Goal: Task Accomplishment & Management: Manage account settings

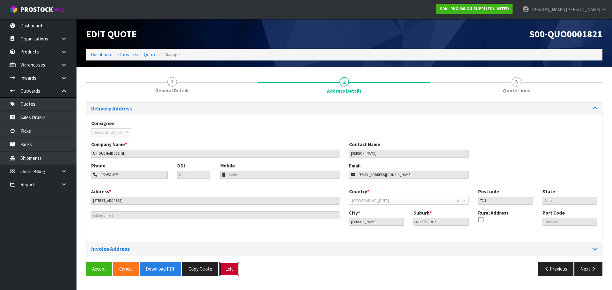
click at [228, 271] on button "Exit" at bounding box center [229, 269] width 20 height 14
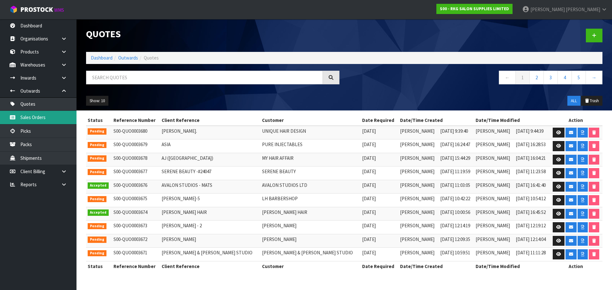
click at [31, 119] on link "Sales Orders" at bounding box center [38, 117] width 76 height 13
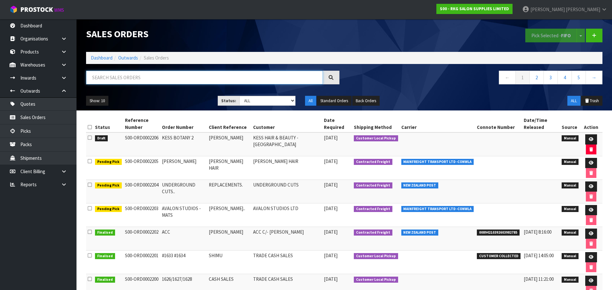
click at [113, 77] on input "text" at bounding box center [204, 78] width 237 height 14
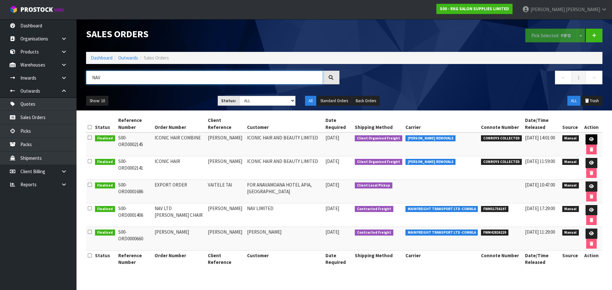
type input "NAV"
click at [589, 140] on icon at bounding box center [591, 139] width 5 height 4
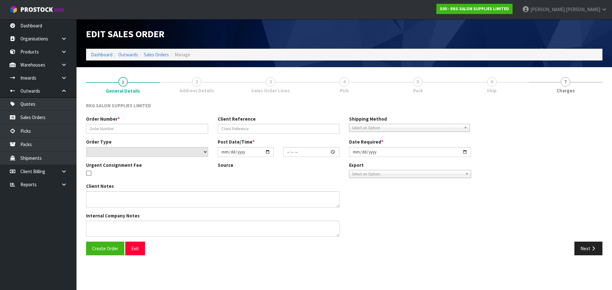
type input "ICONIC HAIR COMBINE"
type input "NAVPREET"
select select "number:0"
type input "2025-09-01"
type input "00:00:00.000"
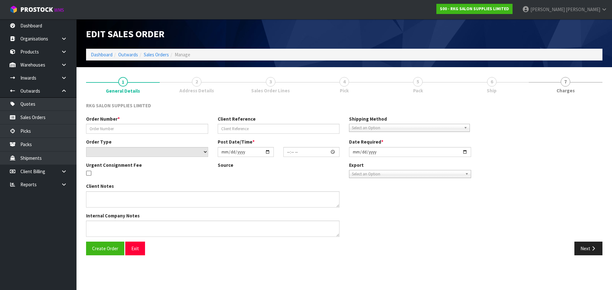
type input "2025-09-01"
type textarea "COMBINE ORDER WITH S0#2141"
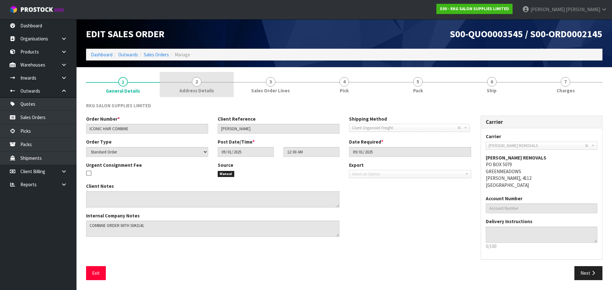
click at [200, 80] on span "2" at bounding box center [197, 82] width 10 height 10
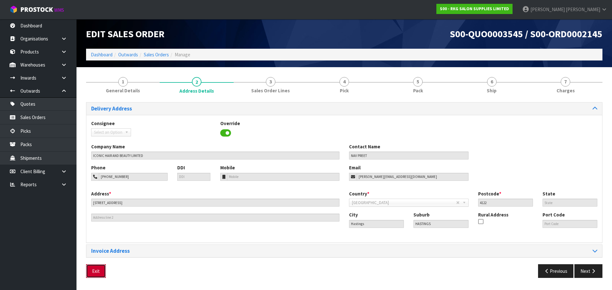
click at [102, 270] on button "Exit" at bounding box center [96, 271] width 20 height 14
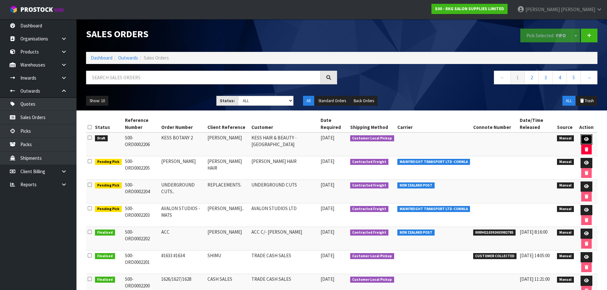
drag, startPoint x: 586, startPoint y: 141, endPoint x: 483, endPoint y: 151, distance: 103.3
click at [586, 141] on icon at bounding box center [586, 139] width 5 height 4
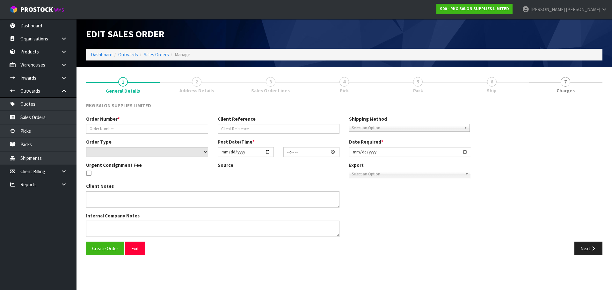
type input "KESS BOTANY 2"
type input "[PERSON_NAME]"
select select "number:0"
type input "[DATE]"
type input "08:46:00.000"
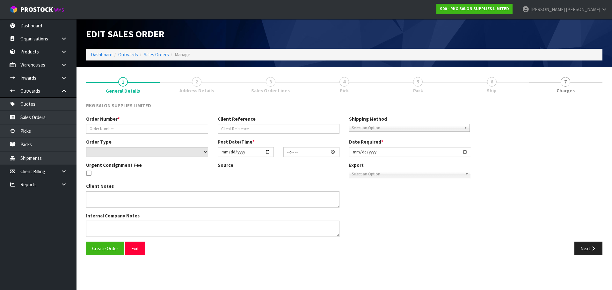
type input "[DATE]"
type textarea "FOR PICK UP [DATE]"
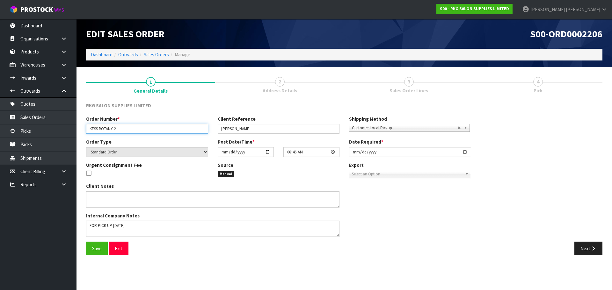
drag, startPoint x: 114, startPoint y: 131, endPoint x: 129, endPoint y: 130, distance: 14.3
click at [129, 130] on input "KESS BOTANY 2" at bounding box center [147, 129] width 122 height 10
type input "KESS BOTANY."
click at [93, 248] on span "Save" at bounding box center [97, 249] width 10 height 6
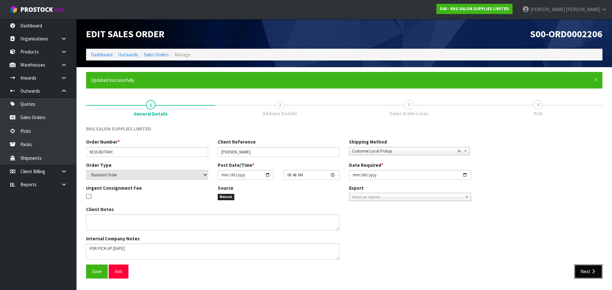
click at [582, 269] on button "Next" at bounding box center [588, 272] width 28 height 14
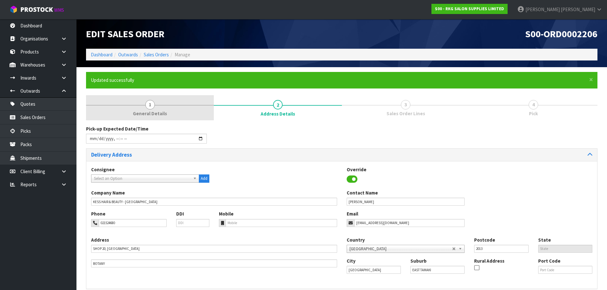
click at [151, 104] on span "1" at bounding box center [150, 105] width 10 height 10
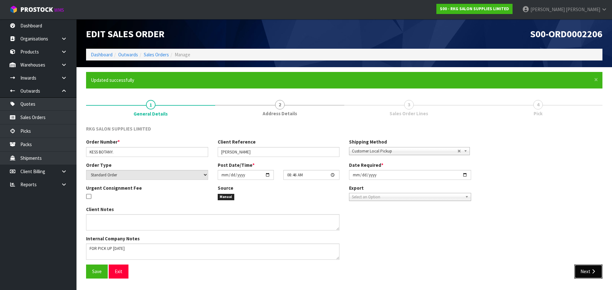
click at [586, 272] on button "Next" at bounding box center [588, 272] width 28 height 14
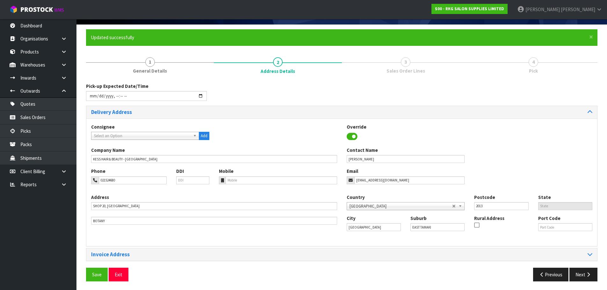
scroll to position [44, 0]
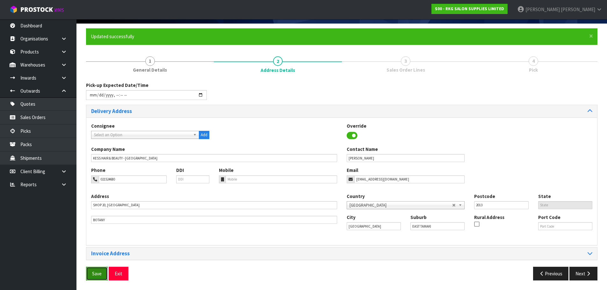
click at [97, 274] on span "Save" at bounding box center [97, 274] width 10 height 6
click at [582, 272] on button "Next" at bounding box center [583, 274] width 28 height 14
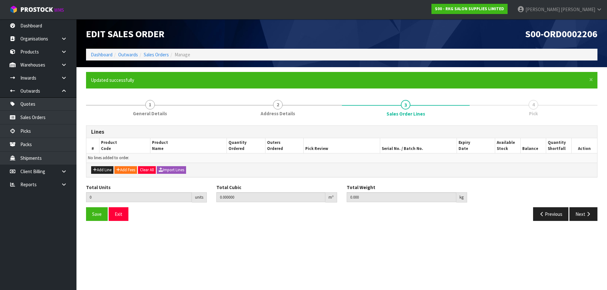
scroll to position [0, 0]
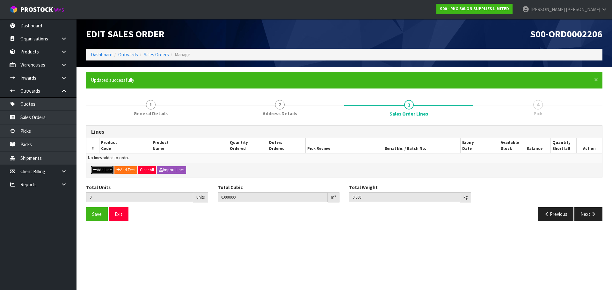
click at [97, 171] on button "Add Line" at bounding box center [102, 170] width 22 height 8
type input "0"
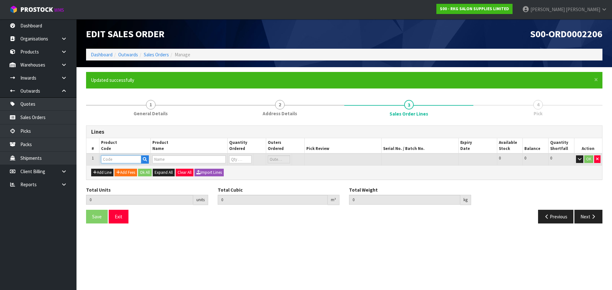
click at [111, 160] on input "text" at bounding box center [121, 159] width 40 height 8
type input "09050410"
type input "0.000000"
type input "0.000"
type input "[PERSON_NAME] MASSAGE TREATMENT BED - WHITE"
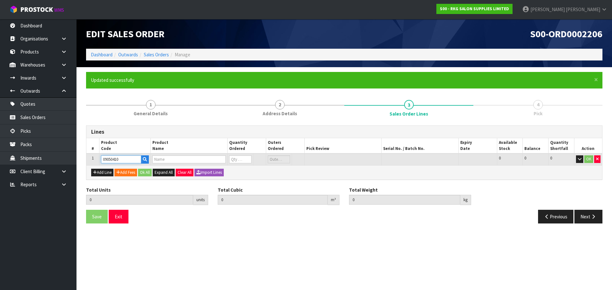
type input "0"
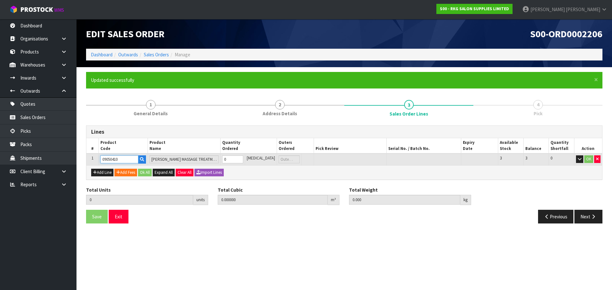
type input "09050410"
type input "1"
type input "0.27648"
type input "35"
type input "1"
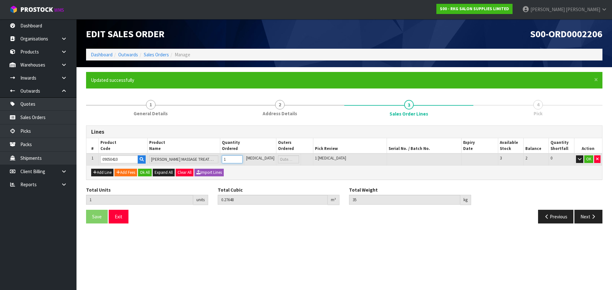
click at [242, 159] on input "1" at bounding box center [232, 159] width 21 height 8
click at [586, 159] on button "OK" at bounding box center [588, 159] width 9 height 8
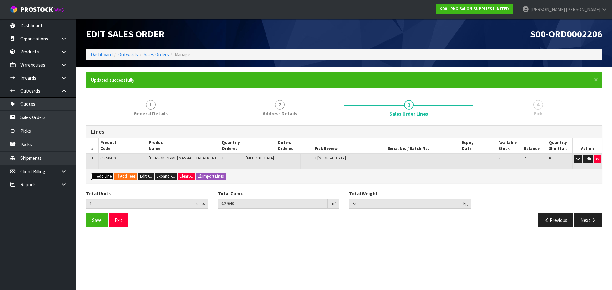
click at [99, 173] on button "Add Line" at bounding box center [102, 177] width 22 height 8
type input "0"
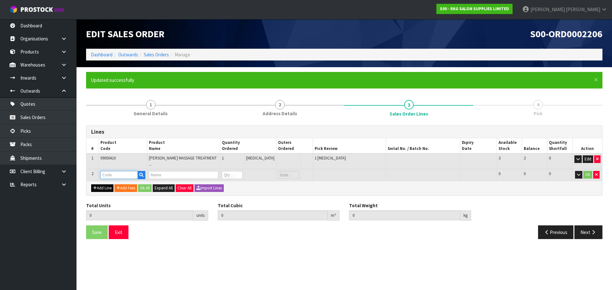
click at [109, 171] on input "text" at bounding box center [118, 175] width 37 height 8
type input "07010102"
type input "1"
type input "0.27648"
type input "35"
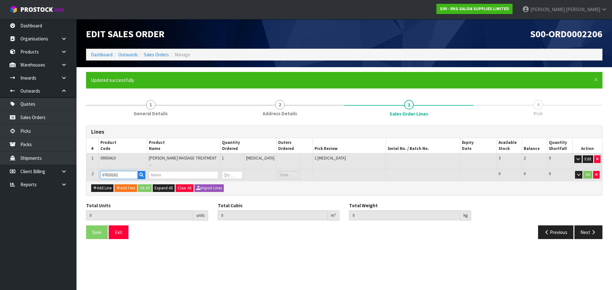
type input "HOBART STOOL - BLACK"
type input "0"
type input "07010102"
type input "2"
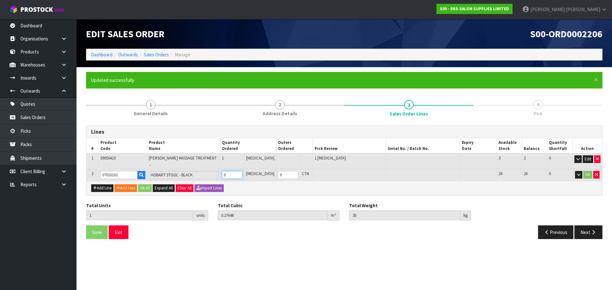
type input "0.305712"
type input "40"
type input "1"
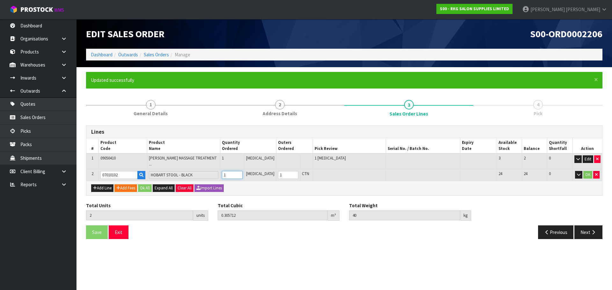
click at [242, 171] on input "1" at bounding box center [232, 175] width 20 height 8
type input "3"
type input "0.334944"
type input "45"
type input "2"
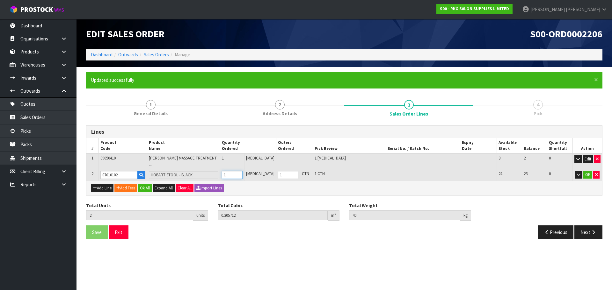
type input "2"
click at [242, 171] on input "2" at bounding box center [232, 175] width 20 height 8
type input "4"
type input "0.364176"
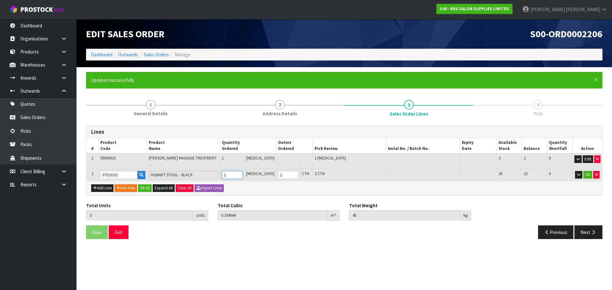
type input "50"
type input "3"
click at [242, 171] on input "3" at bounding box center [232, 175] width 20 height 8
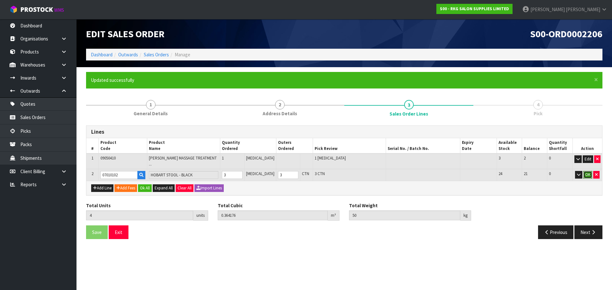
click at [588, 171] on button "OK" at bounding box center [587, 175] width 9 height 8
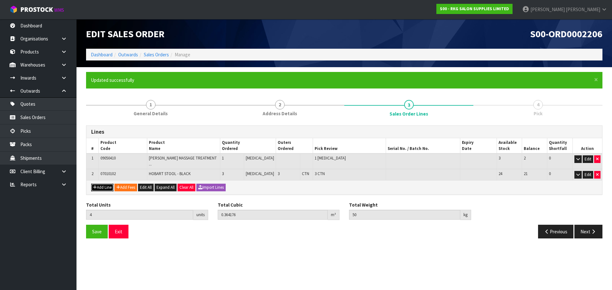
click at [103, 184] on button "Add Line" at bounding box center [102, 188] width 22 height 8
type input "0"
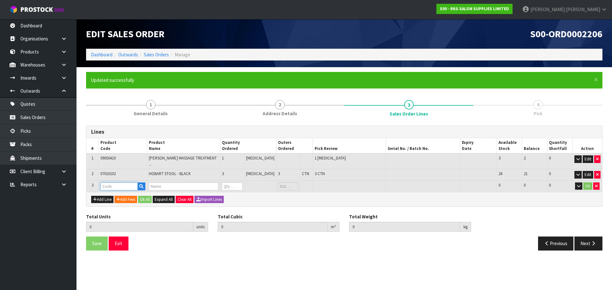
click at [108, 184] on input "text" at bounding box center [118, 187] width 37 height 8
type input "09010101"
click at [120, 212] on strong "09010101" at bounding box center [118, 210] width 20 height 6
type input "09010101-V2"
type input "4"
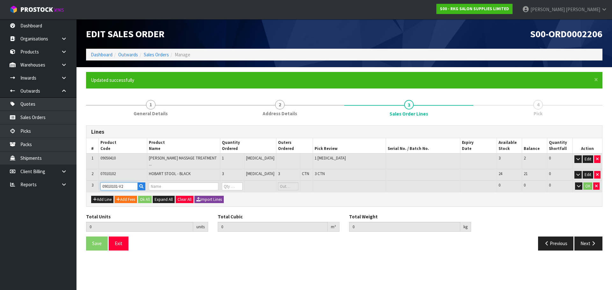
type input "0.364176"
type input "50"
type input "TAUPO HYDRAULIC BED - BLACK V2"
type input "0"
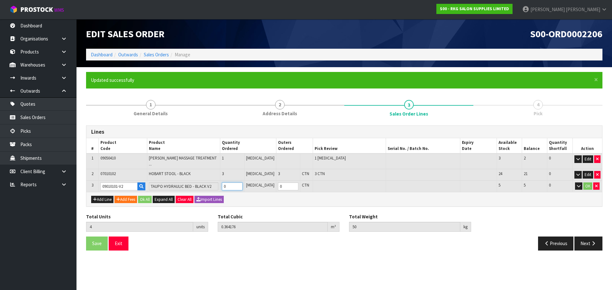
type input "5"
type input "1.074576"
type input "114.7"
type input "1"
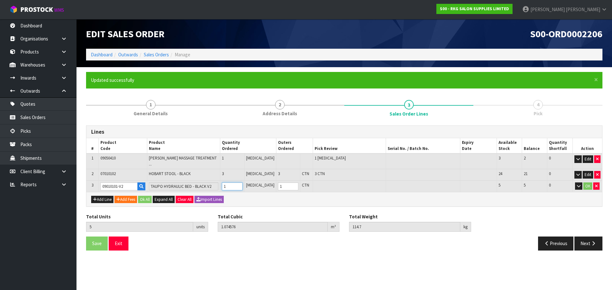
type input "1"
click at [242, 183] on input "1" at bounding box center [232, 187] width 20 height 8
type input "6"
type input "1.784976"
type input "179.4"
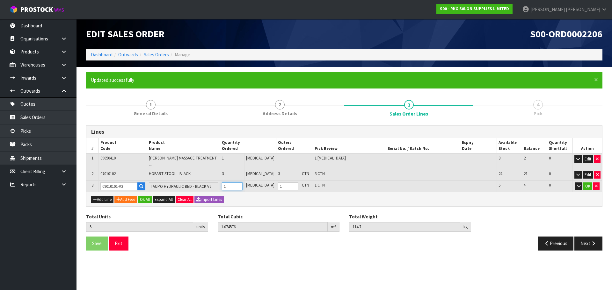
type input "2"
click at [242, 183] on input "2" at bounding box center [232, 187] width 20 height 8
click at [587, 183] on button "OK" at bounding box center [587, 187] width 9 height 8
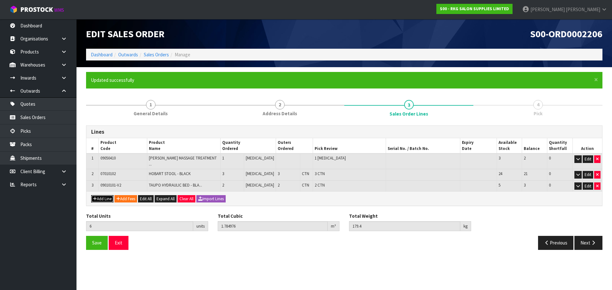
click at [97, 195] on button "Add Line" at bounding box center [102, 199] width 22 height 8
type input "0"
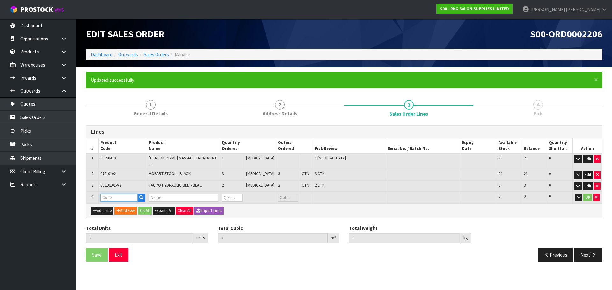
click at [104, 195] on input "text" at bounding box center [118, 198] width 37 height 8
type input "06080001"
type input "6"
type input "1.784976"
type input "179.4"
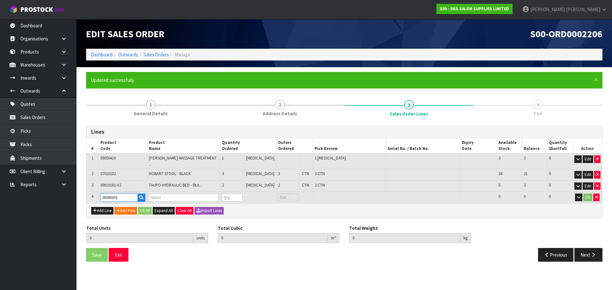
type input "ALBANY WORKSTATION OVAL MIRROR, BLACK FRAME [B090]"
type input "0"
type input "06080001"
type input "7"
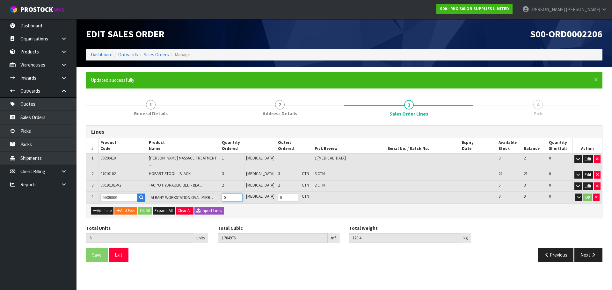
type input "1.906776"
type input "205.4"
type input "1"
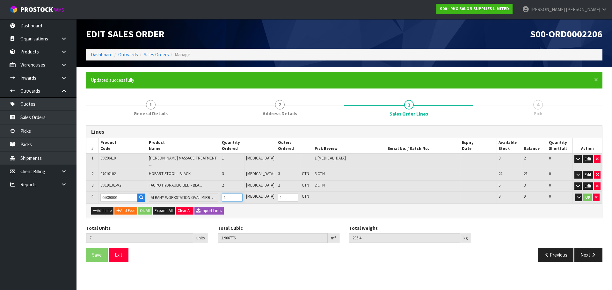
click at [242, 194] on input "1" at bounding box center [232, 198] width 20 height 8
click at [585, 194] on button "OK" at bounding box center [587, 198] width 9 height 8
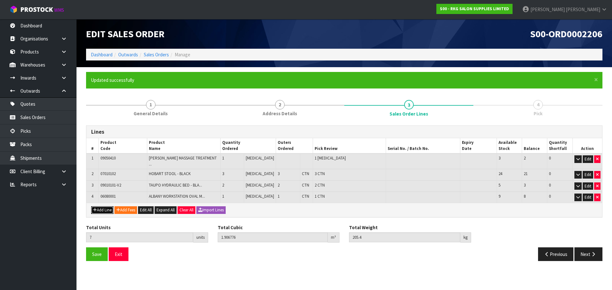
click at [108, 206] on button "Add Line" at bounding box center [102, 210] width 22 height 8
type input "0"
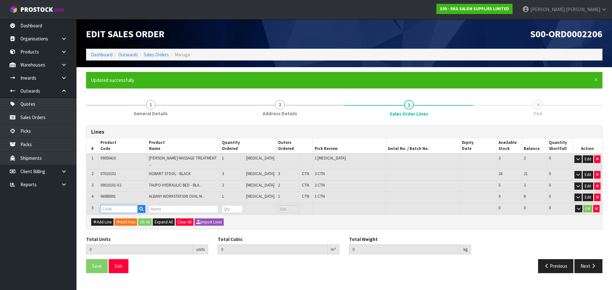
click at [112, 205] on input "text" at bounding box center [118, 209] width 37 height 8
type input "001101"
click at [129, 216] on link "001101 01" at bounding box center [126, 215] width 50 height 9
type input "00110101"
type input "7"
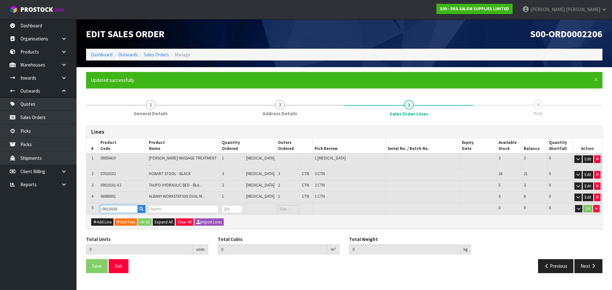
type input "1.906776"
type input "205.4"
type input "KARMA BOOSTER ROUND"
type input "0"
type input "8"
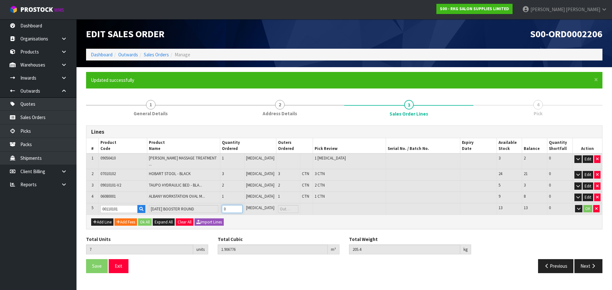
type input "1.933866"
type input "206.31"
type input "1"
click at [242, 205] on input "1" at bounding box center [232, 209] width 20 height 8
click at [587, 205] on button "OK" at bounding box center [587, 209] width 9 height 8
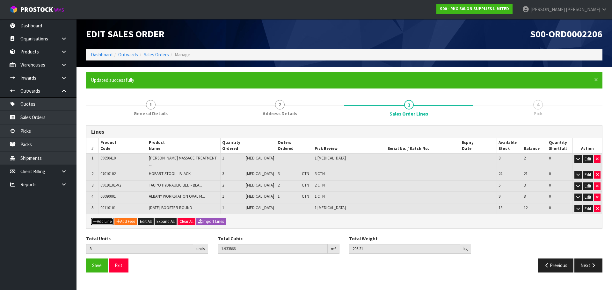
click at [103, 218] on button "Add Line" at bounding box center [102, 222] width 22 height 8
type input "0"
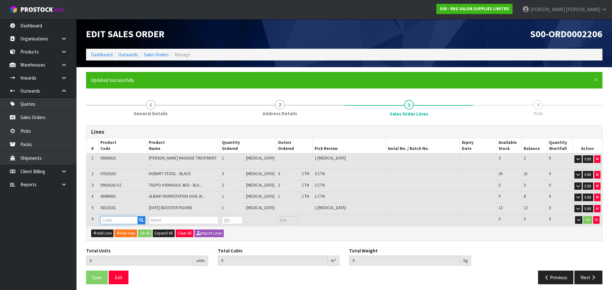
click at [109, 216] on input "text" at bounding box center [118, 220] width 37 height 8
type input "080401"
click at [111, 253] on strong "080401" at bounding box center [115, 253] width 15 height 6
type input "080401K"
type input "8"
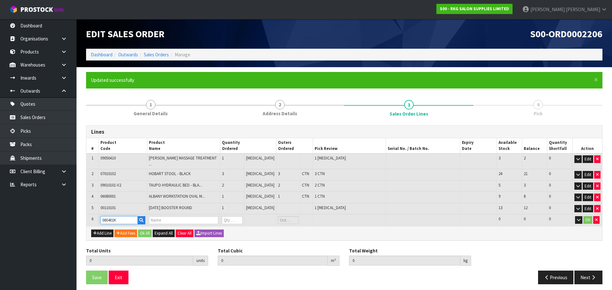
type input "1.933866"
type input "206.31"
type input "DRIVER TROLLEY - BLACK"
type input "0"
type input "11"
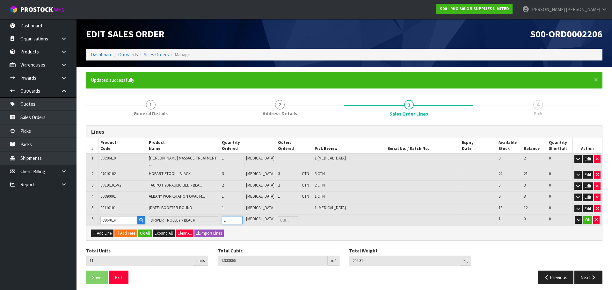
type input "1"
click at [242, 216] on input "1" at bounding box center [232, 220] width 20 height 8
click at [99, 231] on button "Add Line" at bounding box center [102, 234] width 22 height 8
type input "0"
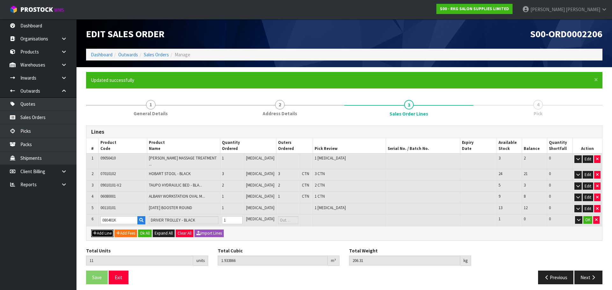
type input "0"
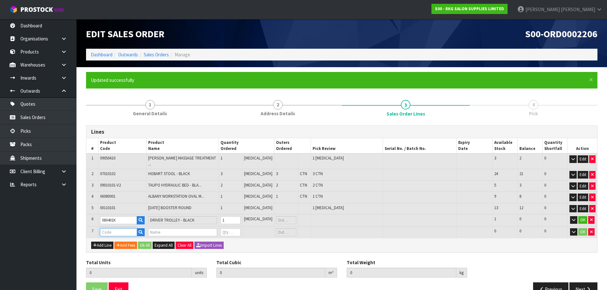
click at [109, 228] on input "text" at bounding box center [118, 232] width 37 height 8
type input "080501"
type input "11"
type input "1.933866"
type input "206.31"
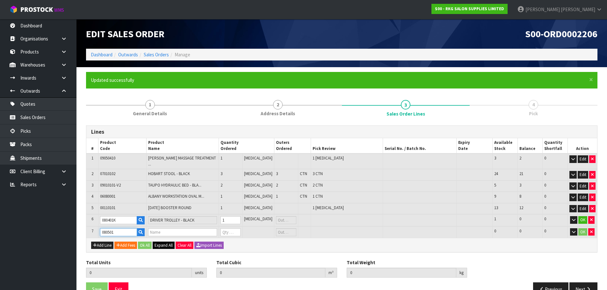
type input "DARWIN HAIR TROLLEY"
type input "0"
type input "080501"
type input "12"
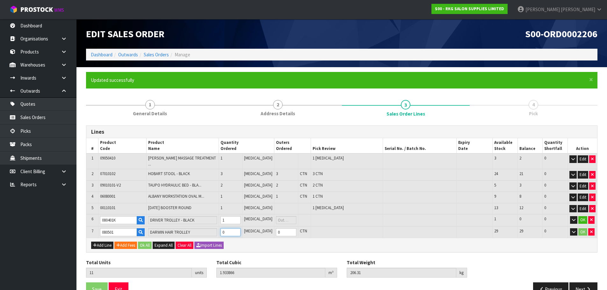
type input "2.059298"
type input "218.81"
type input "1"
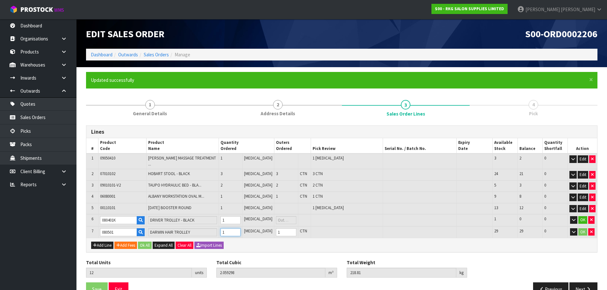
click at [241, 228] on input "1" at bounding box center [230, 232] width 20 height 8
click at [581, 216] on button "OK" at bounding box center [582, 220] width 9 height 8
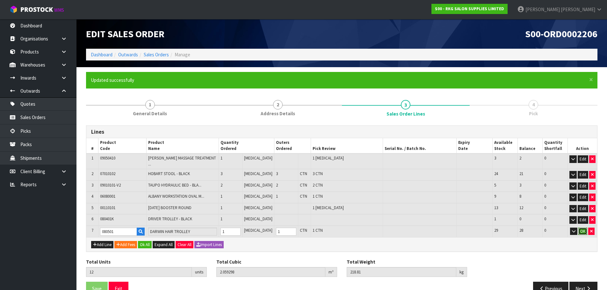
click at [584, 228] on button "OK" at bounding box center [582, 232] width 9 height 8
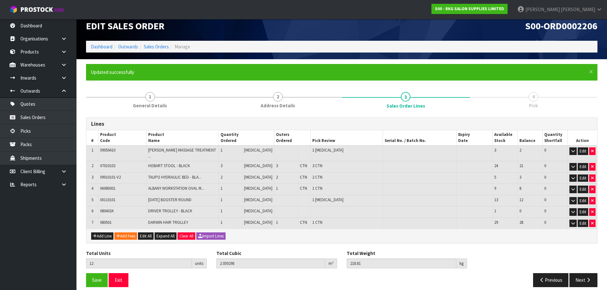
scroll to position [10, 0]
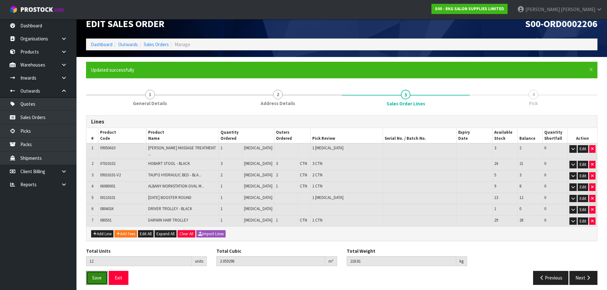
click at [95, 275] on span "Save" at bounding box center [97, 278] width 10 height 6
click at [126, 274] on button "Exit" at bounding box center [126, 278] width 20 height 14
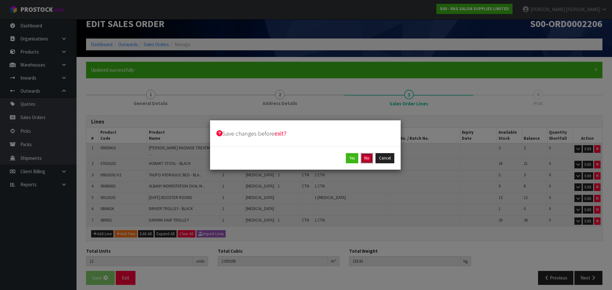
click at [367, 159] on button "No" at bounding box center [367, 158] width 12 height 10
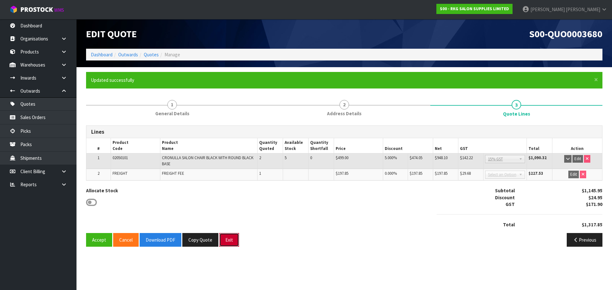
click at [228, 242] on button "Exit" at bounding box center [229, 240] width 20 height 14
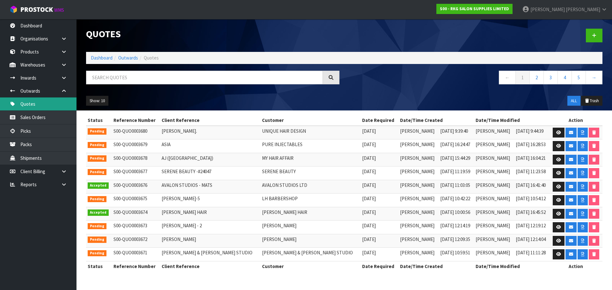
drag, startPoint x: 24, startPoint y: 104, endPoint x: 46, endPoint y: 104, distance: 22.0
click at [24, 104] on link "Quotes" at bounding box center [38, 103] width 76 height 13
click at [155, 78] on input "text" at bounding box center [204, 78] width 237 height 14
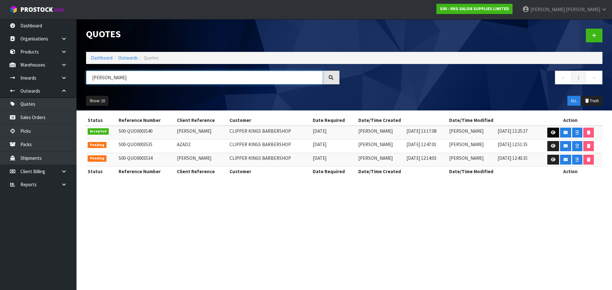
type input "AZAD"
drag, startPoint x: 550, startPoint y: 132, endPoint x: 521, endPoint y: 133, distance: 28.7
click at [550, 132] on icon at bounding box center [552, 133] width 5 height 4
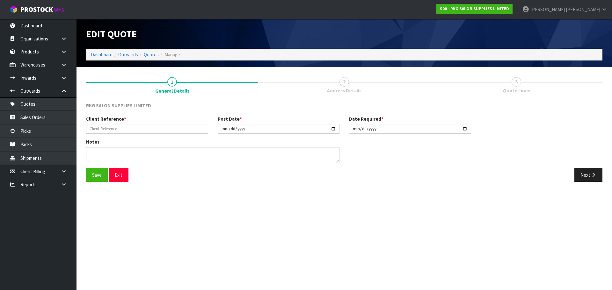
type input "AZAD"
type input "2025-08-29"
type textarea "1 CHAIR BACK ORDER"
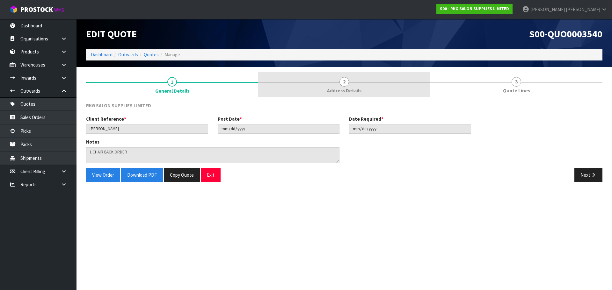
click at [344, 84] on span "2" at bounding box center [344, 82] width 10 height 10
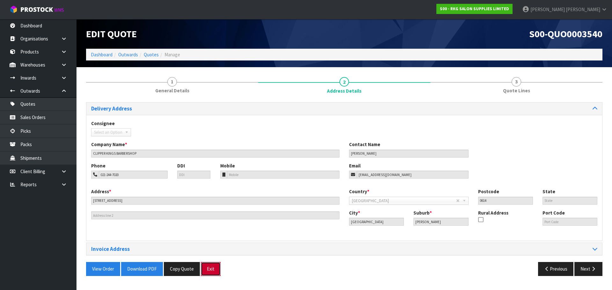
click at [209, 270] on button "Exit" at bounding box center [211, 269] width 20 height 14
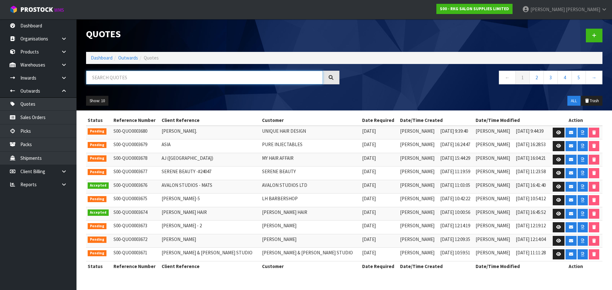
click at [119, 71] on input "text" at bounding box center [204, 78] width 237 height 14
click at [117, 74] on input "text" at bounding box center [204, 78] width 237 height 14
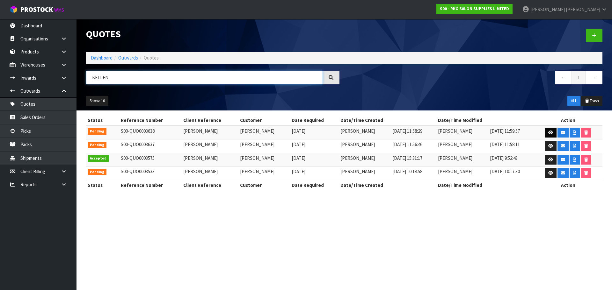
type input "KELLEN"
click at [548, 133] on icon at bounding box center [550, 133] width 5 height 4
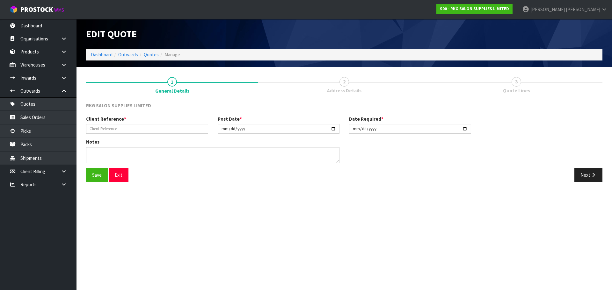
type input "[PERSON_NAME]"
type input "[DATE]"
type textarea "BEAUTY STARTER SET INCLUDE 1 X WELLINGTON BED, 1 X TROLLEY, 1 X STOOL FOR PICK …"
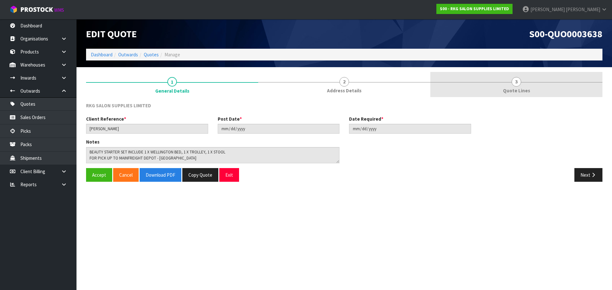
click at [509, 85] on link "3 Quote Lines" at bounding box center [516, 84] width 172 height 25
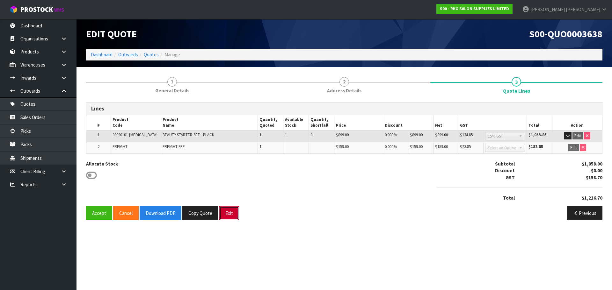
click at [227, 215] on button "Exit" at bounding box center [229, 213] width 20 height 14
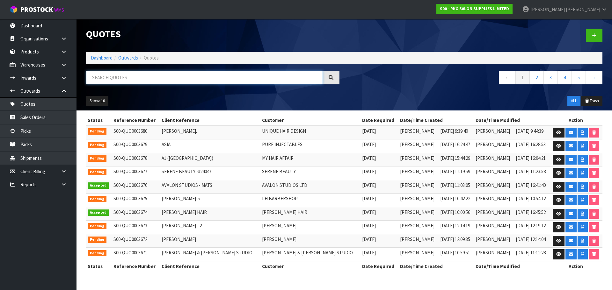
click at [186, 74] on input "text" at bounding box center [204, 78] width 237 height 14
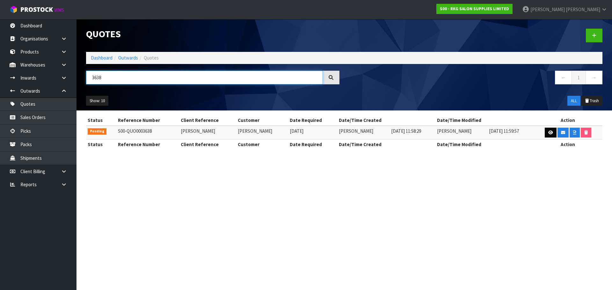
type input "3638"
click at [549, 133] on icon at bounding box center [550, 133] width 5 height 4
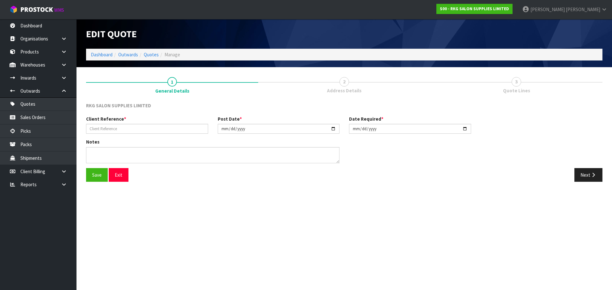
type input "KELLEN TAMAKI"
type input "2025-09-18"
type textarea "BEAUTY STARTER SET INCLUDE 1 X WELLINGTON BED, 1 X TROLLEY, 1 X STOOL FOR PICK …"
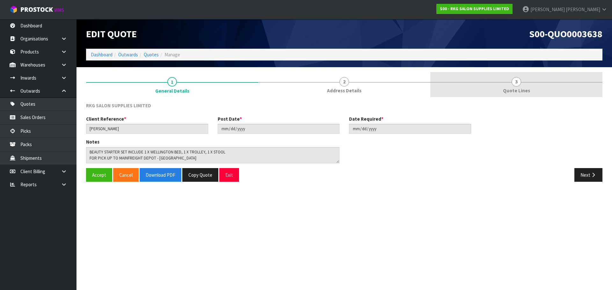
click at [511, 83] on span "3" at bounding box center [516, 82] width 10 height 10
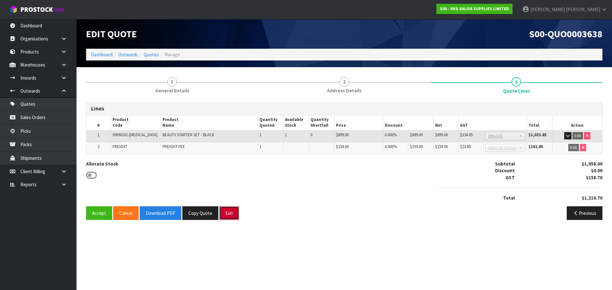
click at [226, 212] on button "Exit" at bounding box center [229, 213] width 20 height 14
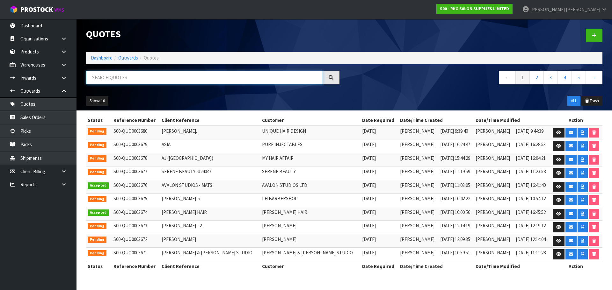
click at [106, 79] on input "text" at bounding box center [204, 78] width 237 height 14
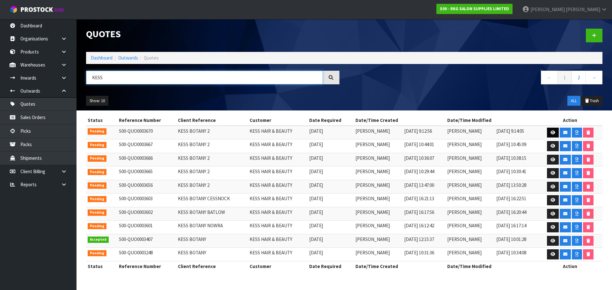
type input "KESS"
click at [551, 131] on icon at bounding box center [552, 133] width 5 height 4
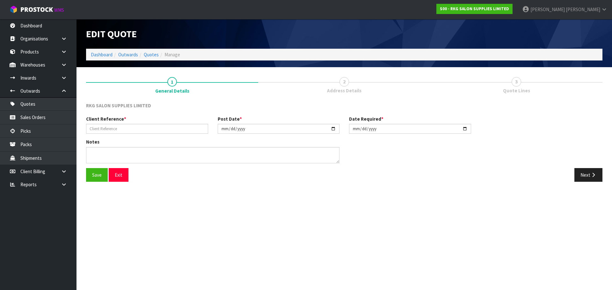
type input "KESS BOTANY 2"
type input "2025-09-25"
type textarea "FOR PICK UP"
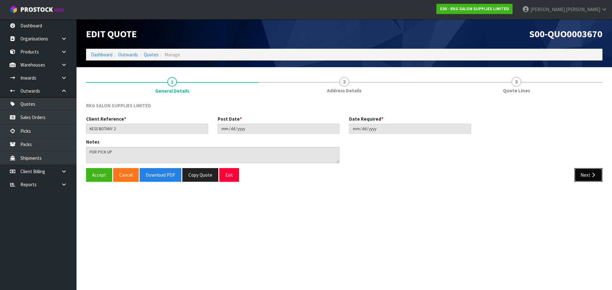
click at [580, 176] on button "Next" at bounding box center [588, 175] width 28 height 14
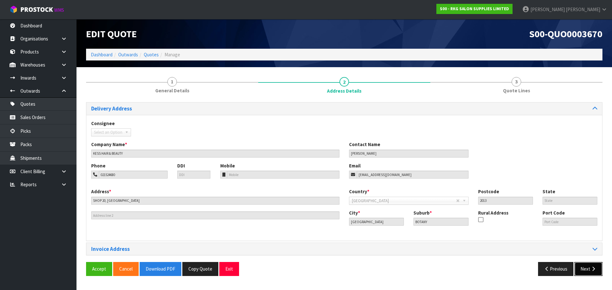
click at [583, 269] on button "Next" at bounding box center [588, 269] width 28 height 14
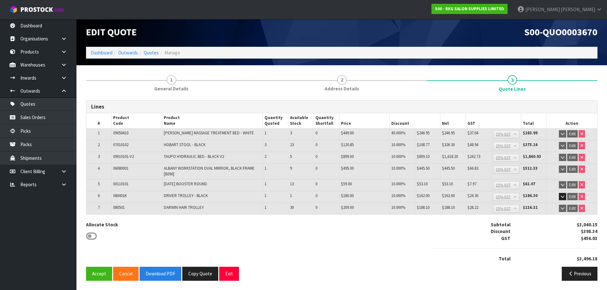
scroll to position [2, 0]
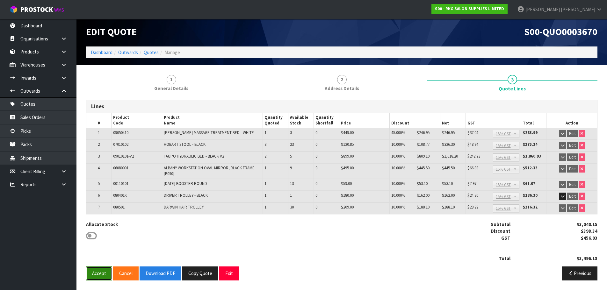
click at [94, 277] on button "Accept" at bounding box center [99, 274] width 26 height 14
click at [229, 275] on button "Exit" at bounding box center [229, 274] width 20 height 14
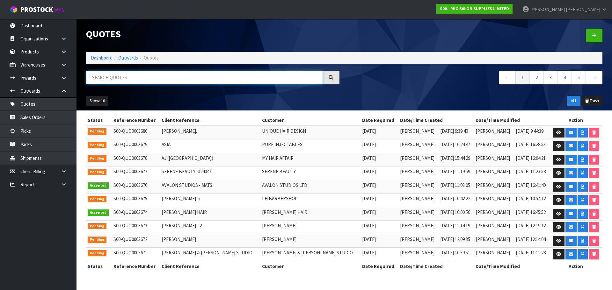
click at [116, 75] on input "text" at bounding box center [204, 78] width 237 height 14
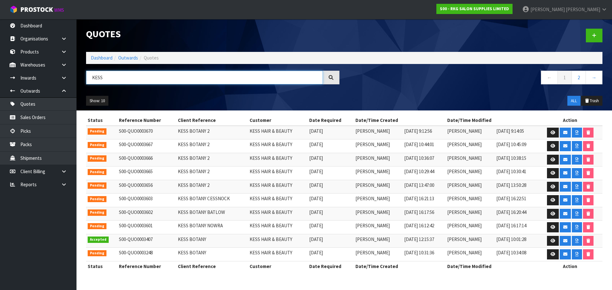
type input "KESS"
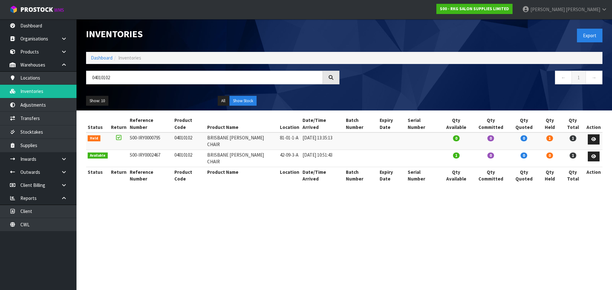
click at [85, 83] on div "04010102" at bounding box center [212, 80] width 263 height 18
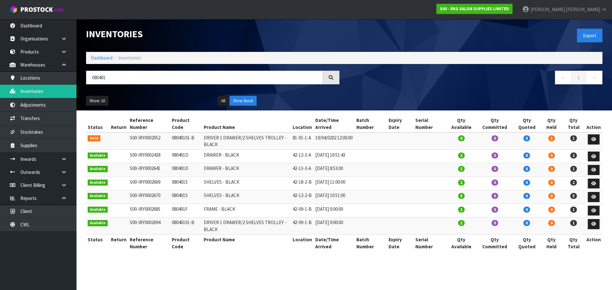
type input "080401"
drag, startPoint x: 41, startPoint y: 26, endPoint x: 67, endPoint y: 26, distance: 26.1
click at [41, 26] on link "Dashboard" at bounding box center [38, 25] width 76 height 13
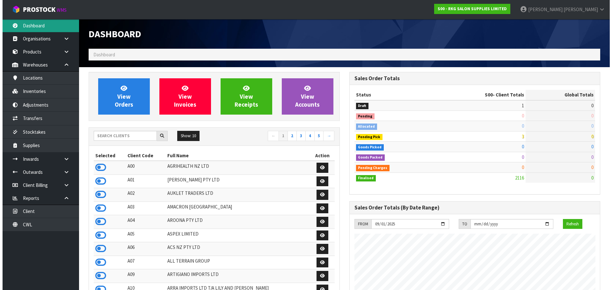
scroll to position [483, 260]
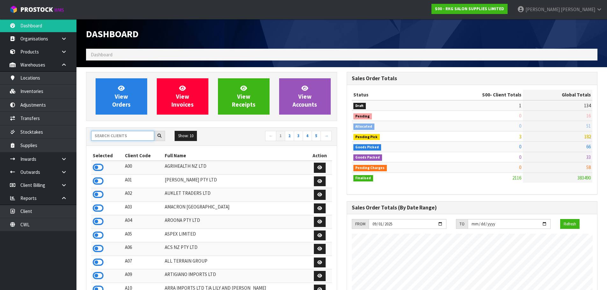
click at [103, 138] on input "text" at bounding box center [122, 136] width 63 height 10
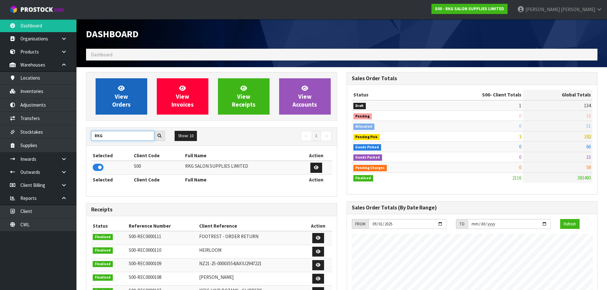
type input "RKG"
click at [121, 99] on span "View Orders" at bounding box center [121, 96] width 18 height 24
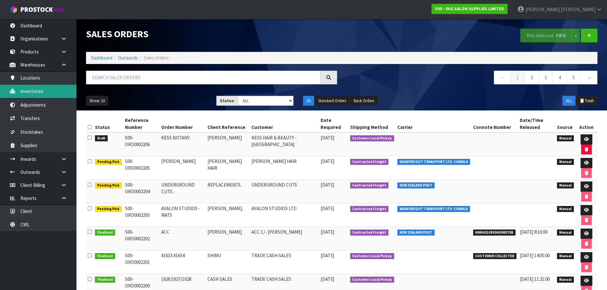
click at [35, 92] on link "Inventories" at bounding box center [38, 91] width 76 height 13
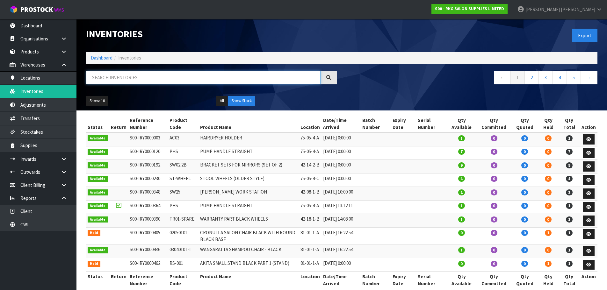
click at [116, 80] on input "text" at bounding box center [203, 78] width 234 height 14
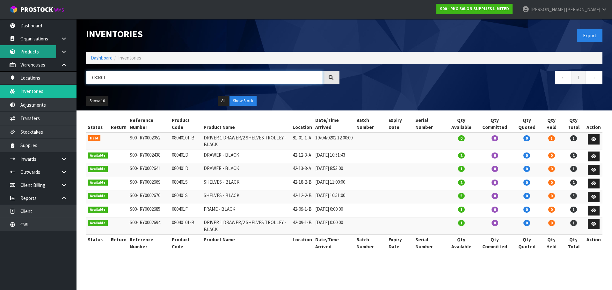
type input "080401"
click at [37, 53] on link "Products" at bounding box center [38, 51] width 76 height 13
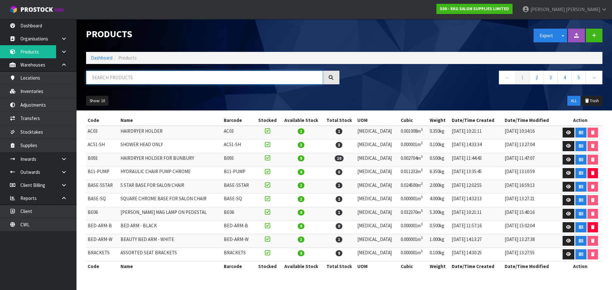
click at [104, 78] on input "text" at bounding box center [204, 78] width 237 height 14
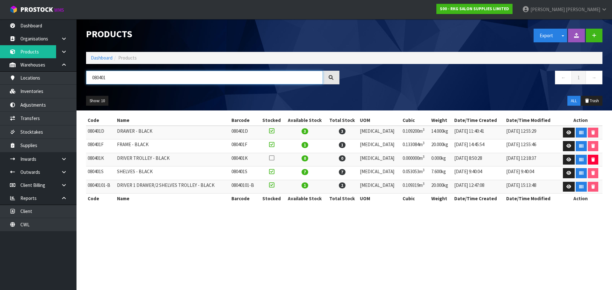
type input "080401"
click at [27, 91] on link "Inventories" at bounding box center [38, 91] width 76 height 13
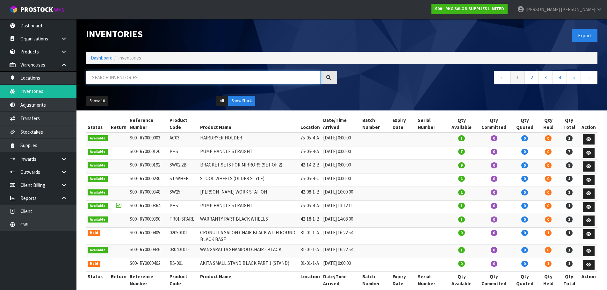
click at [106, 77] on input "text" at bounding box center [203, 78] width 234 height 14
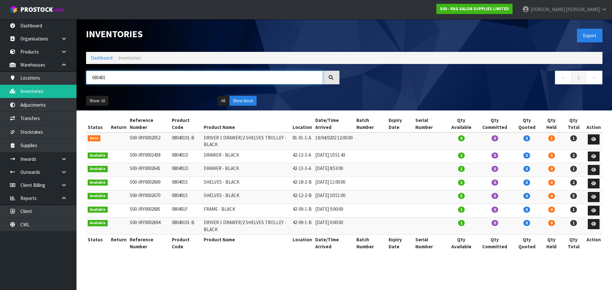
type input "080401"
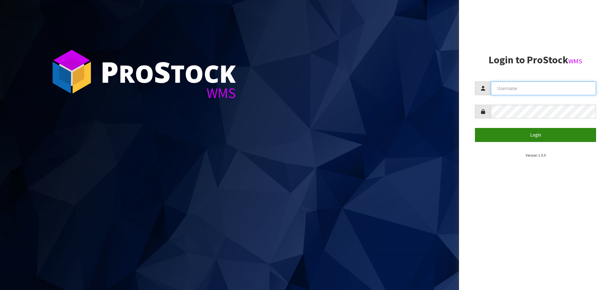
type input "[PERSON_NAME]"
click at [537, 135] on button "Login" at bounding box center [535, 135] width 121 height 14
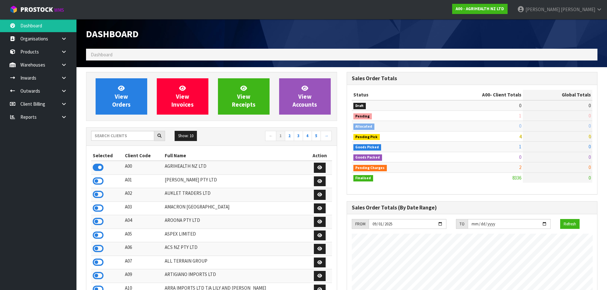
scroll to position [483, 260]
click at [109, 137] on input "text" at bounding box center [122, 136] width 63 height 10
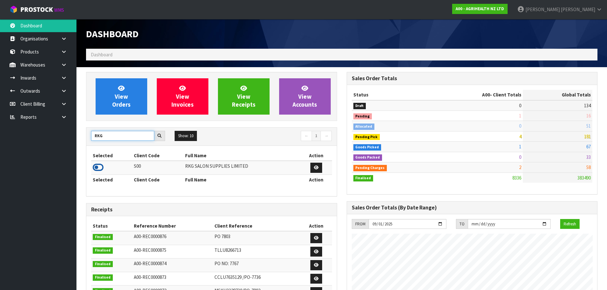
type input "RKG"
click at [94, 166] on icon at bounding box center [98, 168] width 11 height 10
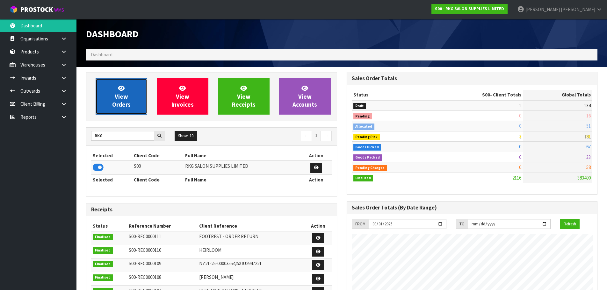
click at [121, 99] on span "View Orders" at bounding box center [121, 96] width 18 height 24
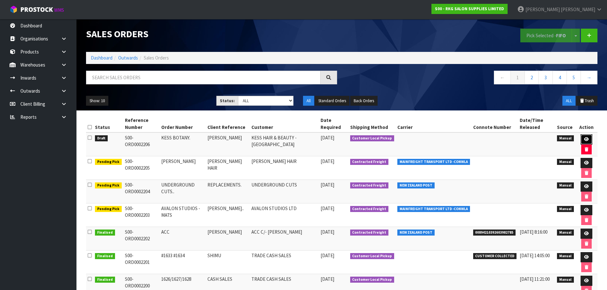
click at [586, 140] on icon at bounding box center [586, 139] width 5 height 4
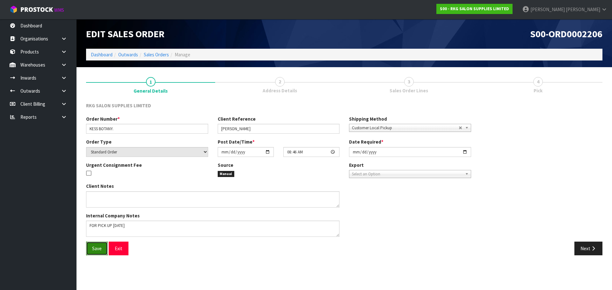
click at [97, 248] on span "Save" at bounding box center [97, 249] width 10 height 6
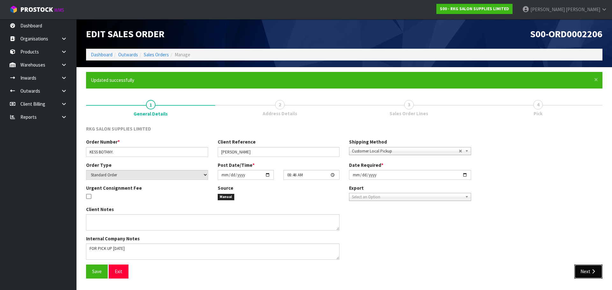
click at [586, 272] on button "Next" at bounding box center [588, 272] width 28 height 14
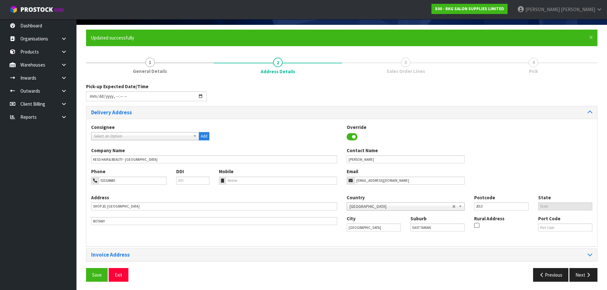
scroll to position [44, 0]
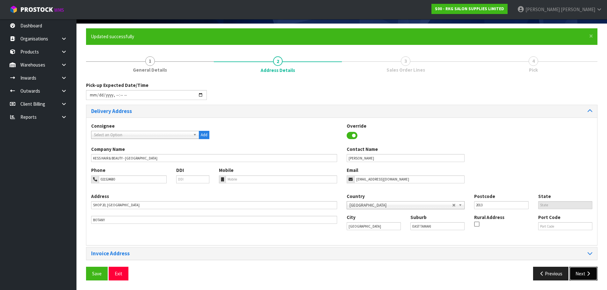
drag, startPoint x: 584, startPoint y: 276, endPoint x: 532, endPoint y: 258, distance: 55.1
click at [584, 276] on button "Next" at bounding box center [583, 274] width 28 height 14
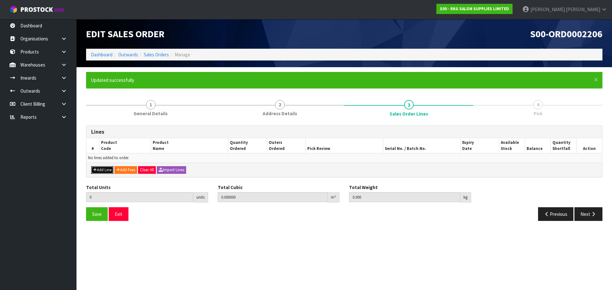
click at [98, 169] on button "Add Line" at bounding box center [102, 170] width 22 height 8
type input "0"
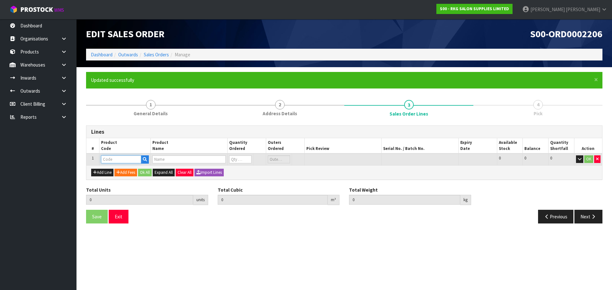
click at [117, 162] on input "text" at bounding box center [121, 159] width 40 height 8
type input "09050410"
type input "0.000000"
type input "0.000"
type input "[PERSON_NAME] MASSAGE TREATMENT BED - WHITE"
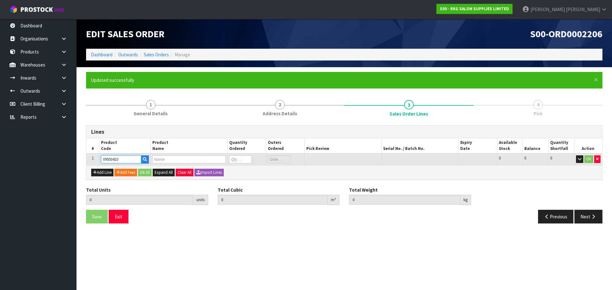
type input "0"
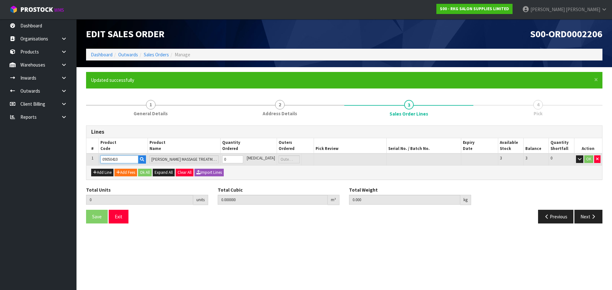
type input "09050410"
type input "1"
type input "0.27648"
type input "35"
type input "1"
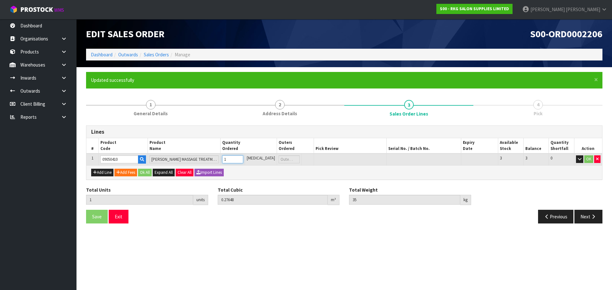
click at [243, 158] on input "1" at bounding box center [232, 159] width 21 height 8
click at [590, 160] on button "OK" at bounding box center [588, 159] width 9 height 8
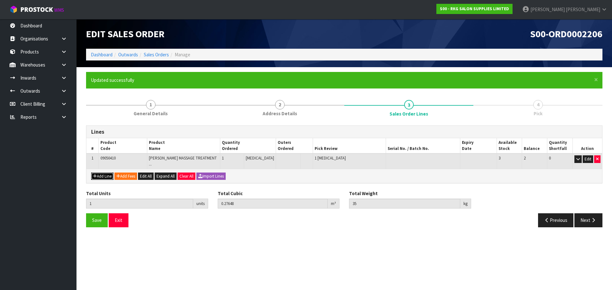
click at [104, 173] on button "Add Line" at bounding box center [102, 177] width 22 height 8
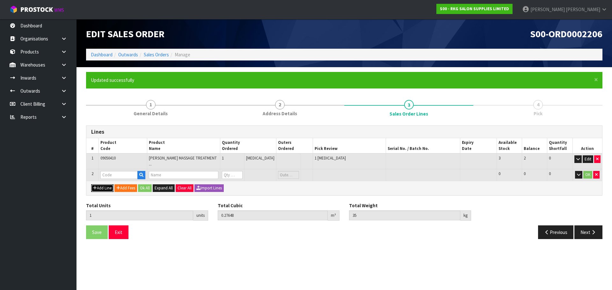
type input "0"
click at [108, 171] on input "text" at bounding box center [118, 175] width 37 height 8
type input "07010102"
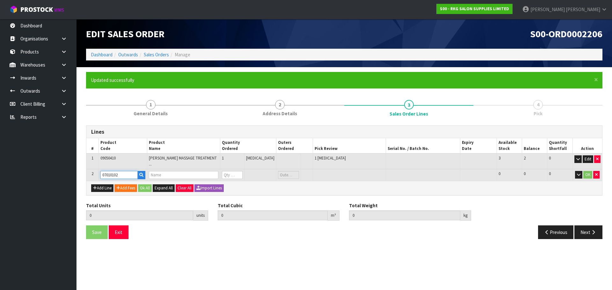
type input "1"
type input "0.27648"
type input "35"
type input "HOBART STOOL - BLACK"
type input "0"
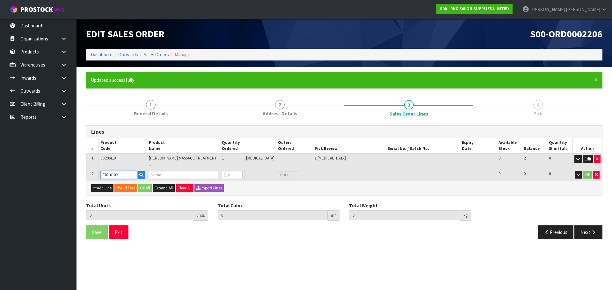
type input "0"
type input "07010102"
type input "2"
type input "0.305712"
type input "40"
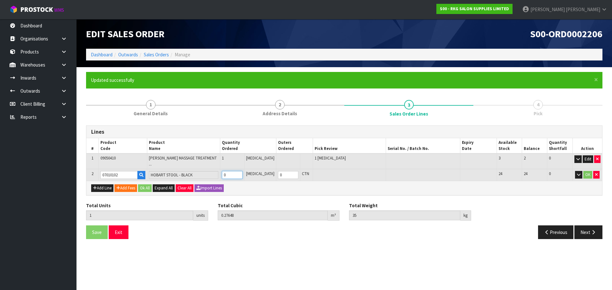
type input "1"
click at [242, 171] on input "1" at bounding box center [232, 175] width 20 height 8
type input "3"
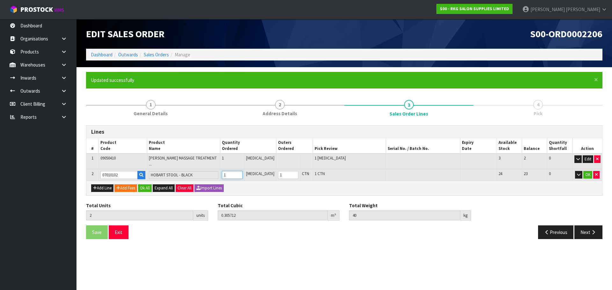
type input "0.334944"
type input "45"
type input "2"
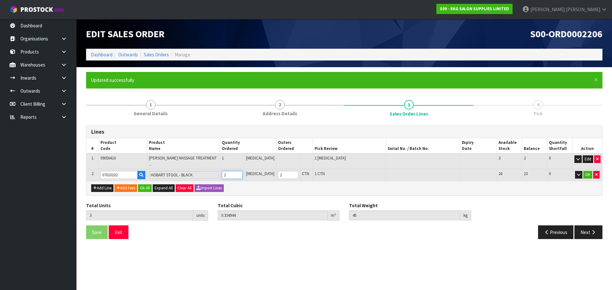
click at [242, 171] on input "2" at bounding box center [232, 175] width 20 height 8
type input "4"
type input "0.364176"
type input "50"
type input "3"
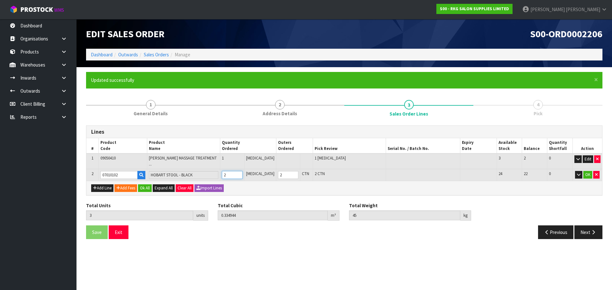
type input "3"
click at [242, 171] on input "3" at bounding box center [232, 175] width 20 height 8
click at [586, 171] on button "OK" at bounding box center [587, 175] width 9 height 8
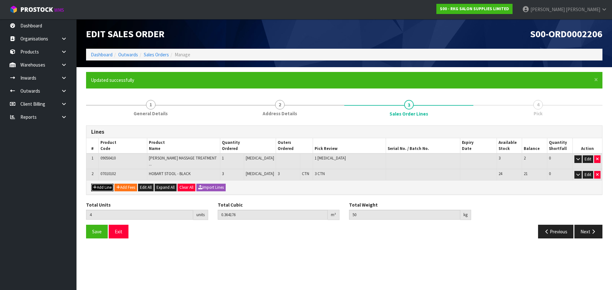
click at [102, 184] on button "Add Line" at bounding box center [102, 188] width 22 height 8
type input "0"
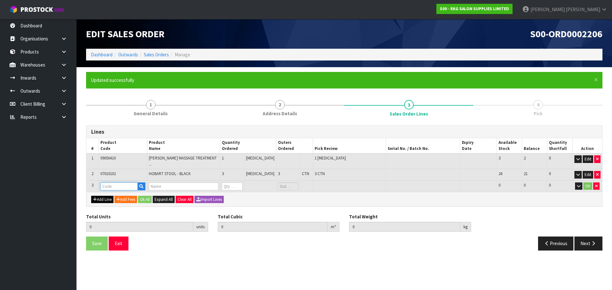
click at [107, 183] on input "text" at bounding box center [118, 187] width 37 height 8
type input "09010101"
click at [122, 212] on strong "09010101" at bounding box center [118, 210] width 20 height 6
type input "09010101-V2"
type input "4"
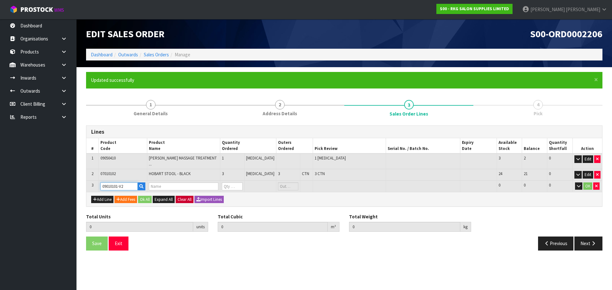
type input "0.364176"
type input "50"
type input "TAUPO HYDRAULIC BED - BLACK V2"
type input "0"
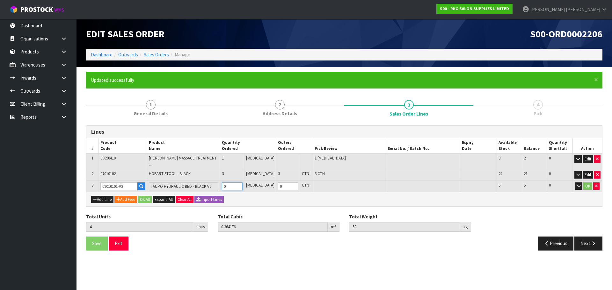
type input "5"
type input "1.074576"
type input "114.7"
type input "1"
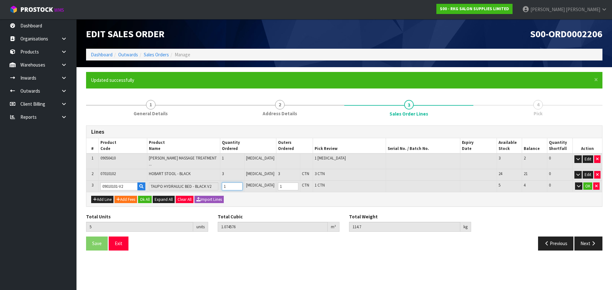
type input "1"
click at [242, 183] on input "1" at bounding box center [232, 187] width 20 height 8
type input "6"
type input "1.784976"
type input "179.4"
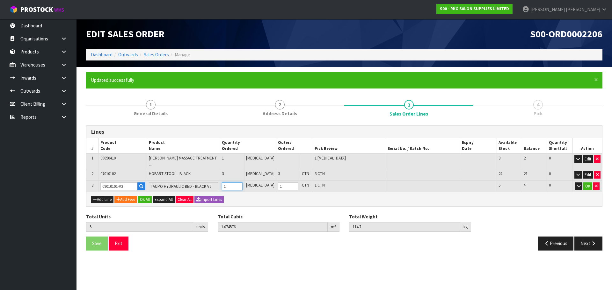
type input "2"
click at [242, 183] on input "2" at bounding box center [232, 187] width 20 height 8
click at [587, 181] on td "OK" at bounding box center [587, 187] width 30 height 12
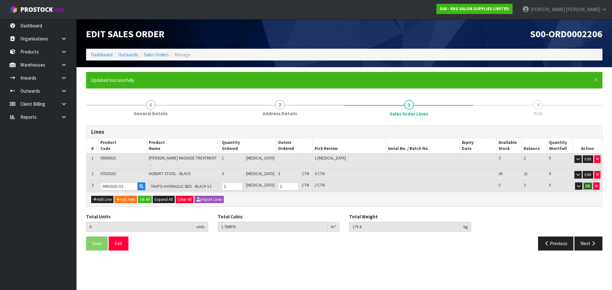
click at [586, 183] on button "OK" at bounding box center [587, 187] width 9 height 8
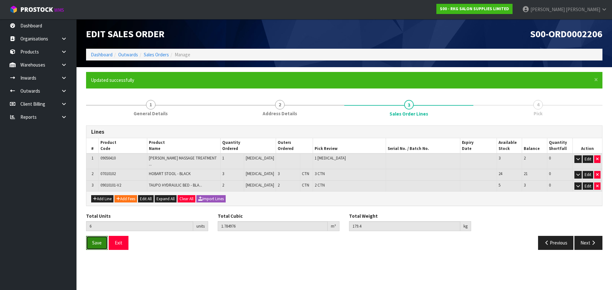
click at [92, 240] on span "Save" at bounding box center [97, 243] width 10 height 6
click at [119, 240] on button "Exit" at bounding box center [119, 243] width 20 height 14
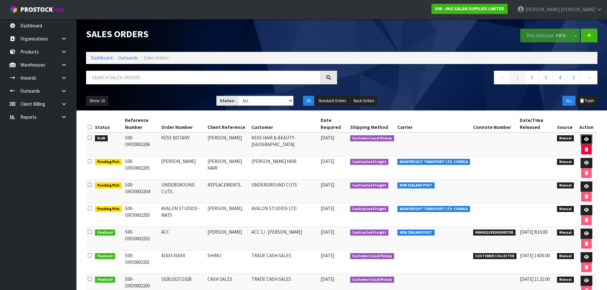
click at [585, 141] on icon at bounding box center [586, 139] width 5 height 4
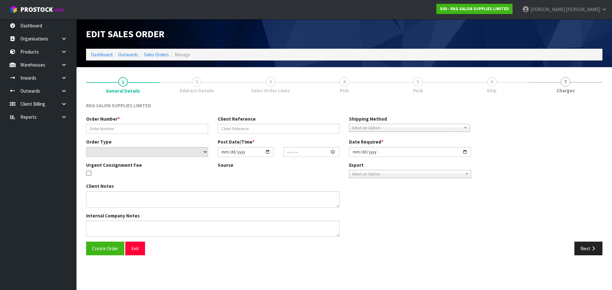
type input "KESS BOTANY."
type input "[PERSON_NAME]"
select select "number:0"
type input "[DATE]"
type input "08:46:00.000"
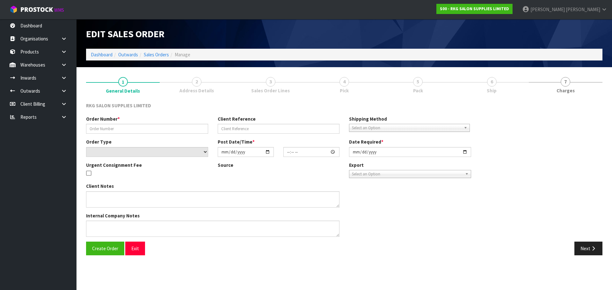
type input "[DATE]"
type textarea "FOR PICK UP [DATE]"
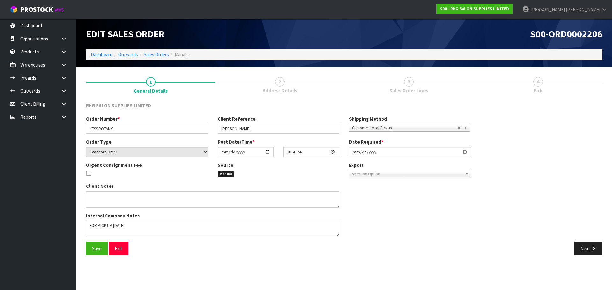
click at [409, 81] on span "3" at bounding box center [409, 82] width 10 height 10
click at [581, 247] on button "Next" at bounding box center [588, 249] width 28 height 14
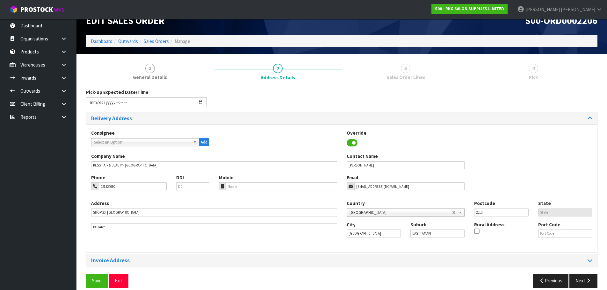
scroll to position [21, 0]
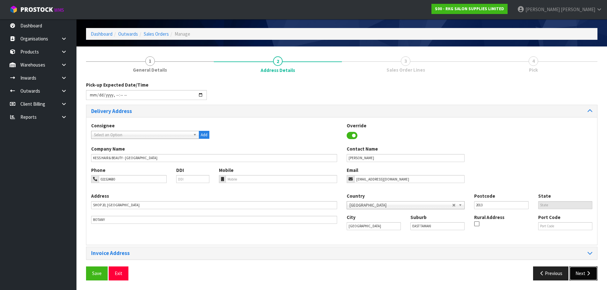
click at [586, 274] on icon "button" at bounding box center [588, 273] width 6 height 5
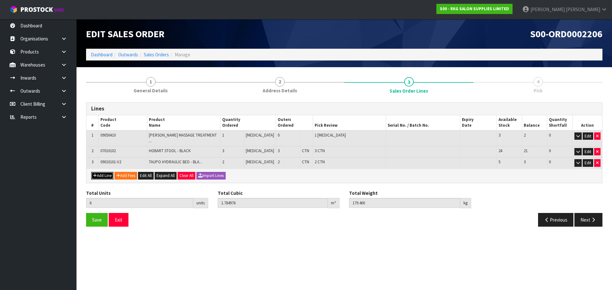
click at [100, 172] on button "Add Line" at bounding box center [102, 176] width 22 height 8
type input "0"
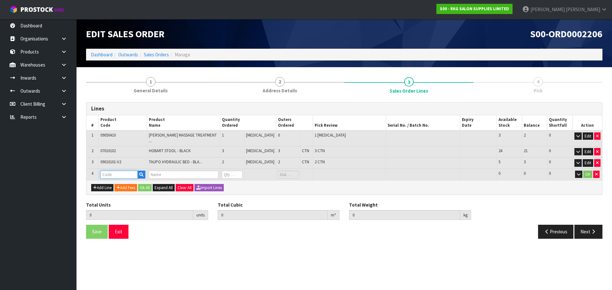
click at [110, 172] on input "text" at bounding box center [118, 175] width 37 height 8
type input "060800"
click at [113, 179] on strong "060800" at bounding box center [115, 181] width 15 height 6
type input "06080001"
type input "6"
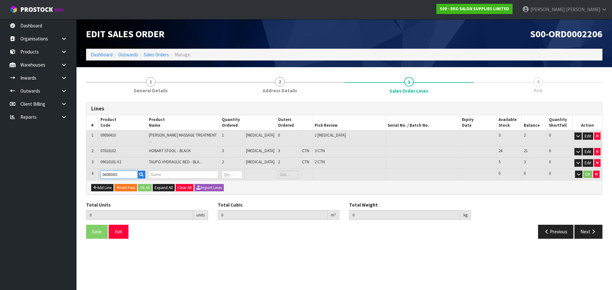
type input "1.784976"
type input "179.4"
type input "ALBANY WORKSTATION OVAL MIRROR, BLACK FRAME [B090]"
type input "0"
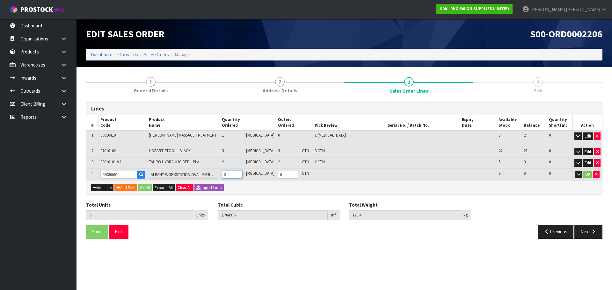
type input "7"
type input "1.906776"
type input "205.4"
type input "1"
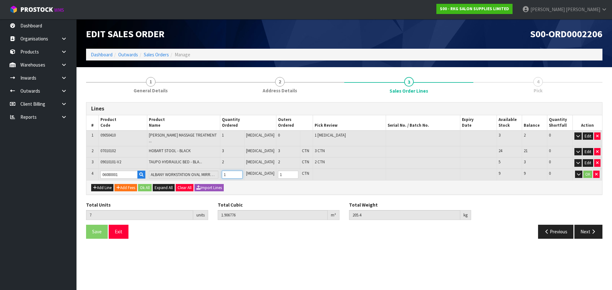
type input "1"
click at [242, 171] on input "1" at bounding box center [232, 175] width 20 height 8
click at [586, 171] on button "OK" at bounding box center [587, 175] width 9 height 8
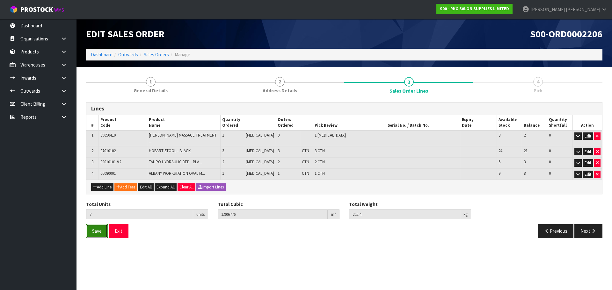
click at [99, 228] on span "Save" at bounding box center [97, 231] width 10 height 6
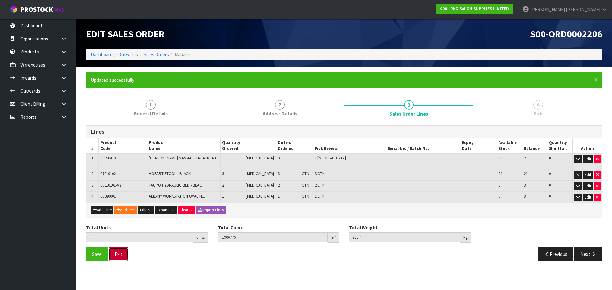
click at [120, 256] on button "Exit" at bounding box center [119, 255] width 20 height 14
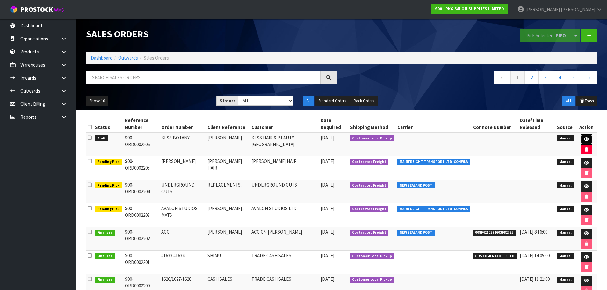
click at [586, 140] on icon at bounding box center [586, 139] width 5 height 4
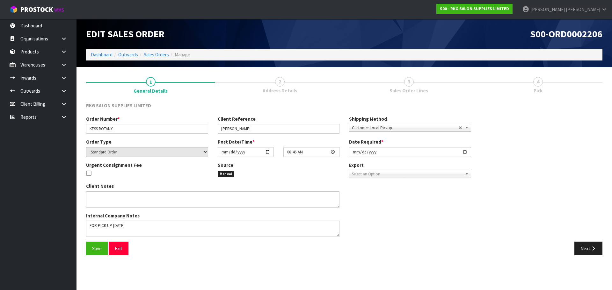
click at [577, 241] on div "Order Number * KESS BOTANY. Client Reference [PERSON_NAME] Shipping Method Clie…" at bounding box center [344, 179] width 526 height 126
click at [582, 248] on button "Next" at bounding box center [588, 249] width 28 height 14
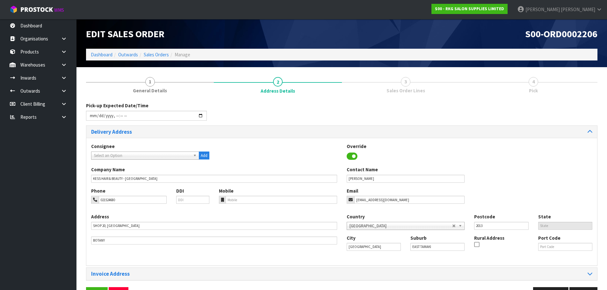
scroll to position [21, 0]
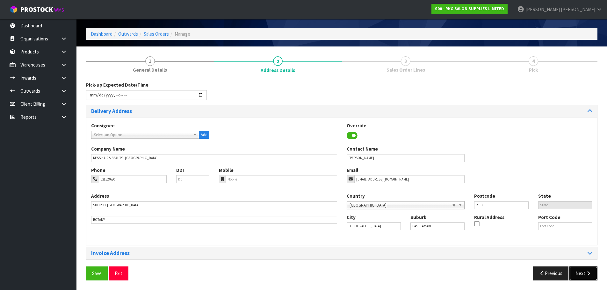
click at [588, 274] on icon "button" at bounding box center [588, 273] width 6 height 5
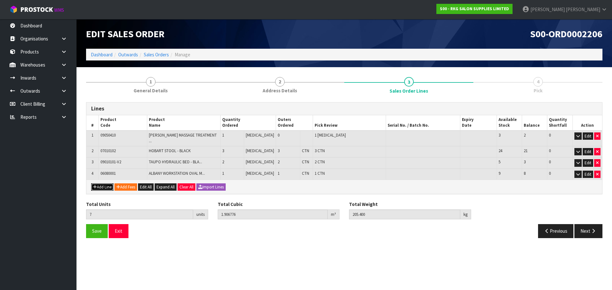
click at [104, 183] on button "Add Line" at bounding box center [102, 187] width 22 height 8
type input "0"
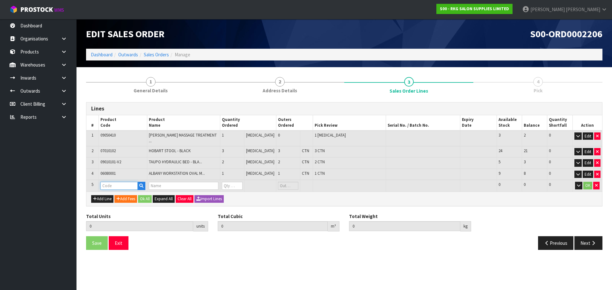
click at [108, 182] on input "text" at bounding box center [118, 186] width 37 height 8
type input "001101"
click at [112, 192] on strong "001101" at bounding box center [115, 193] width 15 height 6
type input "00110101"
type input "7"
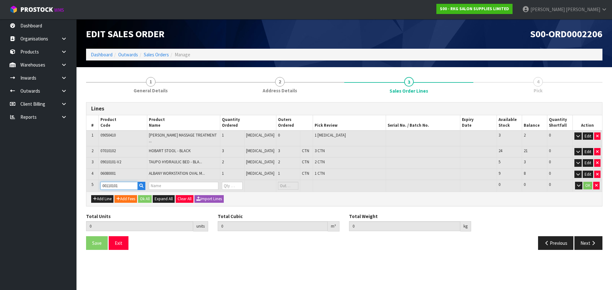
type input "1.906776"
type input "205.4"
type input "[DATE] BOOSTER ROUND"
type input "0"
type input "8"
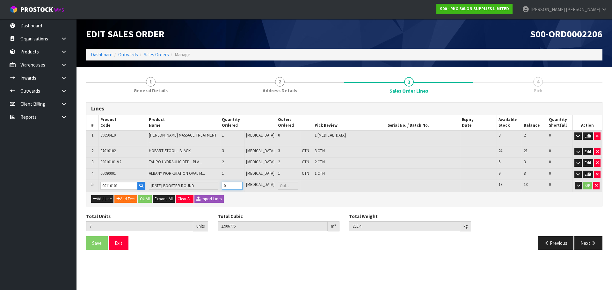
type input "1.933866"
type input "206.31"
type input "1"
click at [242, 182] on input "1" at bounding box center [232, 186] width 20 height 8
click at [587, 183] on button "OK" at bounding box center [587, 186] width 9 height 8
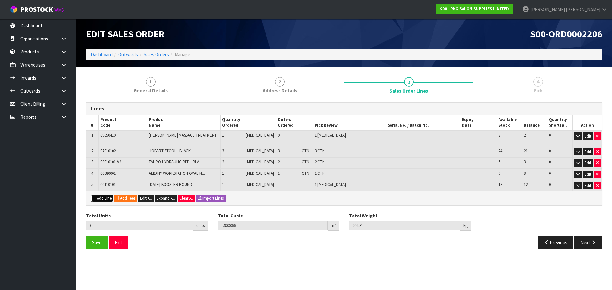
click at [104, 196] on button "Add Line" at bounding box center [102, 199] width 22 height 8
type input "0"
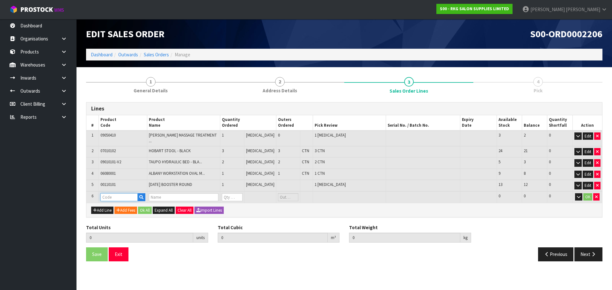
click at [107, 193] on input "text" at bounding box center [118, 197] width 37 height 8
type input "080401"
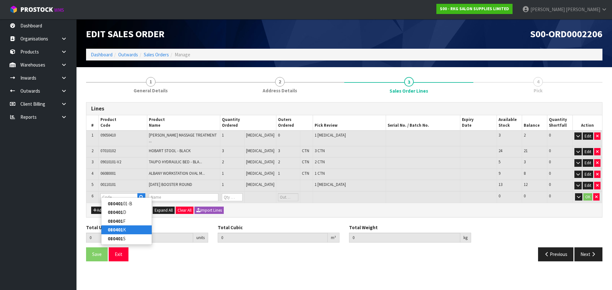
click at [112, 230] on strong "080401" at bounding box center [115, 230] width 15 height 6
type input "080401K"
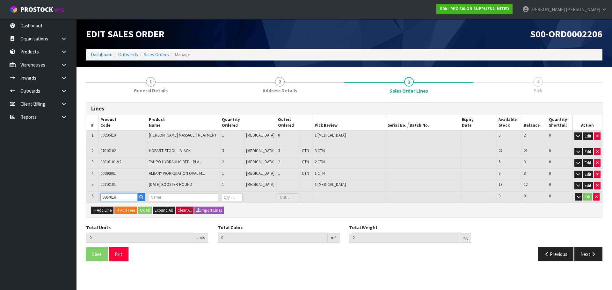
type input "8"
type input "1.933866"
type input "206.31"
type input "DRIVER TROLLEY - BLACK"
type input "0"
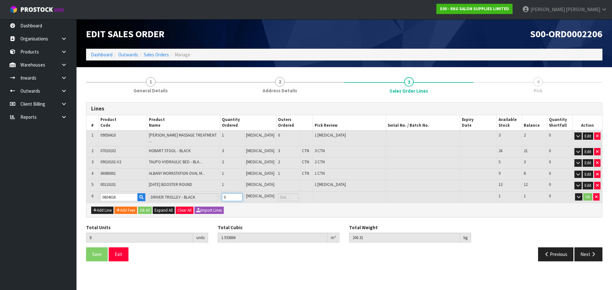
type input "11"
type input "1"
click at [242, 193] on input "1" at bounding box center [232, 197] width 20 height 8
click at [590, 194] on button "OK" at bounding box center [587, 197] width 9 height 8
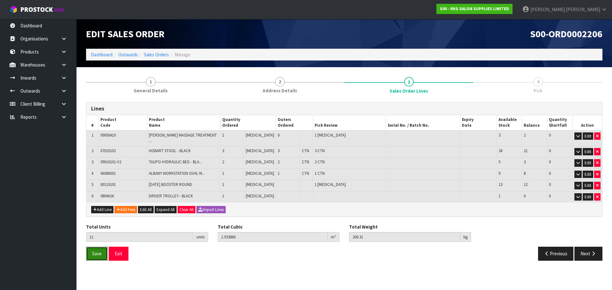
drag, startPoint x: 96, startPoint y: 252, endPoint x: 155, endPoint y: 212, distance: 71.6
click at [97, 252] on span "Save" at bounding box center [97, 254] width 10 height 6
click at [124, 250] on button "Exit" at bounding box center [126, 254] width 20 height 14
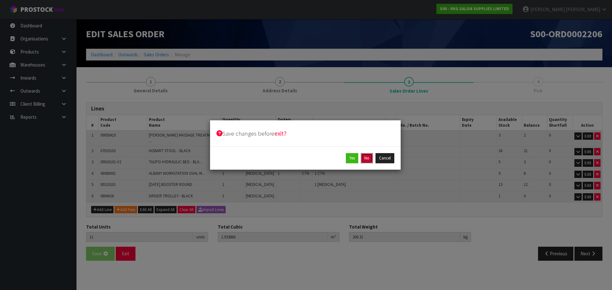
click at [366, 159] on button "No" at bounding box center [367, 158] width 12 height 10
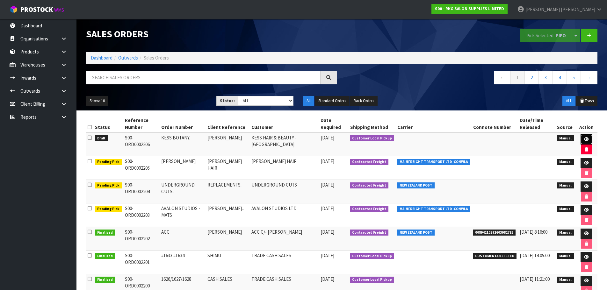
drag, startPoint x: 585, startPoint y: 139, endPoint x: 532, endPoint y: 140, distance: 52.9
click at [585, 139] on icon at bounding box center [586, 139] width 5 height 4
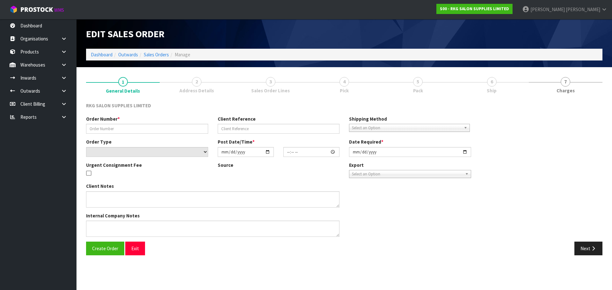
type input "KESS BOTANY."
type input "[PERSON_NAME]"
select select "number:0"
type input "[DATE]"
type input "08:46:00.000"
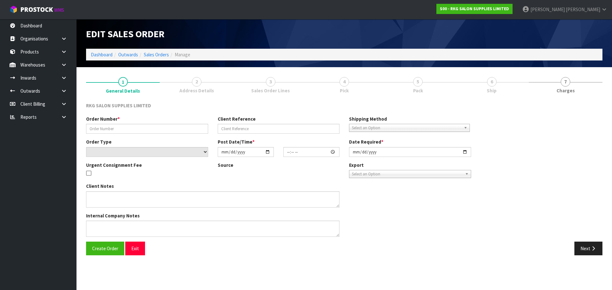
type input "[DATE]"
type textarea "FOR PICK UP [DATE]"
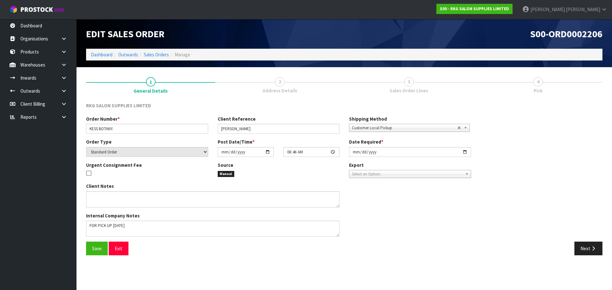
click at [409, 85] on span "3" at bounding box center [409, 82] width 10 height 10
click at [586, 241] on div "Order Number * KESS BOTANY. Client Reference [PERSON_NAME] Shipping Method Clie…" at bounding box center [344, 179] width 526 height 126
click at [581, 244] on button "Next" at bounding box center [588, 249] width 28 height 14
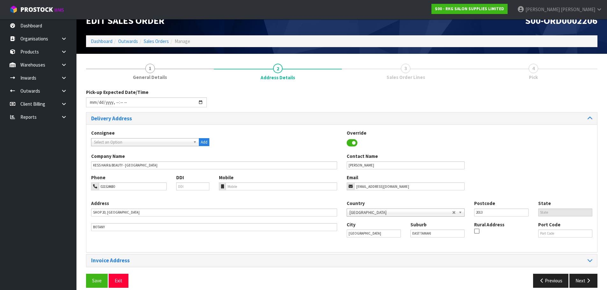
scroll to position [21, 0]
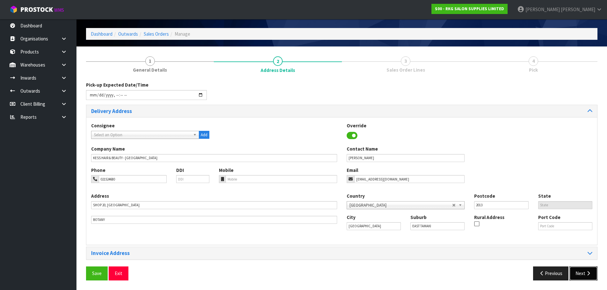
click at [585, 271] on button "Next" at bounding box center [583, 274] width 28 height 14
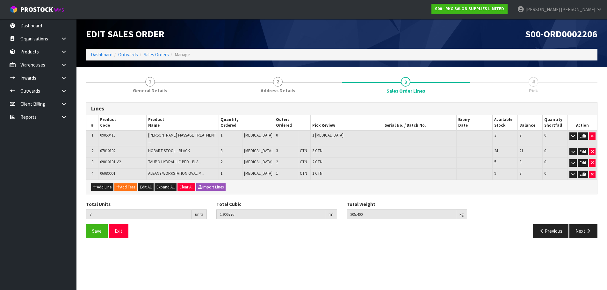
scroll to position [0, 0]
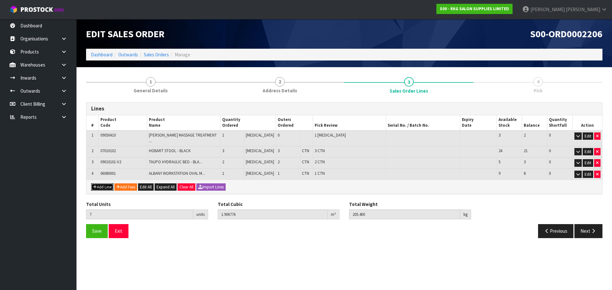
click at [104, 184] on button "Add Line" at bounding box center [102, 187] width 22 height 8
type input "0"
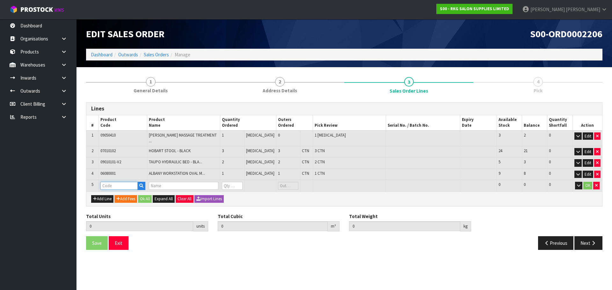
click at [105, 182] on input "text" at bounding box center [118, 186] width 37 height 8
type input "001101"
click at [112, 193] on strong "001101" at bounding box center [115, 193] width 15 height 6
type input "00110101"
type input "7"
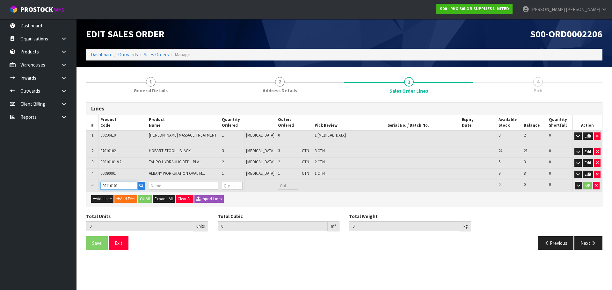
type input "1.906776"
type input "205.4"
type input "[DATE] BOOSTER ROUND"
type input "0"
type input "8"
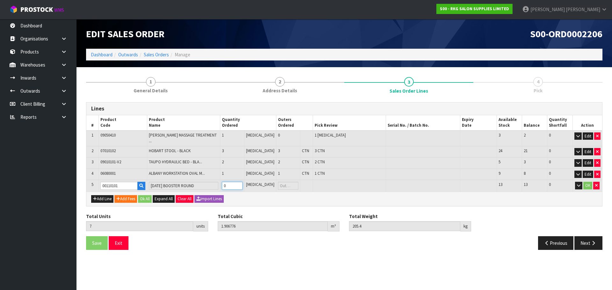
type input "1.933866"
type input "206.31"
type input "1"
click at [242, 182] on input "1" at bounding box center [232, 186] width 20 height 8
click at [589, 182] on button "OK" at bounding box center [587, 186] width 9 height 8
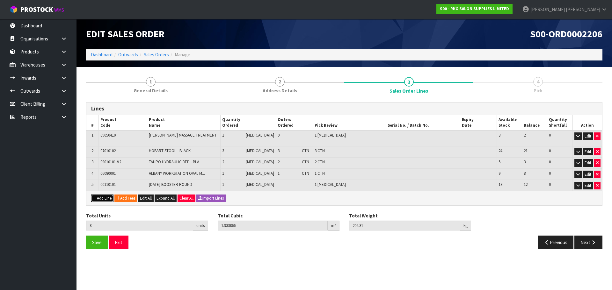
click at [101, 195] on button "Add Line" at bounding box center [102, 199] width 22 height 8
type input "0"
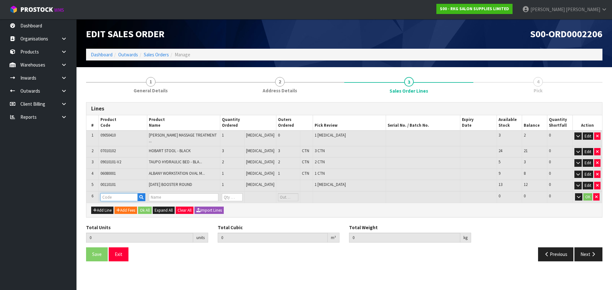
click at [108, 193] on input "text" at bounding box center [118, 197] width 37 height 8
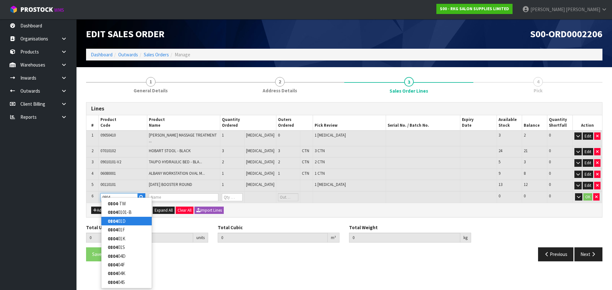
type input "0804"
click at [114, 221] on strong "0804" at bounding box center [113, 221] width 10 height 6
type input "080401D"
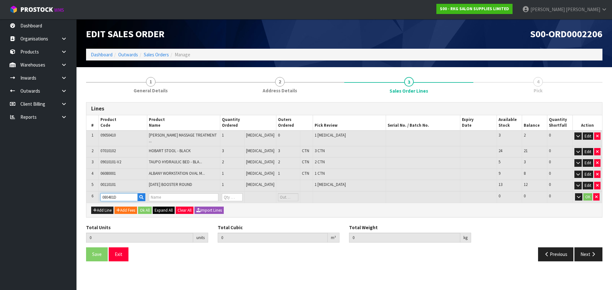
type input "8"
type input "1.933866"
type input "206.31"
type input "DRAWER - BLACK"
type input "0"
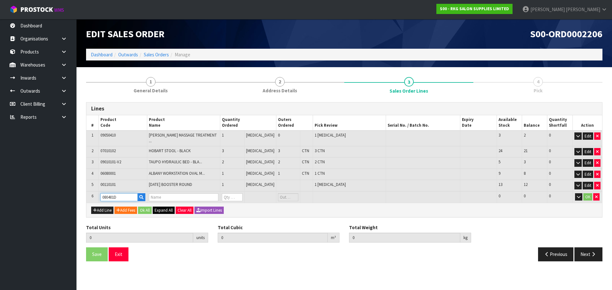
type input "0"
click at [595, 195] on icon "button" at bounding box center [596, 197] width 3 height 4
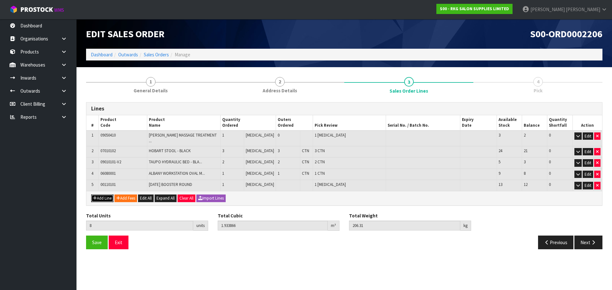
click at [105, 195] on button "Add Line" at bounding box center [102, 199] width 22 height 8
type input "0"
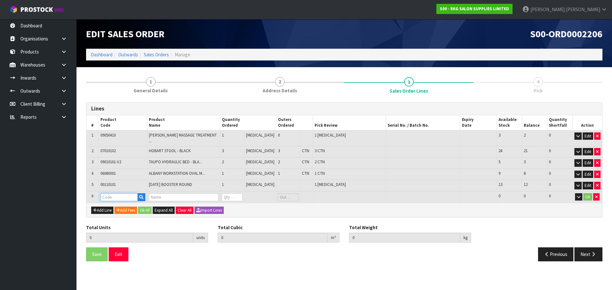
click at [112, 193] on input "text" at bounding box center [118, 197] width 37 height 8
type input "0803"
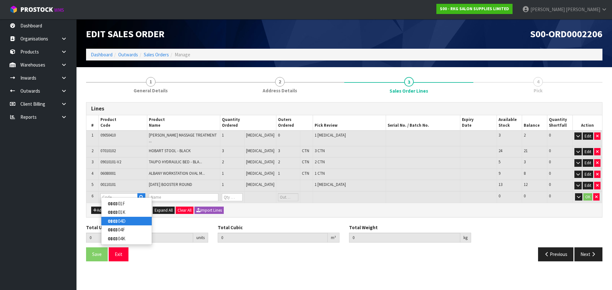
click at [116, 221] on strong "0803" at bounding box center [113, 221] width 10 height 6
type input "080304D"
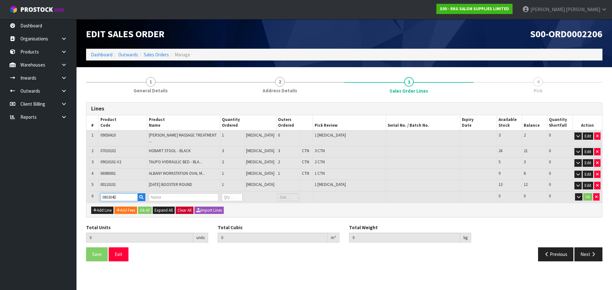
type input "8"
type input "1.933866"
type input "206.31"
type input "DRAWER -WHITE"
type input "0"
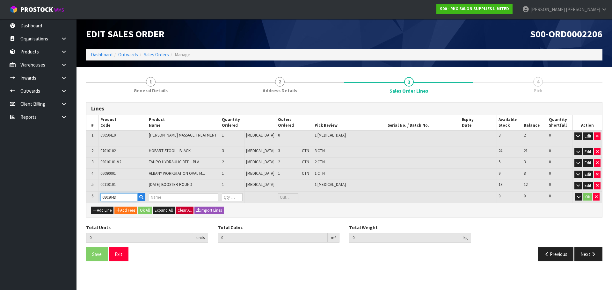
type input "0"
type input "9"
type input "2.077641"
type input "228.21"
type input "1"
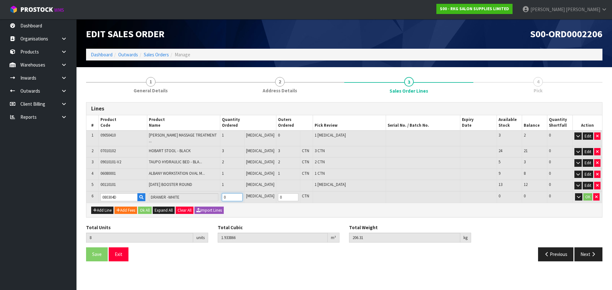
type input "1"
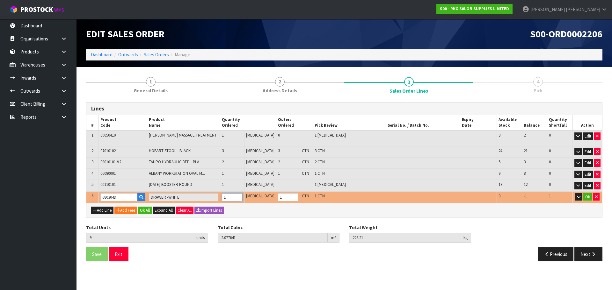
type input "1"
click at [242, 193] on input "1" at bounding box center [232, 197] width 20 height 8
click at [595, 195] on icon "button" at bounding box center [596, 197] width 3 height 4
type input "8"
type input "1.933866"
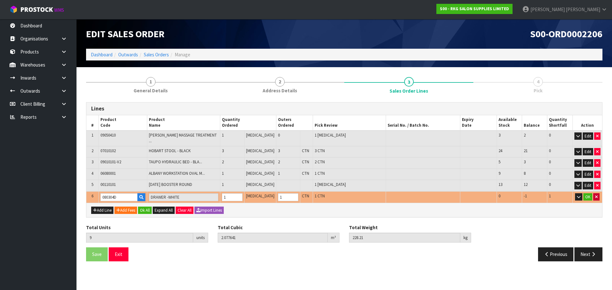
type input "206.31"
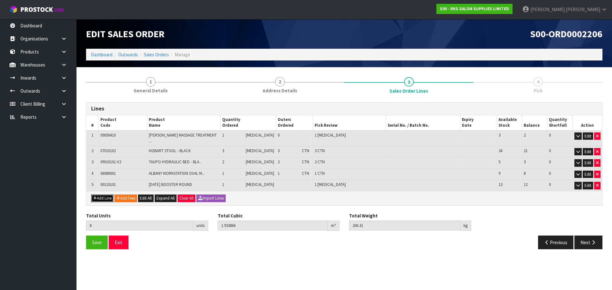
click at [102, 195] on button "Add Line" at bounding box center [102, 199] width 22 height 8
type input "0"
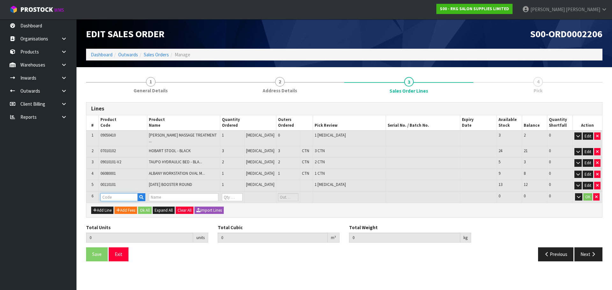
click at [109, 193] on input "text" at bounding box center [118, 197] width 37 height 8
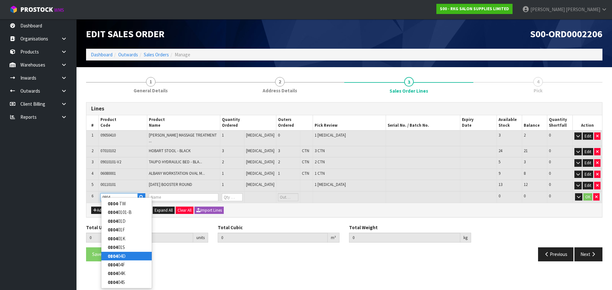
type input "0804"
click at [116, 257] on strong "0804" at bounding box center [113, 256] width 10 height 6
type input "080404D"
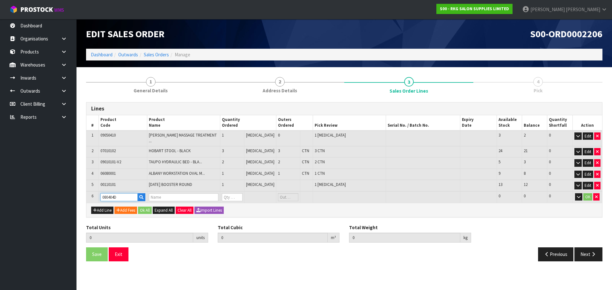
type input "8"
type input "1.933866"
type input "206.31"
type input "DRAWER - WHITE"
type input "0"
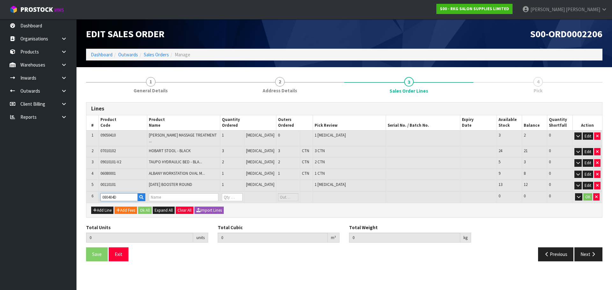
type input "0"
click at [596, 195] on icon "button" at bounding box center [596, 197] width 3 height 4
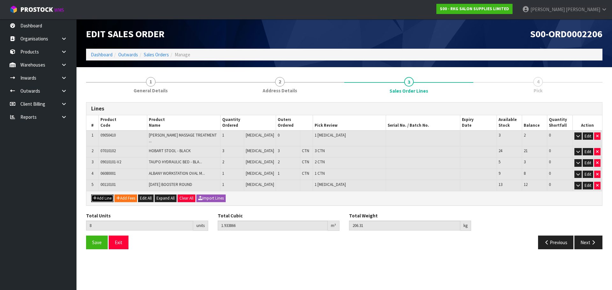
click at [107, 195] on button "Add Line" at bounding box center [102, 199] width 22 height 8
type input "0"
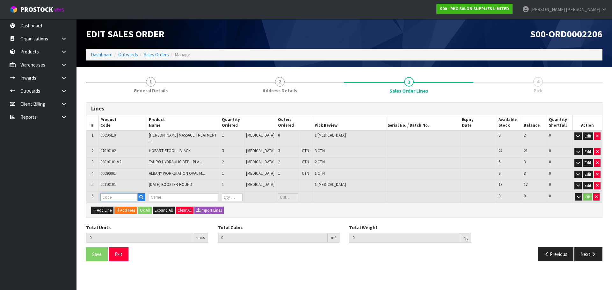
click at [108, 193] on input "text" at bounding box center [118, 197] width 37 height 8
type input "080401"
click at [124, 211] on link "080401 D" at bounding box center [126, 212] width 50 height 9
type input "080401D"
type input "8"
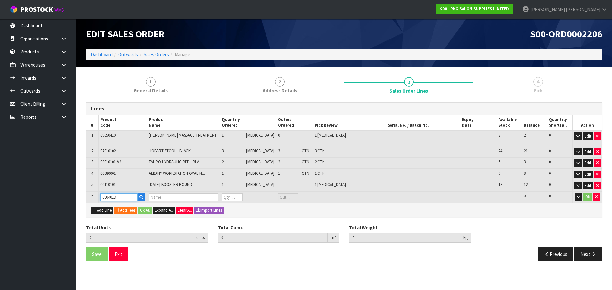
type input "1.933866"
type input "206.31"
type input "DRAWER - BLACK"
type input "0"
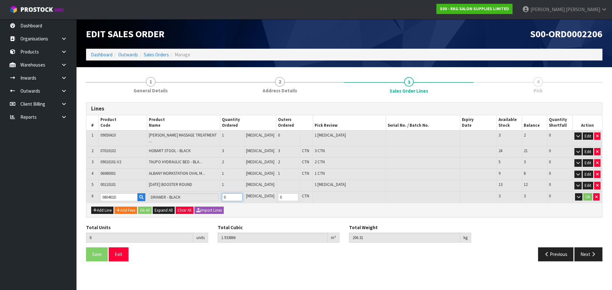
type input "9"
type input "1.984322"
type input "221.97"
type input "1"
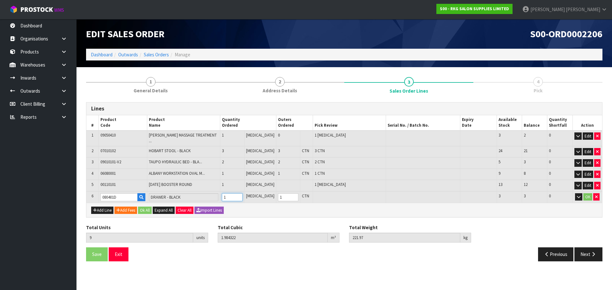
type input "1"
click at [242, 193] on input "1" at bounding box center [232, 197] width 20 height 8
click at [587, 193] on button "OK" at bounding box center [587, 197] width 9 height 8
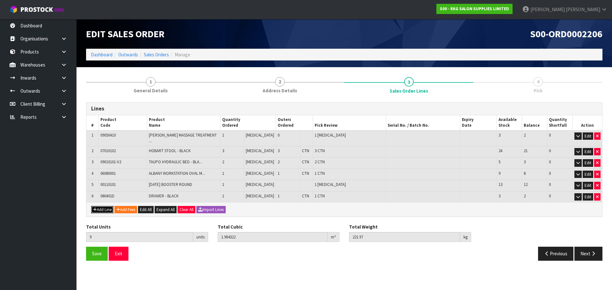
click at [105, 208] on button "Add Line" at bounding box center [102, 210] width 22 height 8
type input "0"
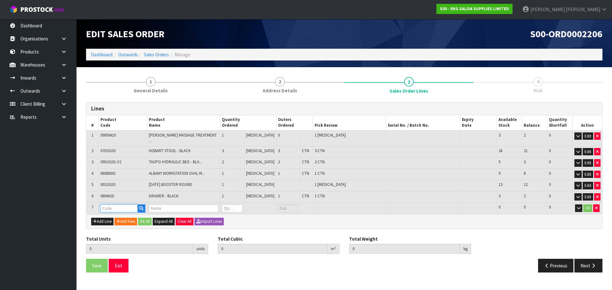
click at [107, 205] on input "text" at bounding box center [118, 209] width 37 height 8
type input "080401"
click at [116, 250] on strong "080401" at bounding box center [115, 250] width 15 height 6
type input "080401S"
type input "9"
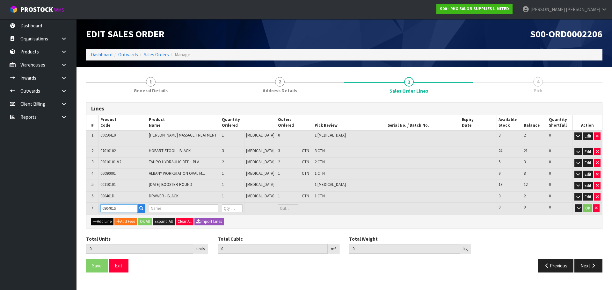
type input "1.984322"
type input "221.97"
type input "SHELVES - BLACK"
type input "0"
type input "10"
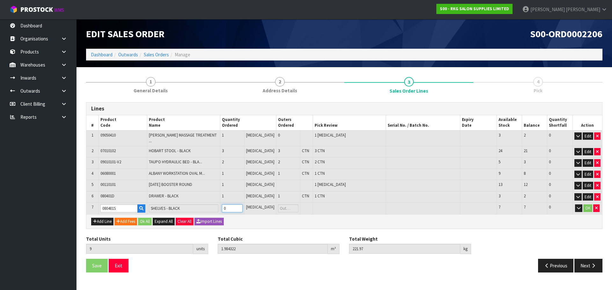
type input "2.037375"
type input "229.57"
type input "1"
click at [242, 205] on input "1" at bounding box center [232, 209] width 20 height 8
click at [588, 205] on button "OK" at bounding box center [587, 209] width 9 height 8
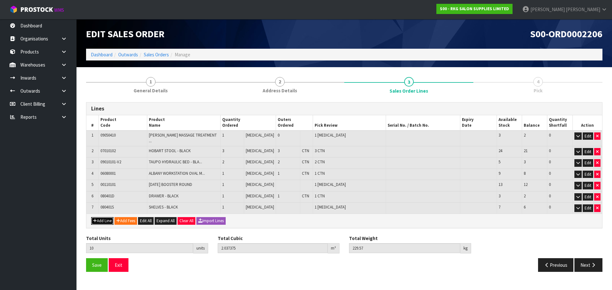
click at [106, 218] on button "Add Line" at bounding box center [102, 221] width 22 height 8
type input "0"
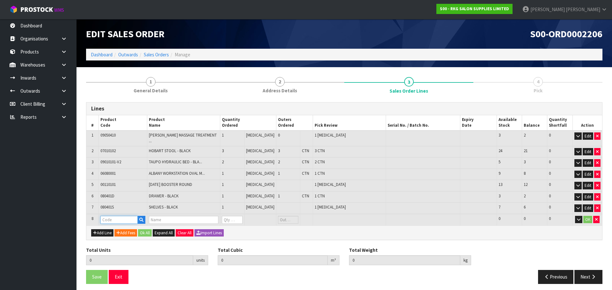
click at [110, 216] on input "text" at bounding box center [118, 220] width 37 height 8
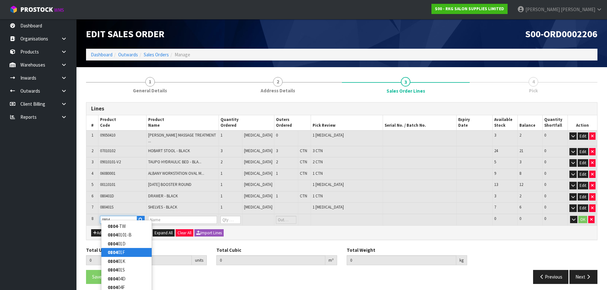
type input "0804"
click at [121, 253] on link "0804 01F" at bounding box center [126, 252] width 50 height 9
type input "080401F"
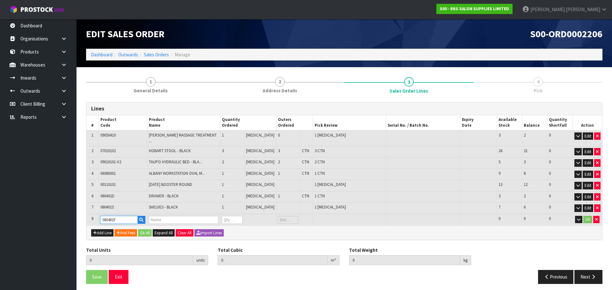
type input "10"
type input "2.037375"
type input "229.57"
type input "FRAME - BLACK"
type input "0"
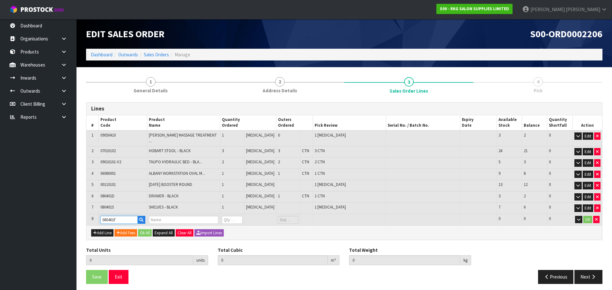
type input "0"
type input "11"
type input "2.146694"
type input "249.57"
type input "1"
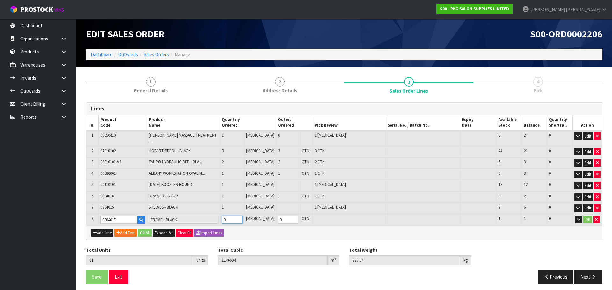
type input "1"
click at [242, 216] on input "1" at bounding box center [232, 220] width 20 height 8
click at [587, 216] on button "OK" at bounding box center [587, 220] width 9 height 8
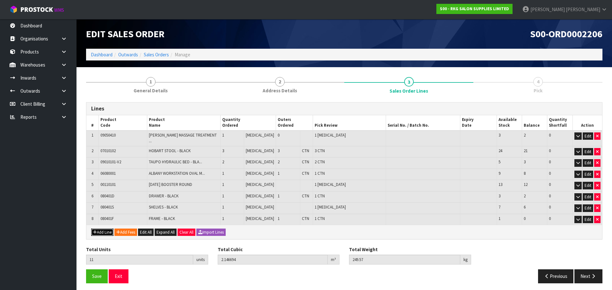
click at [96, 230] on icon "button" at bounding box center [95, 232] width 4 height 4
type input "0"
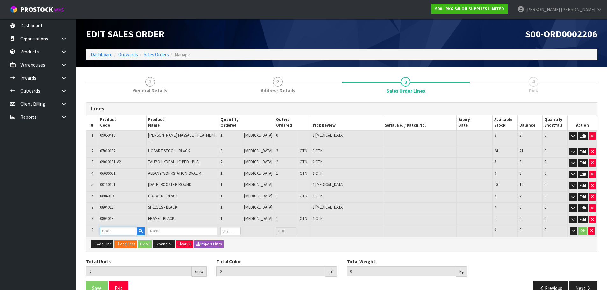
click at [109, 229] on input "text" at bounding box center [118, 231] width 37 height 8
type input "080501"
type input "11"
type input "2.146694"
type input "249.57"
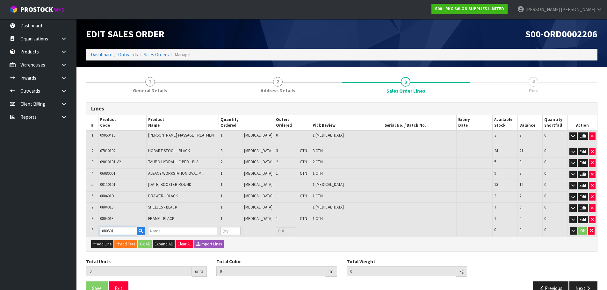
type input "DARWIN HAIR TROLLEY"
type input "0"
type input "080501"
type input "12"
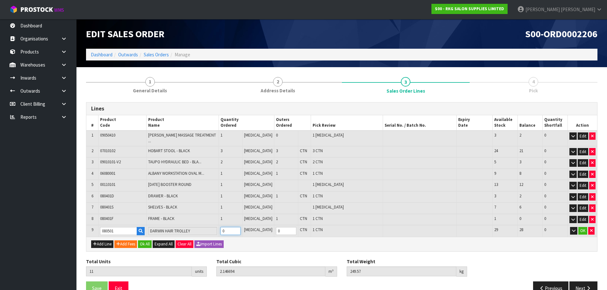
type input "2.272126"
type input "262.07"
type input "1"
drag, startPoint x: 243, startPoint y: 225, endPoint x: 271, endPoint y: 225, distance: 27.4
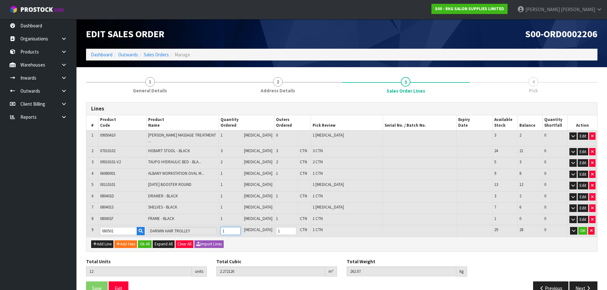
type input "1"
click at [241, 227] on input "1" at bounding box center [230, 231] width 20 height 8
click at [581, 227] on button "OK" at bounding box center [582, 231] width 9 height 8
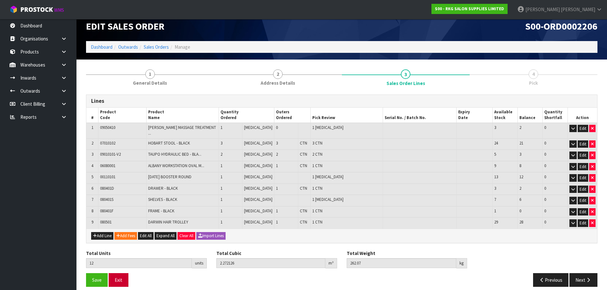
scroll to position [10, 0]
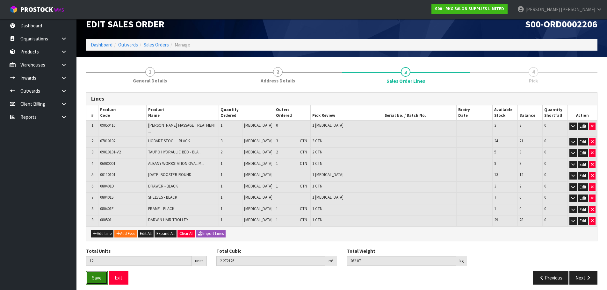
click at [101, 275] on span "Save" at bounding box center [97, 278] width 10 height 6
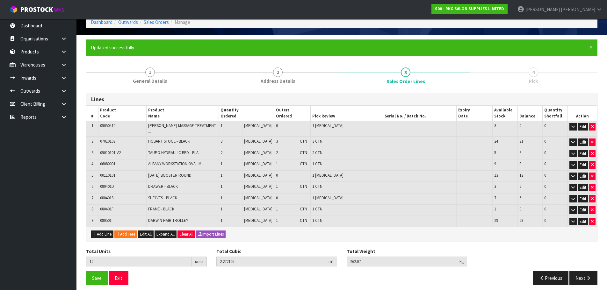
scroll to position [33, 0]
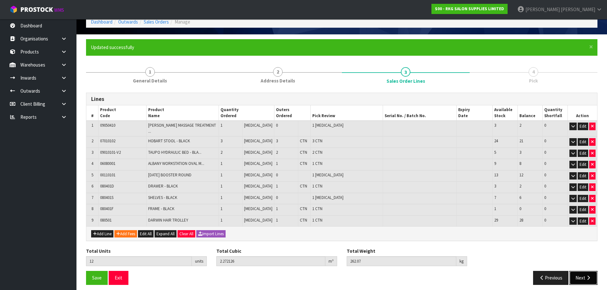
click at [582, 273] on button "Next" at bounding box center [583, 278] width 28 height 14
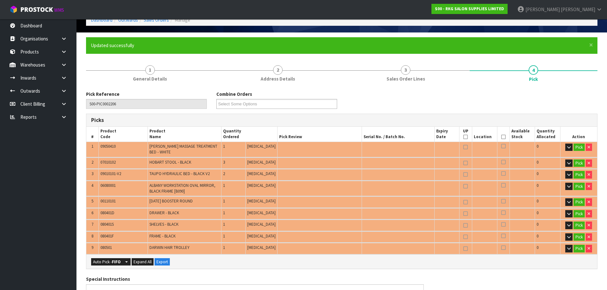
scroll to position [96, 0]
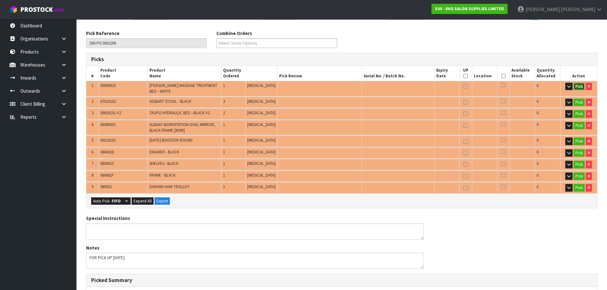
click at [578, 86] on button "Pick" at bounding box center [578, 87] width 11 height 8
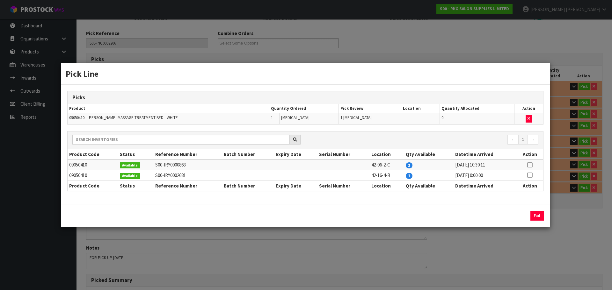
click at [532, 163] on td at bounding box center [529, 165] width 27 height 11
click at [529, 165] on icon at bounding box center [529, 165] width 5 height 0
click at [510, 216] on button "Assign Pick" at bounding box center [515, 216] width 26 height 10
type input "Piece x 1"
type input "1"
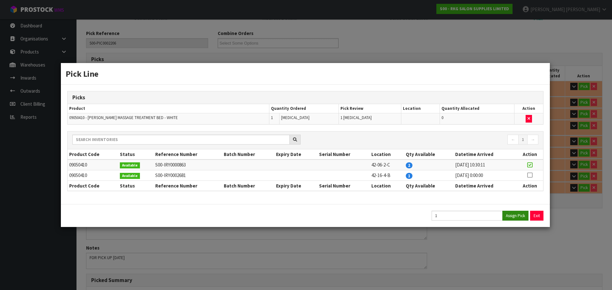
type input "0.27648"
type input "35"
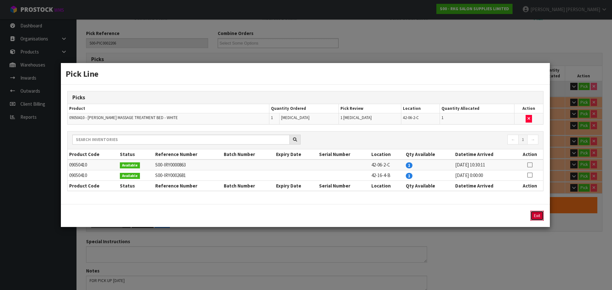
click at [538, 216] on button "Exit" at bounding box center [536, 216] width 13 height 10
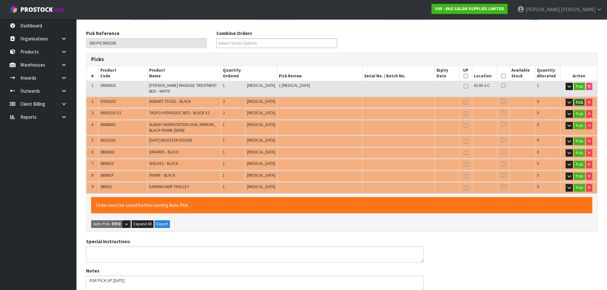
click at [578, 102] on button "Pick" at bounding box center [579, 103] width 11 height 8
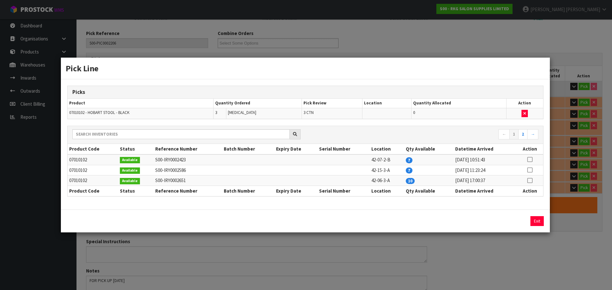
click at [530, 160] on icon at bounding box center [529, 160] width 5 height 0
click at [513, 221] on button "Assign Pick" at bounding box center [515, 221] width 26 height 10
type input "3"
type input "4"
type input "0.364176"
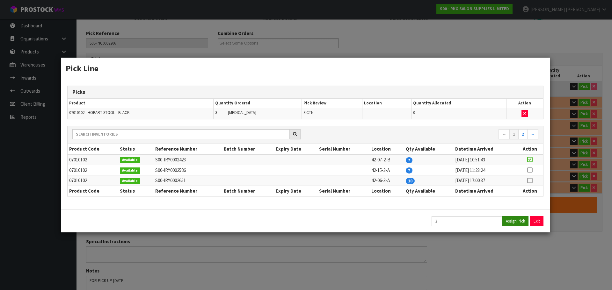
type input "50"
click at [538, 222] on button "Exit" at bounding box center [536, 221] width 13 height 10
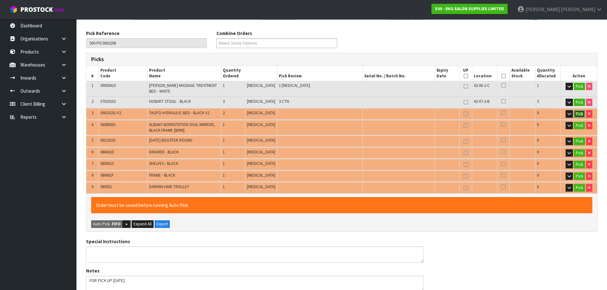
click at [578, 112] on button "Pick" at bounding box center [579, 114] width 11 height 8
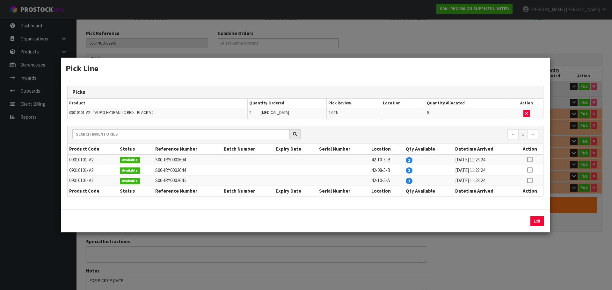
click at [527, 160] on icon at bounding box center [529, 160] width 5 height 0
click at [512, 219] on button "Assign Pick" at bounding box center [515, 221] width 26 height 10
type input "5"
type input "6"
type input "1.784976"
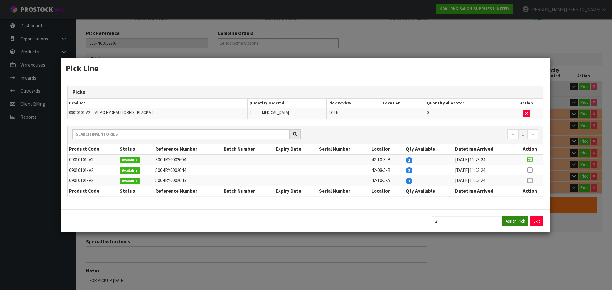
type input "179.4"
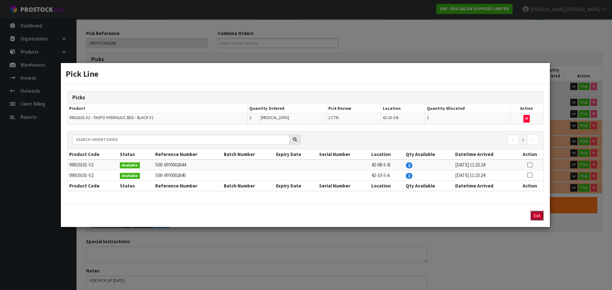
click at [538, 217] on button "Exit" at bounding box center [536, 216] width 13 height 10
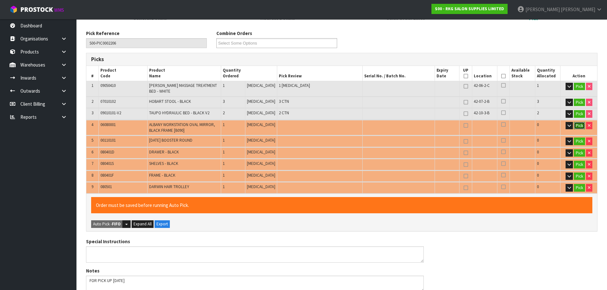
click at [576, 126] on button "Pick" at bounding box center [579, 126] width 11 height 8
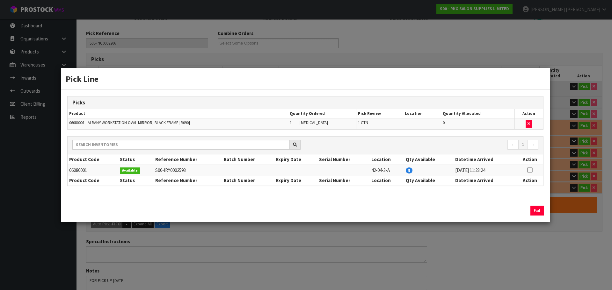
click at [530, 170] on icon at bounding box center [529, 170] width 5 height 0
drag, startPoint x: 511, startPoint y: 209, endPoint x: 535, endPoint y: 210, distance: 23.9
click at [510, 210] on button "Assign Pick" at bounding box center [515, 211] width 26 height 10
type input "6"
type input "7"
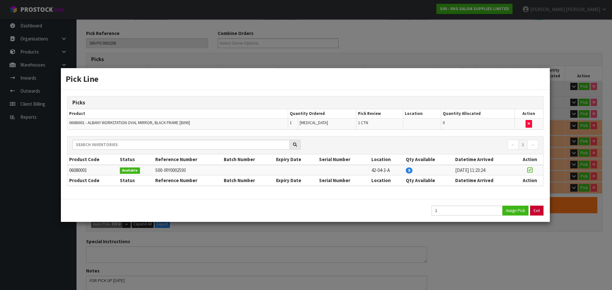
type input "1.906776"
type input "205.4"
click at [536, 211] on button "Exit" at bounding box center [536, 211] width 13 height 10
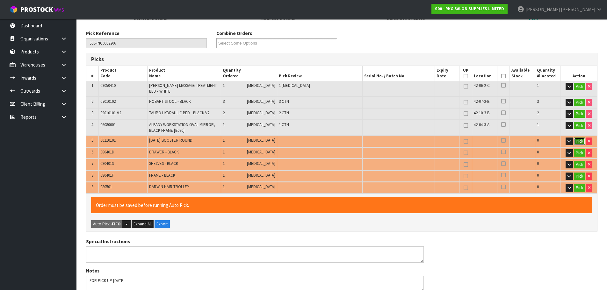
click at [578, 143] on button "Pick" at bounding box center [579, 142] width 11 height 8
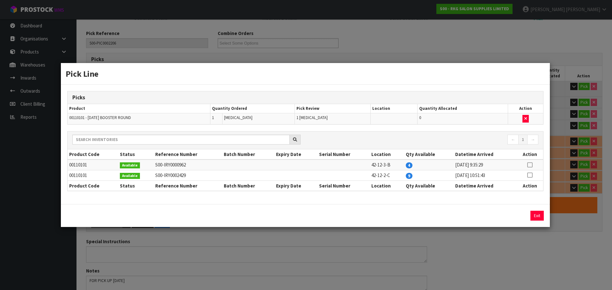
click at [529, 165] on icon at bounding box center [529, 165] width 5 height 0
drag, startPoint x: 502, startPoint y: 212, endPoint x: 516, endPoint y: 211, distance: 14.3
click at [502, 212] on button "Assign Pick" at bounding box center [515, 216] width 26 height 10
type input "Piece x 2"
type input "8"
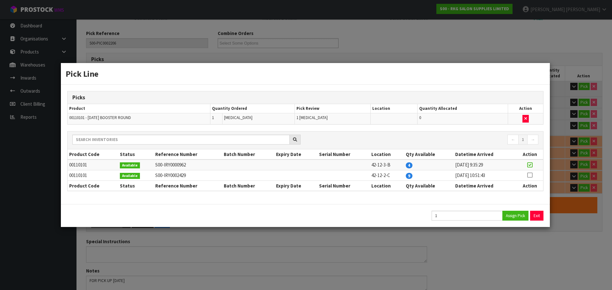
type input "1.933866"
type input "206.31"
click at [536, 216] on button "Exit" at bounding box center [536, 216] width 13 height 10
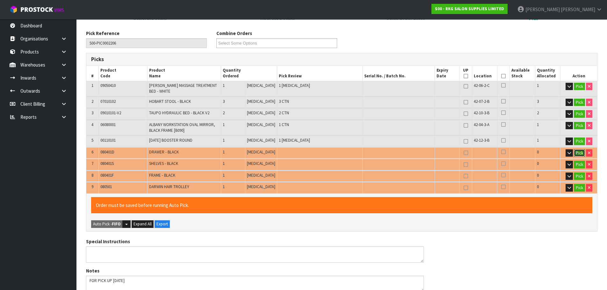
click at [577, 151] on button "Pick" at bounding box center [579, 153] width 11 height 8
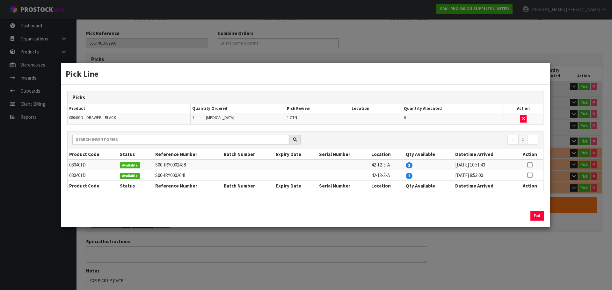
click at [529, 176] on icon at bounding box center [529, 175] width 5 height 0
click at [514, 214] on button "Assign Pick" at bounding box center [515, 216] width 26 height 10
type input "7"
type input "9"
type input "1.984322"
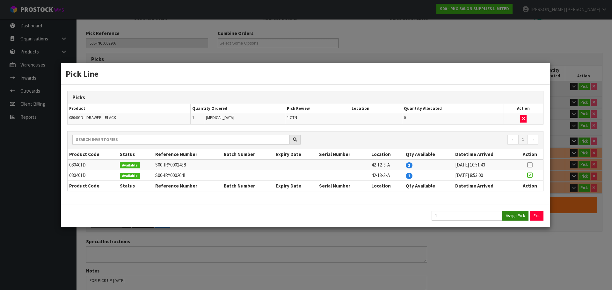
type input "221.97"
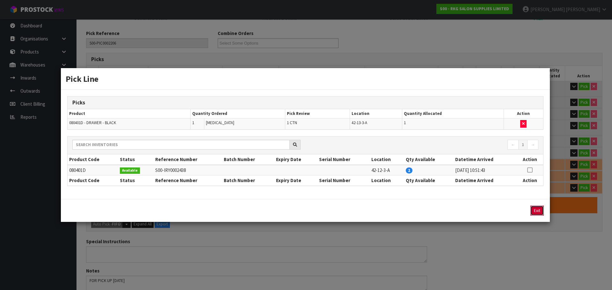
drag, startPoint x: 542, startPoint y: 213, endPoint x: 541, endPoint y: 207, distance: 5.5
click at [541, 213] on button "Exit" at bounding box center [536, 211] width 13 height 10
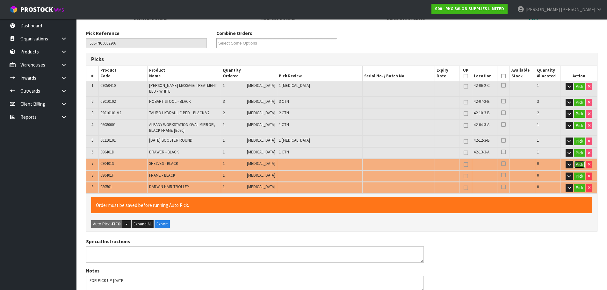
click at [576, 165] on button "Pick" at bounding box center [579, 165] width 11 height 8
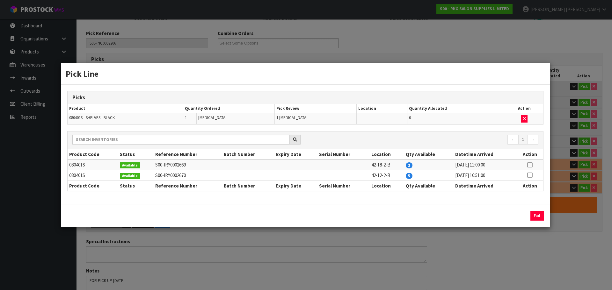
click at [530, 165] on icon at bounding box center [529, 165] width 5 height 0
drag, startPoint x: 515, startPoint y: 215, endPoint x: 522, endPoint y: 218, distance: 7.7
click at [515, 215] on button "Assign Pick" at bounding box center [515, 216] width 26 height 10
type input "Piece x 3"
type input "10"
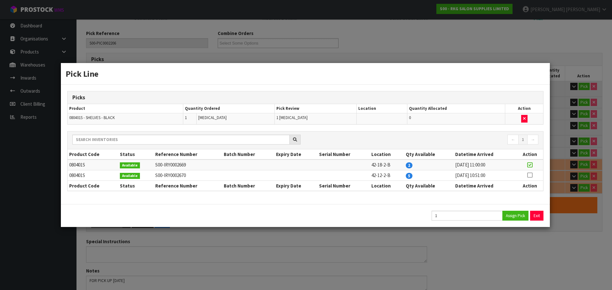
type input "2.037375"
type input "229.57"
click at [540, 217] on button "Exit" at bounding box center [536, 216] width 13 height 10
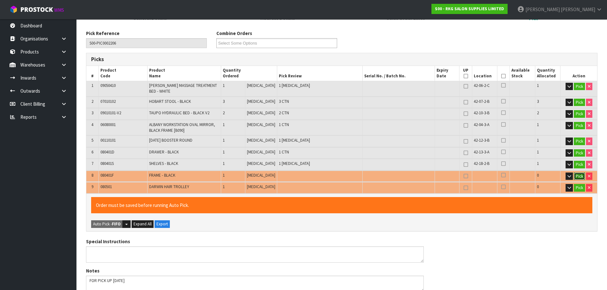
click at [575, 176] on button "Pick" at bounding box center [579, 177] width 11 height 8
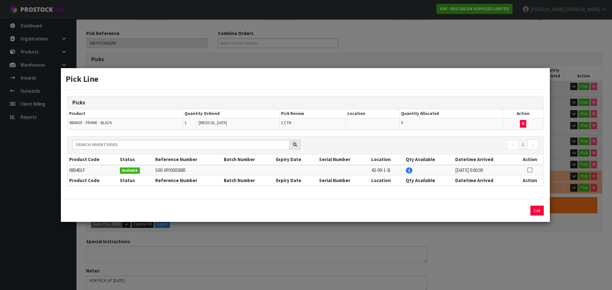
click at [530, 170] on icon at bounding box center [529, 170] width 5 height 0
click at [542, 212] on button "Exit" at bounding box center [536, 211] width 13 height 10
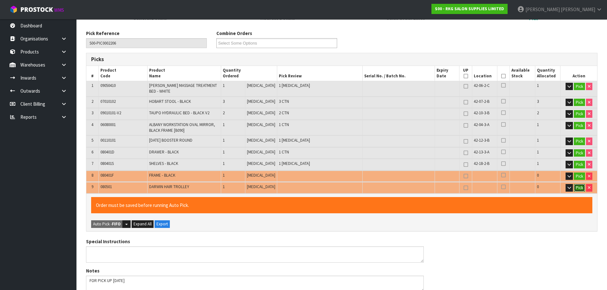
click at [577, 187] on button "Pick" at bounding box center [579, 188] width 11 height 8
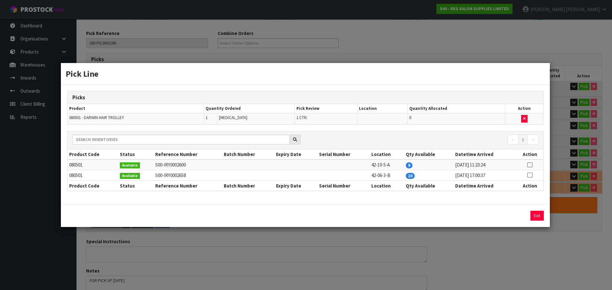
click at [530, 165] on icon at bounding box center [529, 165] width 5 height 0
click at [516, 215] on button "Assign Pick" at bounding box center [515, 216] width 26 height 10
type input "8"
type input "11"
type input "2.162807"
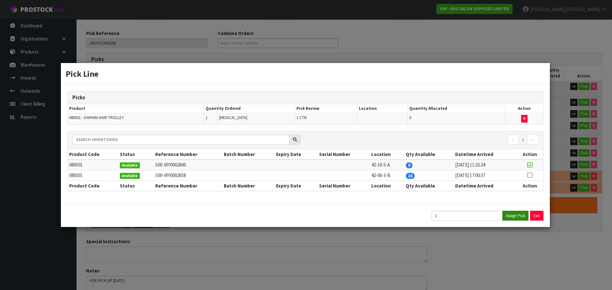
type input "242.07"
click at [543, 218] on button "Exit" at bounding box center [536, 216] width 13 height 10
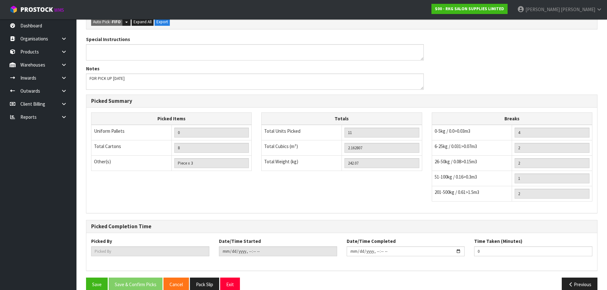
scroll to position [309, 0]
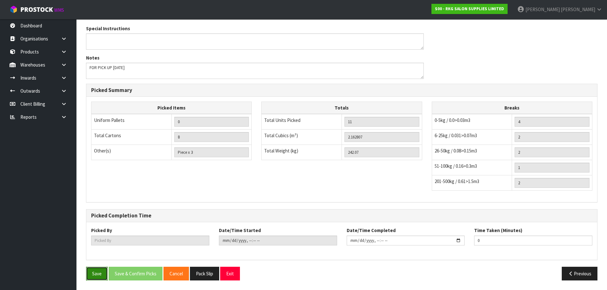
click at [93, 274] on button "Save" at bounding box center [97, 274] width 22 height 14
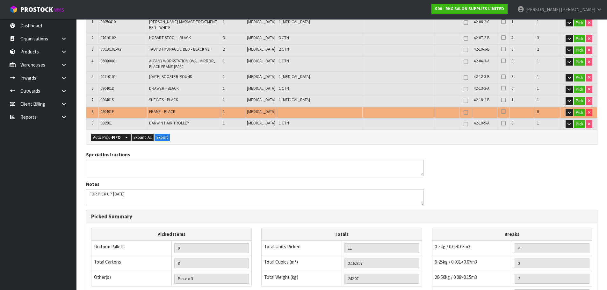
scroll to position [286, 0]
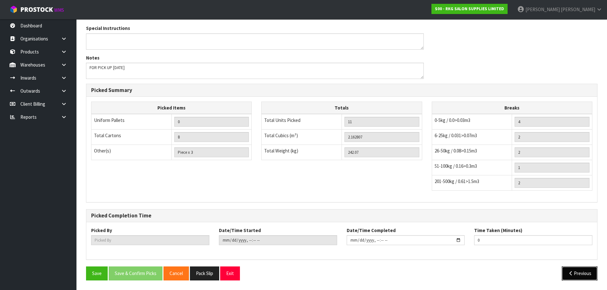
click at [565, 273] on button "Previous" at bounding box center [580, 274] width 36 height 14
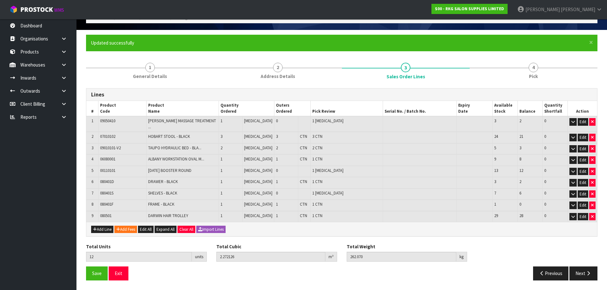
scroll to position [33, 0]
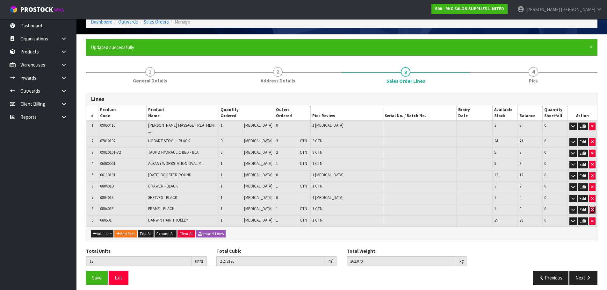
click at [592, 208] on icon "button" at bounding box center [592, 210] width 3 height 4
type input "11"
type input "2.162807"
type input "242.07"
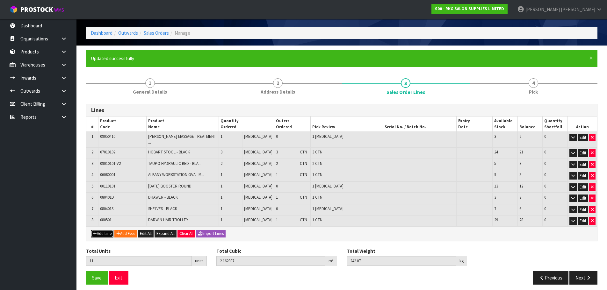
click at [100, 230] on button "Add Line" at bounding box center [102, 234] width 22 height 8
type input "0"
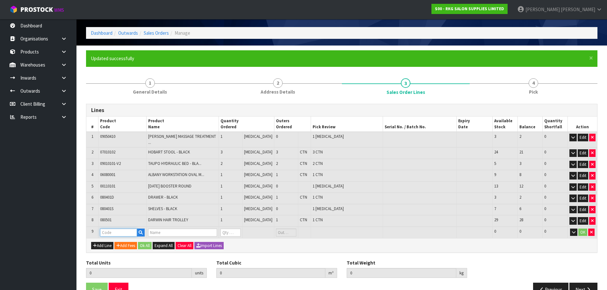
click at [105, 229] on input "text" at bounding box center [118, 233] width 37 height 8
type input "080401"
click at [112, 257] on strong "080401" at bounding box center [114, 257] width 15 height 6
type input "080401F"
type input "11"
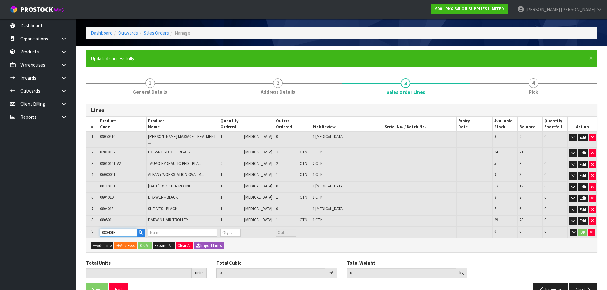
type input "2.162807"
type input "242.07"
type input "FRAME - BLACK"
type input "0"
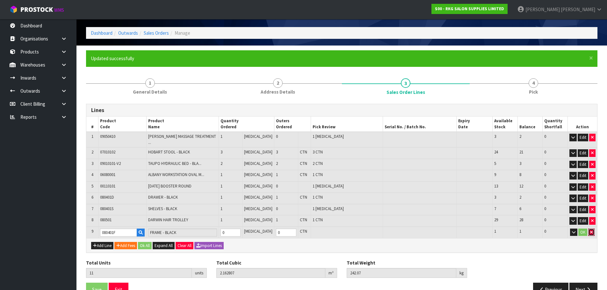
click at [591, 230] on icon "button" at bounding box center [591, 232] width 3 height 4
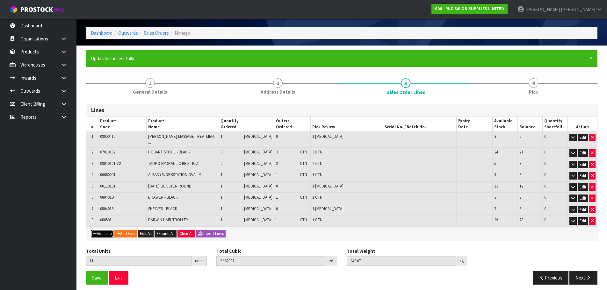
click at [95, 232] on icon "button" at bounding box center [95, 234] width 4 height 4
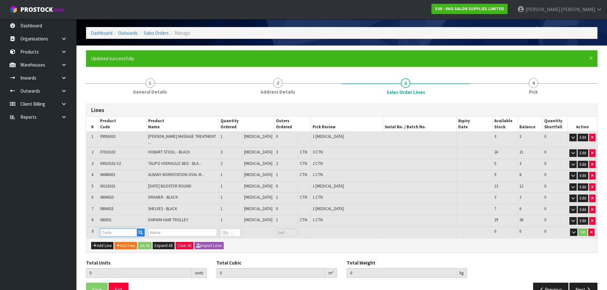
click at [105, 231] on input "text" at bounding box center [118, 233] width 37 height 8
click at [113, 237] on strong "080301" at bounding box center [114, 239] width 15 height 6
click at [241, 229] on input "1" at bounding box center [230, 233] width 20 height 8
click at [584, 229] on button "OK" at bounding box center [582, 233] width 9 height 8
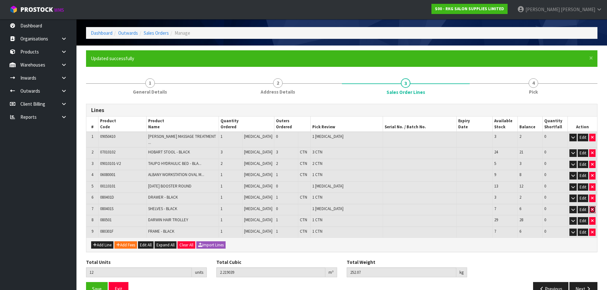
click at [594, 206] on button "button" at bounding box center [592, 210] width 6 height 8
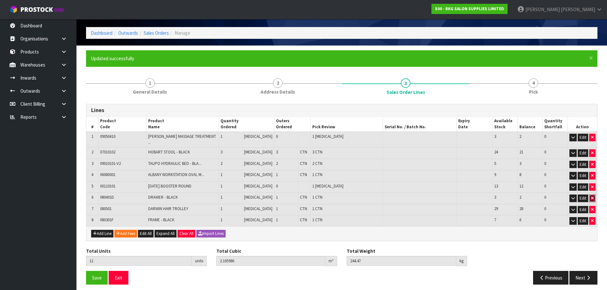
click at [593, 196] on icon "button" at bounding box center [592, 198] width 3 height 4
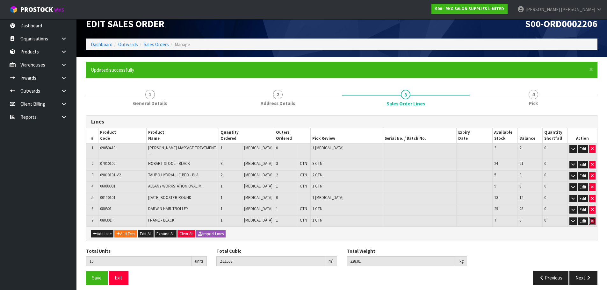
click at [591, 219] on icon "button" at bounding box center [592, 221] width 3 height 4
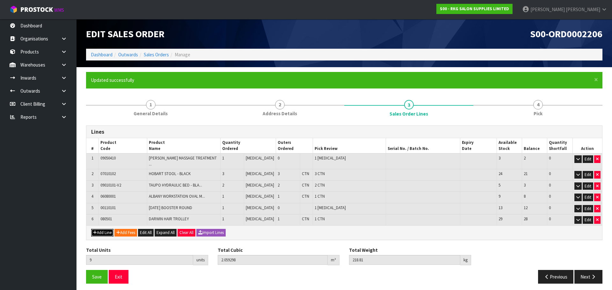
click at [100, 230] on button "Add Line" at bounding box center [102, 233] width 22 height 8
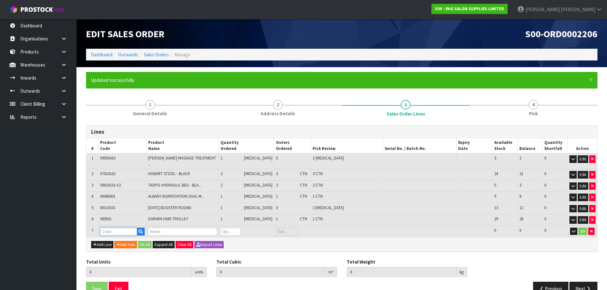
click at [107, 228] on input "text" at bounding box center [118, 232] width 37 height 8
click at [110, 245] on strong "080401" at bounding box center [114, 247] width 15 height 6
click at [241, 228] on input "1" at bounding box center [230, 232] width 20 height 8
click at [579, 228] on button "OK" at bounding box center [582, 232] width 9 height 8
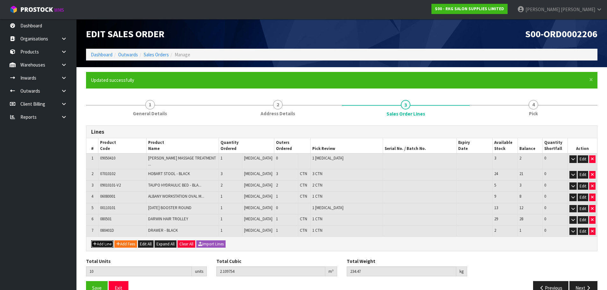
click at [105, 241] on button "Add Line" at bounding box center [102, 245] width 22 height 8
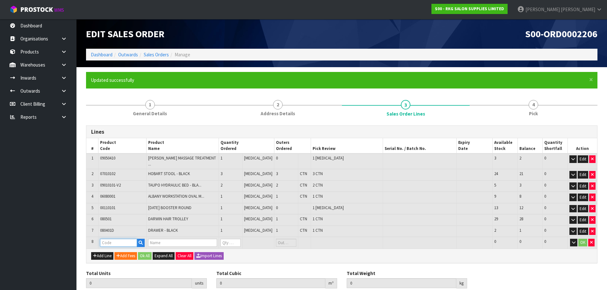
click at [108, 239] on input "text" at bounding box center [118, 243] width 37 height 8
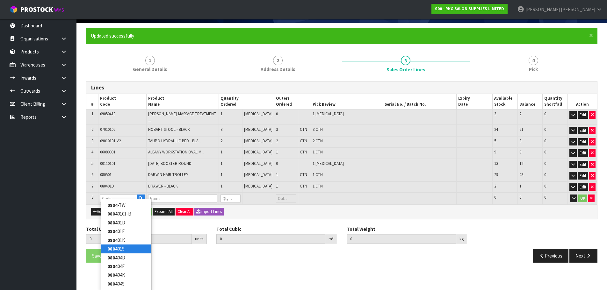
click at [117, 250] on strong "0804" at bounding box center [112, 249] width 10 height 6
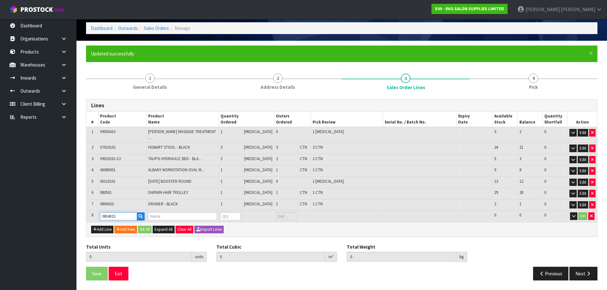
scroll to position [22, 0]
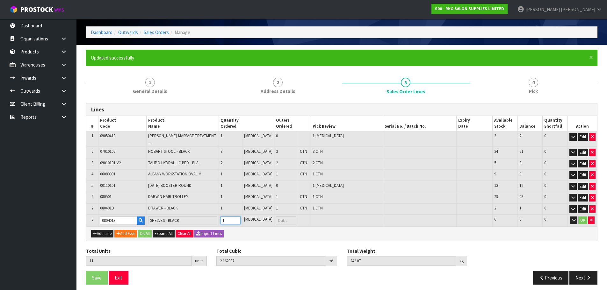
click at [241, 217] on input "1" at bounding box center [230, 221] width 20 height 8
click at [581, 217] on button "OK" at bounding box center [582, 221] width 9 height 8
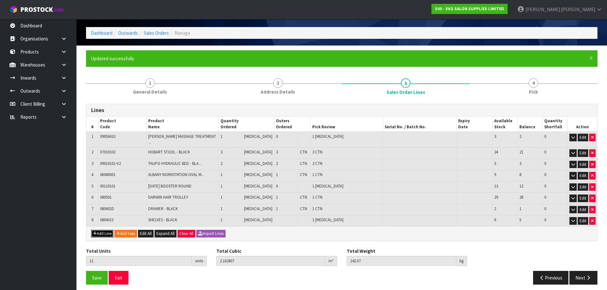
click at [104, 230] on button "Add Line" at bounding box center [102, 234] width 22 height 8
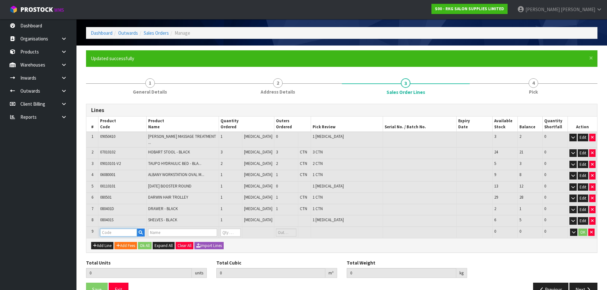
click at [110, 229] on input "text" at bounding box center [118, 233] width 37 height 8
click at [115, 240] on strong "080301" at bounding box center [114, 239] width 15 height 6
click at [241, 229] on input "1" at bounding box center [230, 233] width 20 height 8
click at [582, 229] on button "OK" at bounding box center [582, 233] width 9 height 8
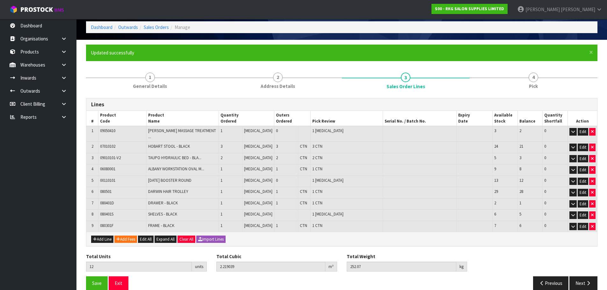
scroll to position [33, 0]
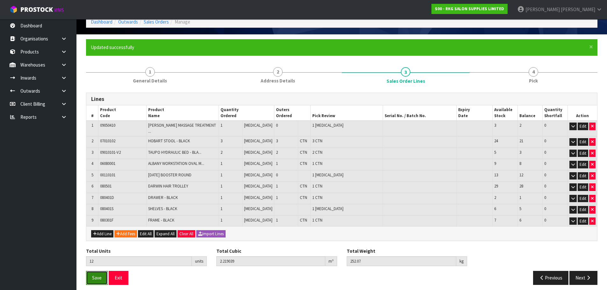
click at [92, 275] on span "Save" at bounding box center [97, 278] width 10 height 6
click at [583, 275] on button "Next" at bounding box center [583, 278] width 28 height 14
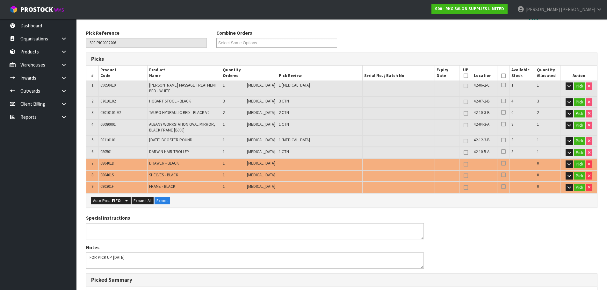
scroll to position [97, 0]
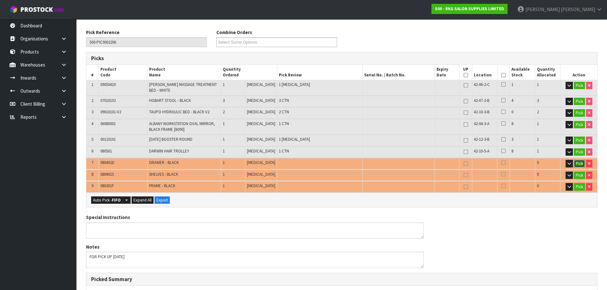
click at [581, 163] on button "Pick" at bounding box center [579, 164] width 11 height 8
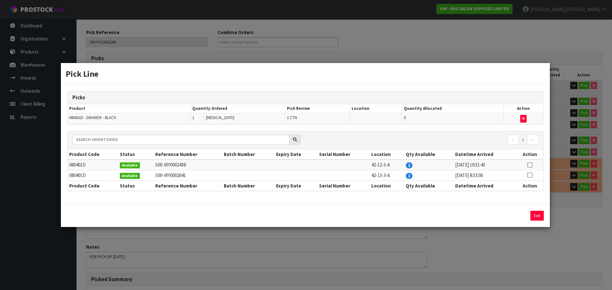
click at [529, 176] on icon at bounding box center [529, 175] width 5 height 0
click at [518, 218] on button "Assign Pick" at bounding box center [515, 216] width 26 height 10
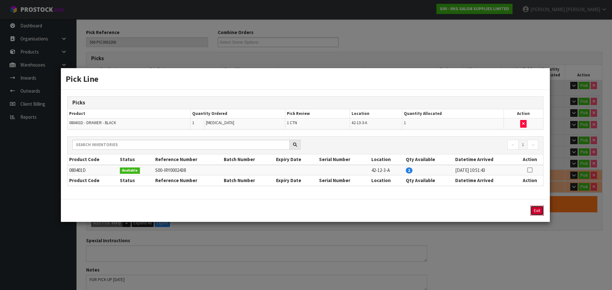
click at [536, 212] on button "Exit" at bounding box center [536, 211] width 13 height 10
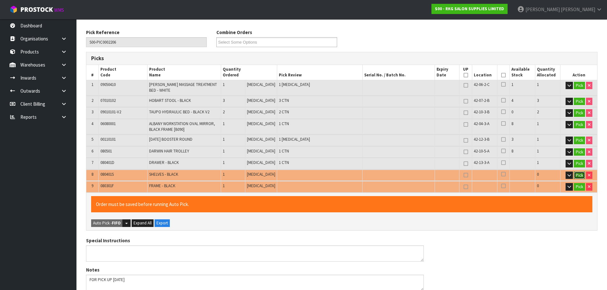
click at [580, 176] on button "Pick" at bounding box center [579, 176] width 11 height 8
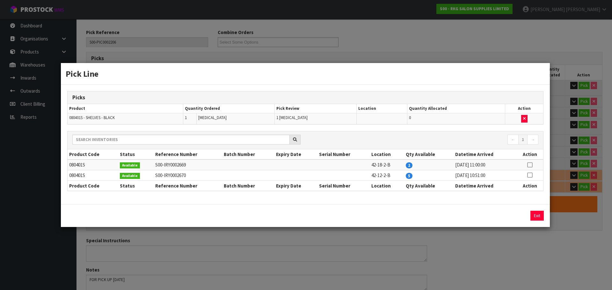
click at [530, 165] on icon at bounding box center [529, 165] width 5 height 0
click at [509, 217] on button "Assign Pick" at bounding box center [515, 216] width 26 height 10
click at [535, 214] on button "Exit" at bounding box center [536, 216] width 13 height 10
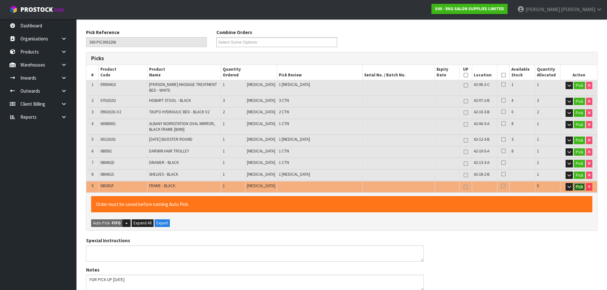
click at [579, 187] on button "Pick" at bounding box center [579, 187] width 11 height 8
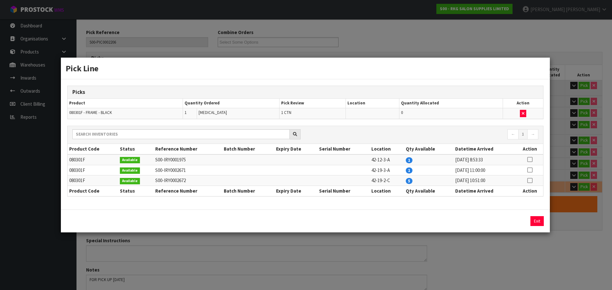
click at [530, 160] on icon at bounding box center [529, 160] width 5 height 0
click at [518, 222] on button "Assign Pick" at bounding box center [515, 221] width 26 height 10
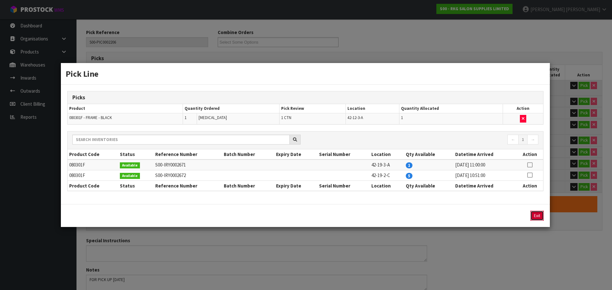
click at [536, 219] on button "Exit" at bounding box center [536, 216] width 13 height 10
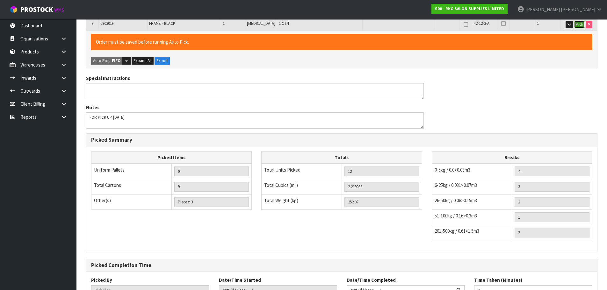
scroll to position [309, 0]
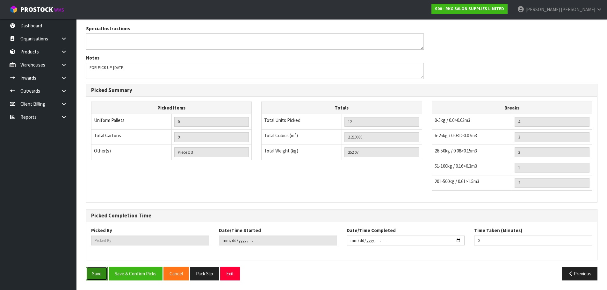
click at [96, 272] on button "Save" at bounding box center [97, 274] width 22 height 14
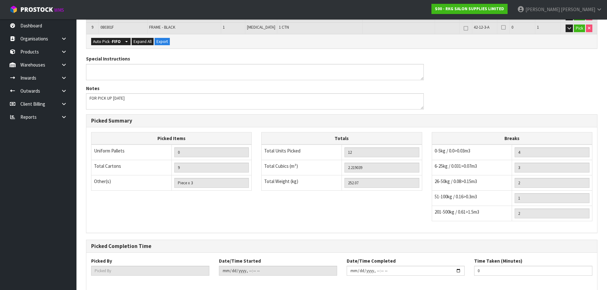
scroll to position [286, 0]
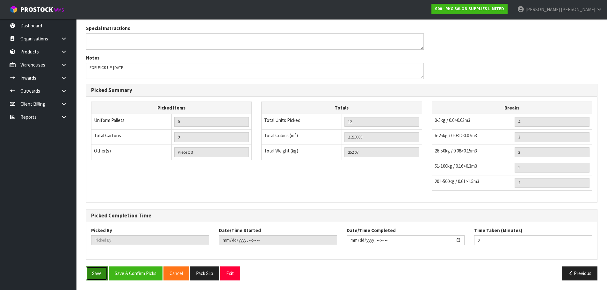
click at [91, 276] on button "Save" at bounding box center [97, 274] width 22 height 14
click at [231, 275] on button "Exit" at bounding box center [230, 274] width 20 height 14
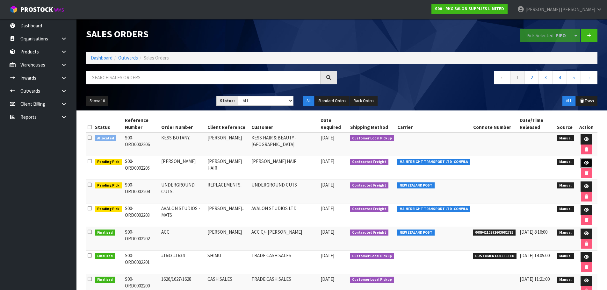
click at [587, 163] on icon at bounding box center [586, 163] width 5 height 4
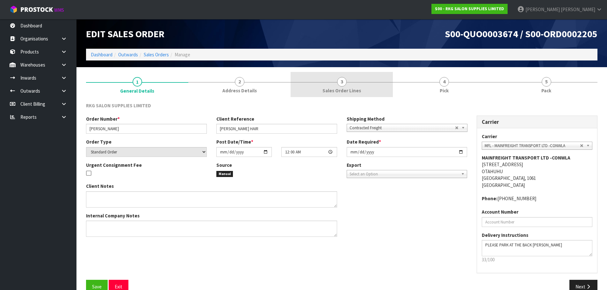
click at [342, 83] on span "3" at bounding box center [342, 82] width 10 height 10
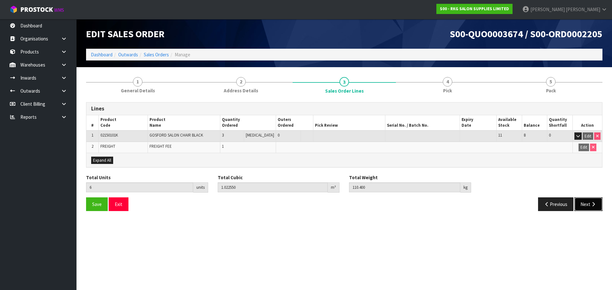
click at [593, 204] on icon "button" at bounding box center [593, 204] width 6 height 5
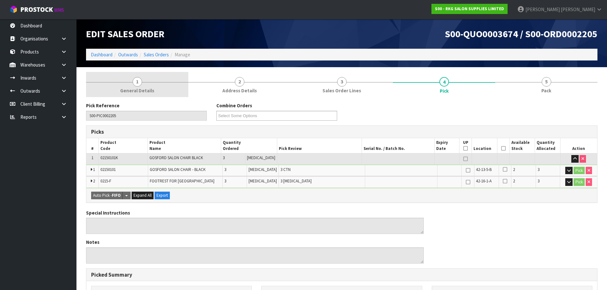
click at [138, 83] on span "1" at bounding box center [138, 82] width 10 height 10
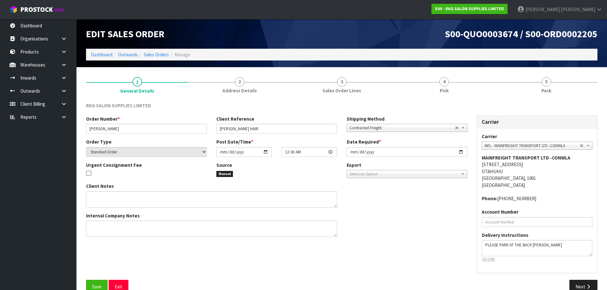
scroll to position [13, 0]
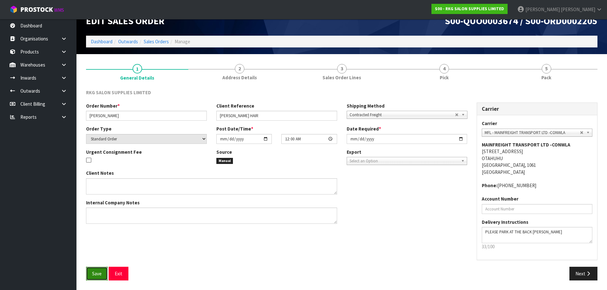
click at [97, 271] on button "Save" at bounding box center [97, 274] width 22 height 14
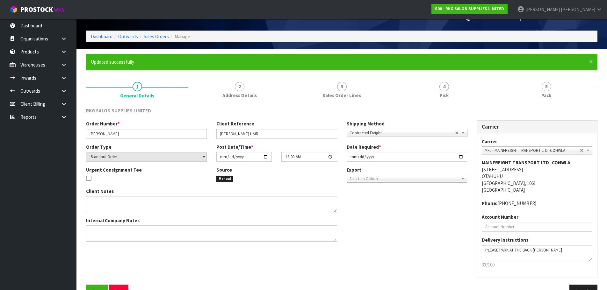
scroll to position [36, 0]
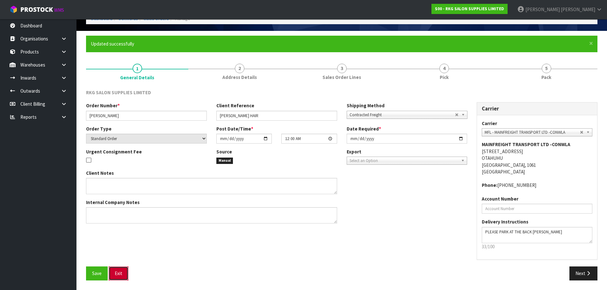
click at [122, 274] on button "Exit" at bounding box center [119, 274] width 20 height 14
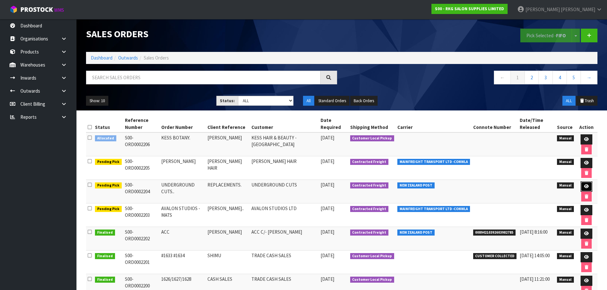
drag, startPoint x: 586, startPoint y: 189, endPoint x: 534, endPoint y: 190, distance: 51.3
click at [586, 189] on icon at bounding box center [586, 186] width 5 height 4
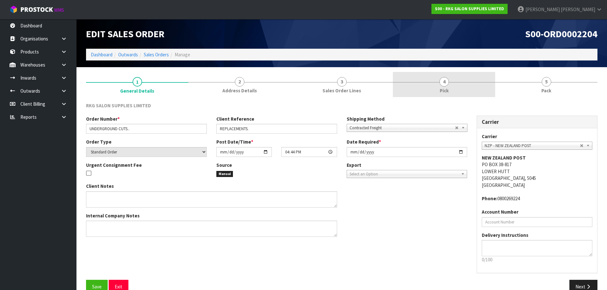
click at [447, 84] on span "4" at bounding box center [444, 82] width 10 height 10
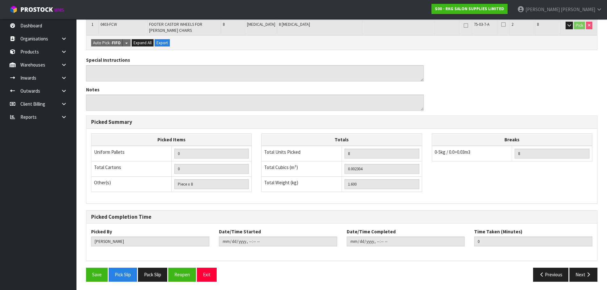
scroll to position [135, 0]
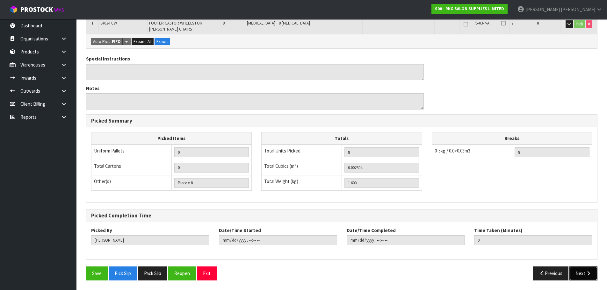
click at [587, 277] on button "Next" at bounding box center [583, 274] width 28 height 14
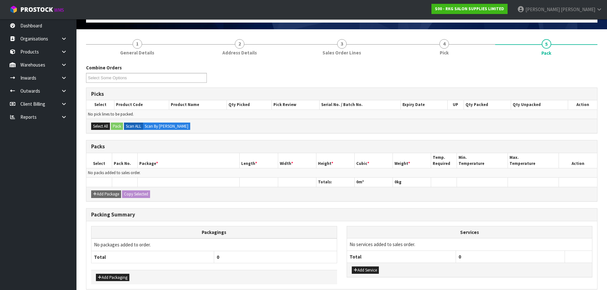
scroll to position [4, 0]
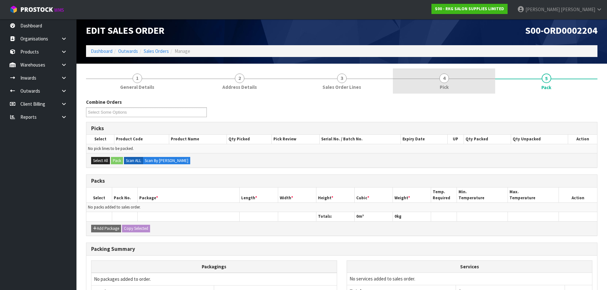
click at [437, 79] on link "4 Pick" at bounding box center [444, 80] width 102 height 25
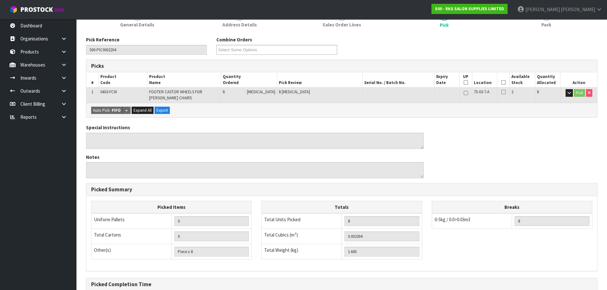
scroll to position [67, 0]
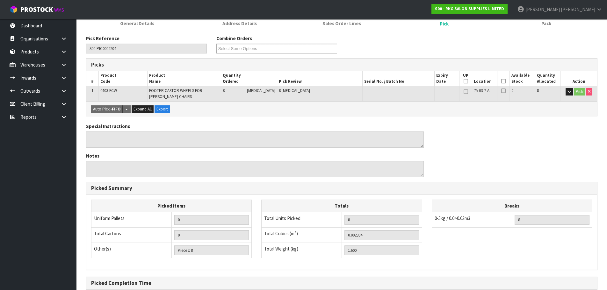
click at [502, 81] on icon at bounding box center [503, 81] width 4 height 0
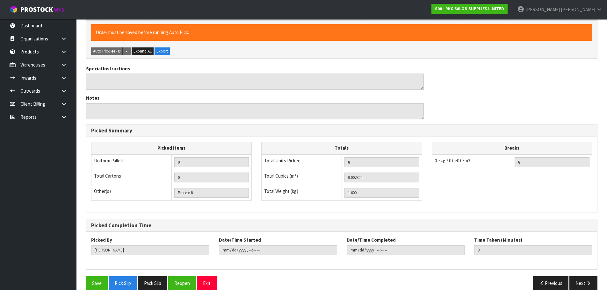
scroll to position [158, 0]
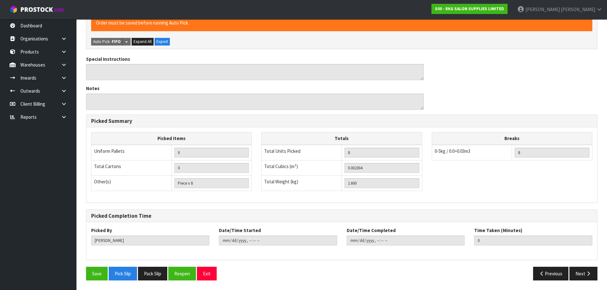
click at [85, 274] on div "Save Pick Slip Pack Slip Reopen Exit" at bounding box center [211, 274] width 261 height 14
click at [99, 273] on button "Save" at bounding box center [97, 274] width 22 height 14
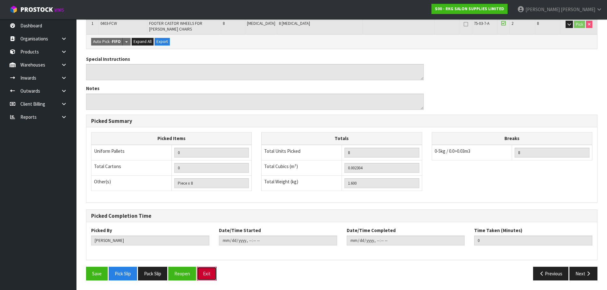
click at [206, 272] on button "Exit" at bounding box center [207, 274] width 20 height 14
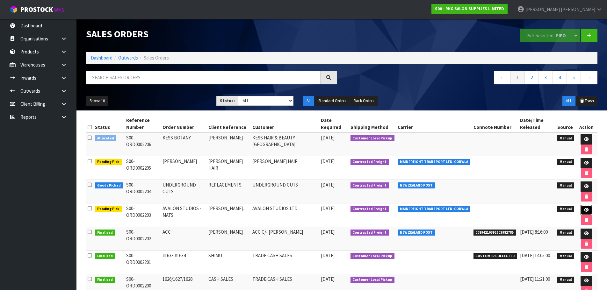
drag, startPoint x: 585, startPoint y: 210, endPoint x: 541, endPoint y: 204, distance: 44.7
click at [585, 210] on icon at bounding box center [586, 210] width 5 height 4
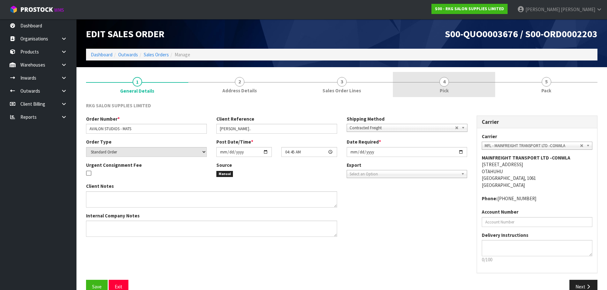
click at [442, 83] on span "4" at bounding box center [444, 82] width 10 height 10
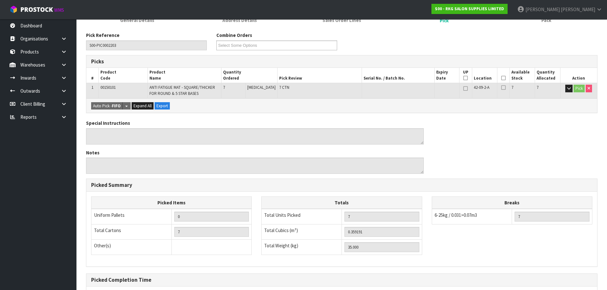
scroll to position [127, 0]
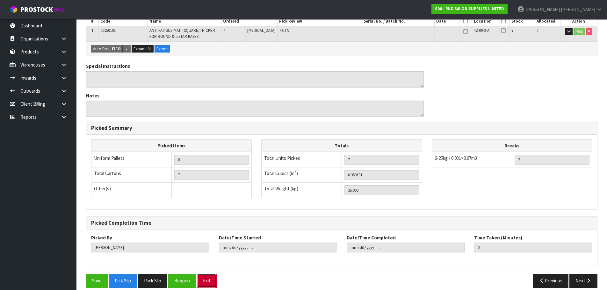
click at [211, 280] on button "Exit" at bounding box center [207, 281] width 20 height 14
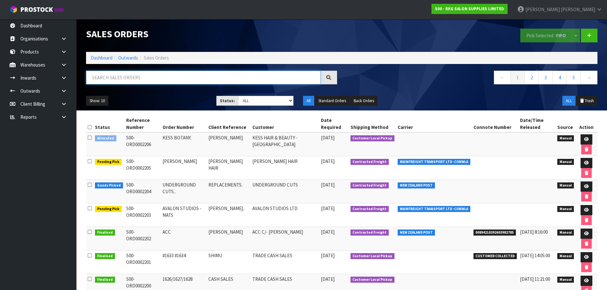
click at [145, 80] on input "text" at bounding box center [203, 78] width 234 height 14
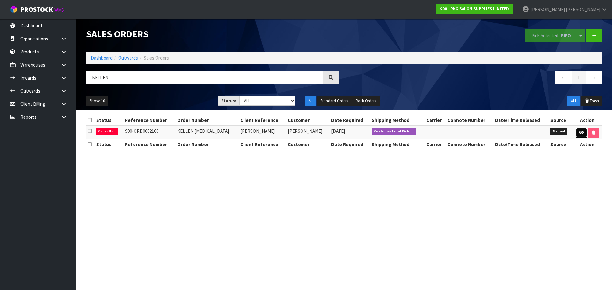
click at [580, 133] on icon at bounding box center [581, 133] width 5 height 4
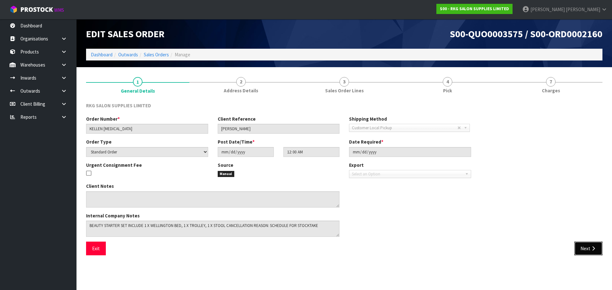
click at [584, 250] on button "Next" at bounding box center [588, 249] width 28 height 14
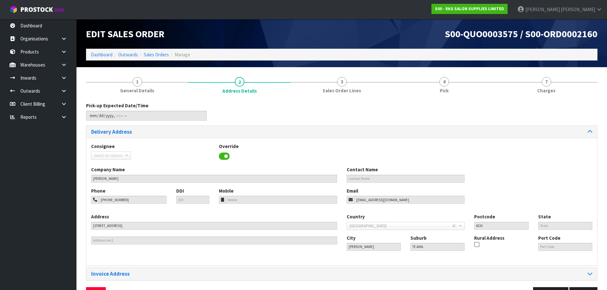
scroll to position [21, 0]
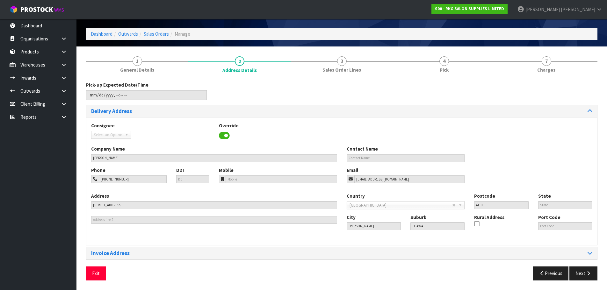
drag, startPoint x: 545, startPoint y: 64, endPoint x: 532, endPoint y: 66, distance: 13.3
click at [545, 64] on span "7" at bounding box center [547, 61] width 10 height 10
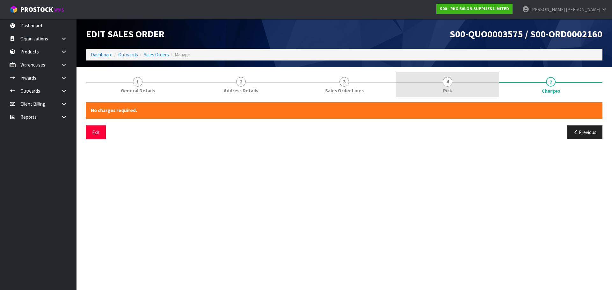
click at [449, 85] on span "4" at bounding box center [447, 82] width 10 height 10
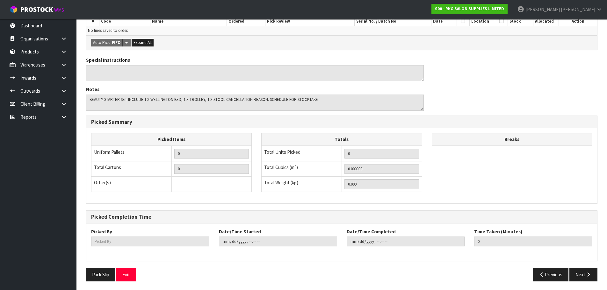
scroll to position [128, 0]
click at [129, 274] on button "Exit" at bounding box center [126, 274] width 20 height 14
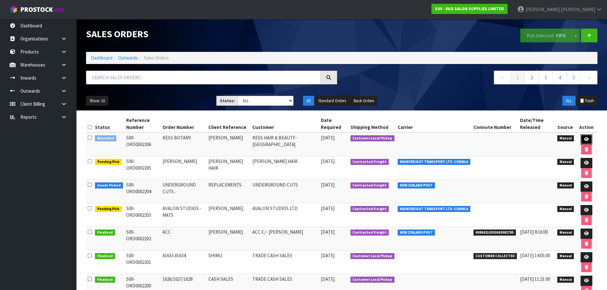
click at [586, 141] on icon at bounding box center [586, 139] width 5 height 4
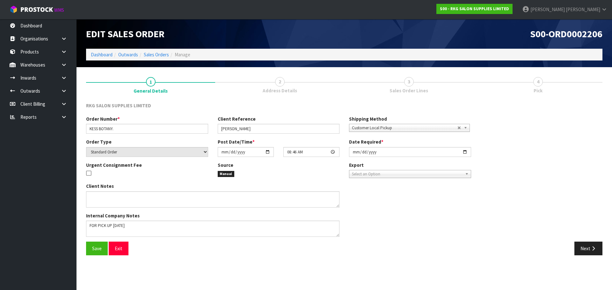
click at [407, 82] on span "3" at bounding box center [409, 82] width 10 height 10
click at [588, 251] on button "Next" at bounding box center [588, 249] width 28 height 14
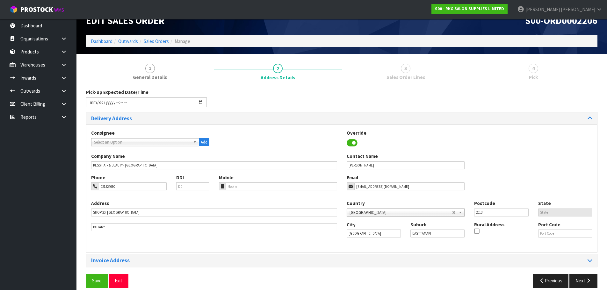
scroll to position [21, 0]
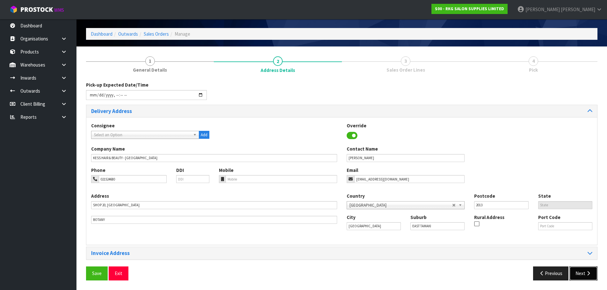
click at [582, 273] on button "Next" at bounding box center [583, 274] width 28 height 14
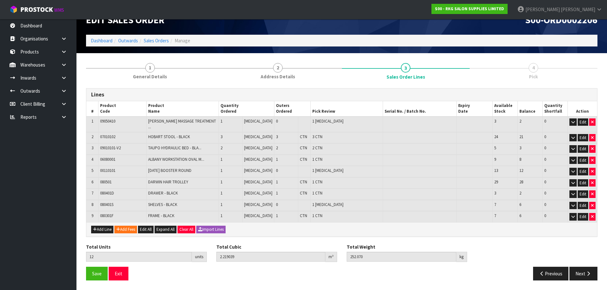
scroll to position [10, 0]
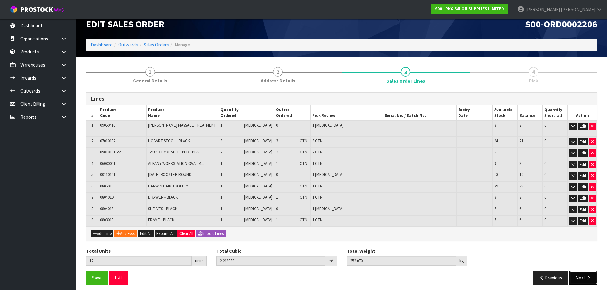
click at [583, 274] on button "Next" at bounding box center [583, 278] width 28 height 14
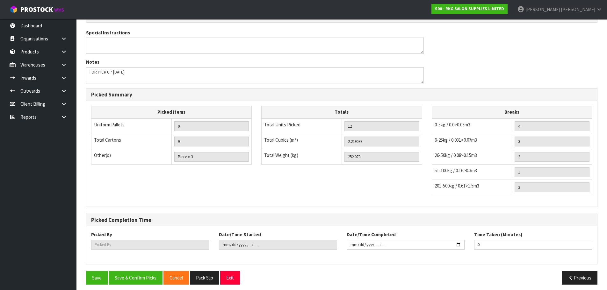
scroll to position [262, 0]
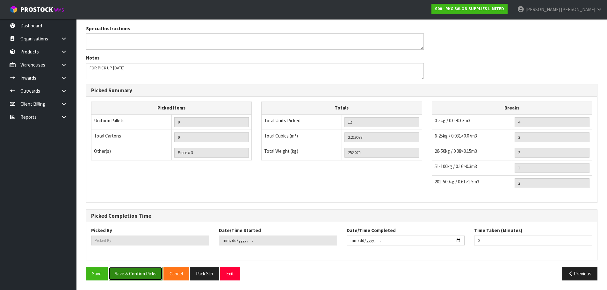
click at [132, 275] on button "Save & Confirm Picks" at bounding box center [136, 274] width 54 height 14
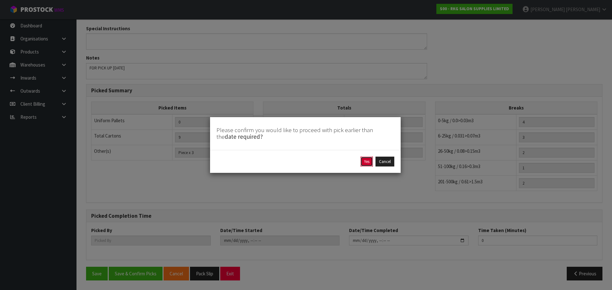
click at [365, 162] on button "Yes" at bounding box center [366, 162] width 12 height 10
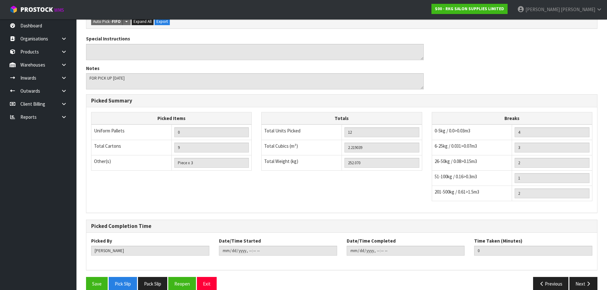
scroll to position [286, 0]
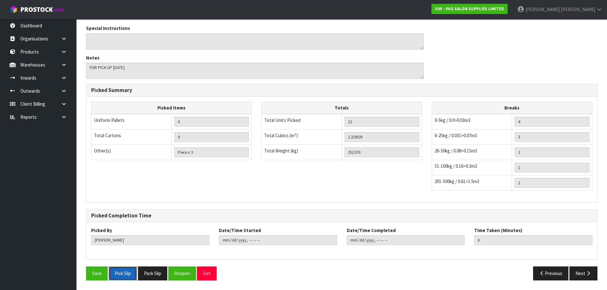
click at [122, 275] on button "Pick Slip" at bounding box center [123, 274] width 28 height 14
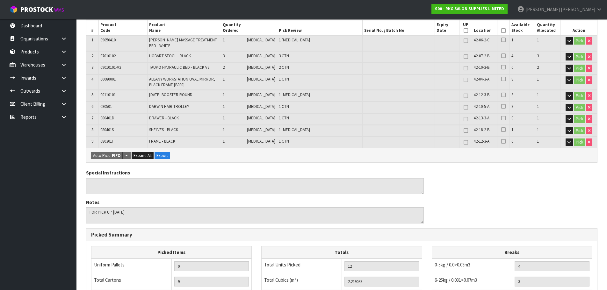
scroll to position [95, 0]
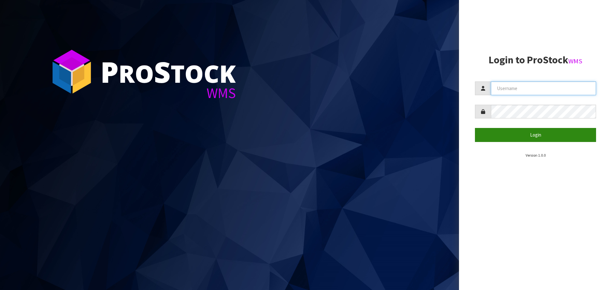
type input "[PERSON_NAME]"
click at [526, 134] on button "Login" at bounding box center [535, 135] width 121 height 14
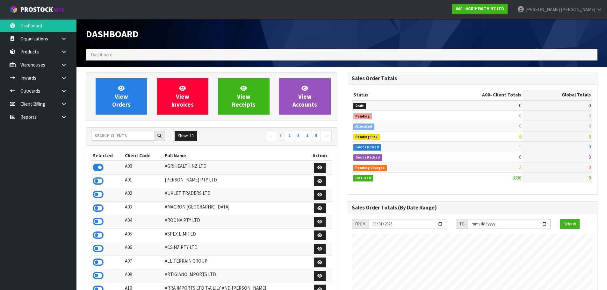
scroll to position [483, 260]
click at [106, 135] on input "text" at bounding box center [122, 136] width 63 height 10
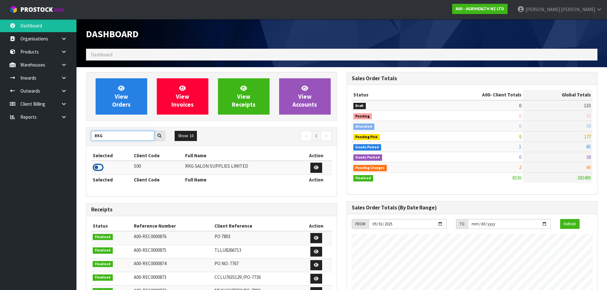
type input "RKG"
click at [97, 166] on icon at bounding box center [98, 168] width 11 height 10
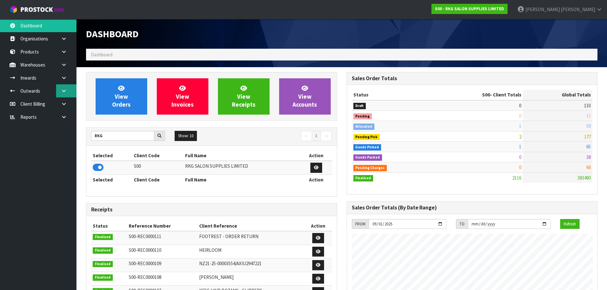
click at [67, 93] on link at bounding box center [66, 90] width 20 height 13
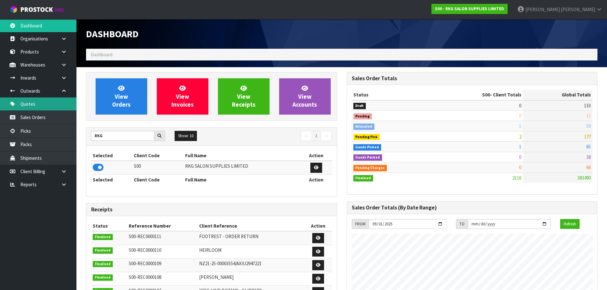
click at [36, 105] on link "Quotes" at bounding box center [38, 103] width 76 height 13
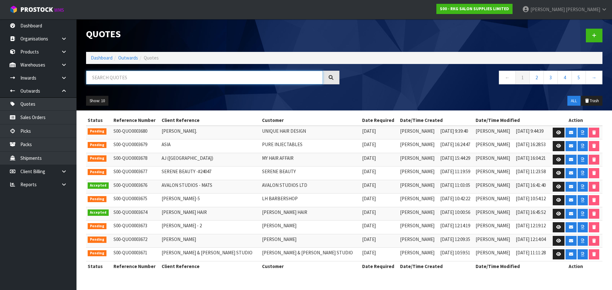
click at [142, 79] on input "text" at bounding box center [204, 78] width 237 height 14
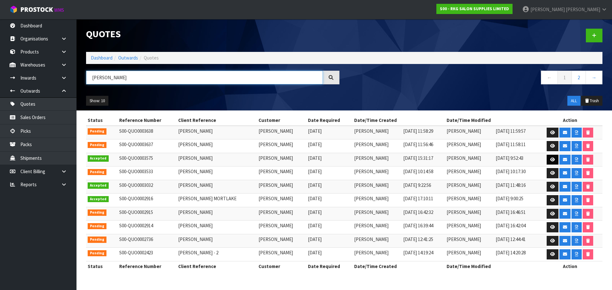
type input "[PERSON_NAME]"
click at [551, 159] on icon at bounding box center [552, 160] width 5 height 4
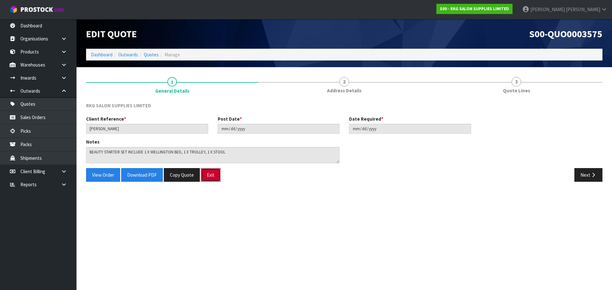
click at [213, 176] on button "Exit" at bounding box center [211, 175] width 20 height 14
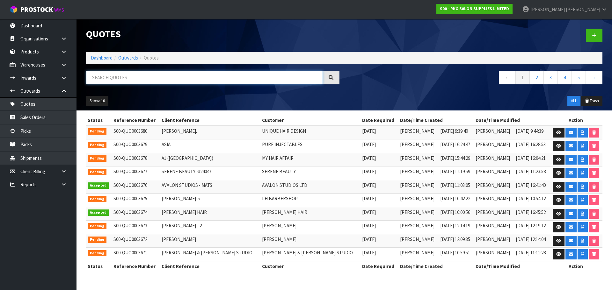
click at [152, 79] on input "text" at bounding box center [204, 78] width 237 height 14
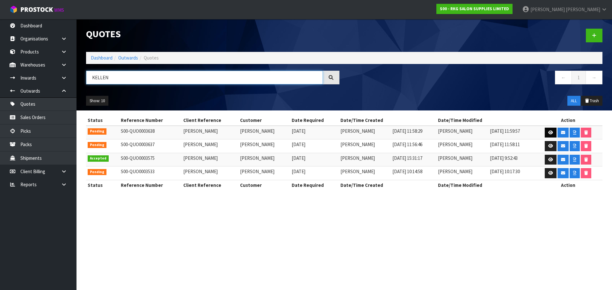
type input "KELLEN"
click at [550, 133] on icon at bounding box center [550, 133] width 5 height 4
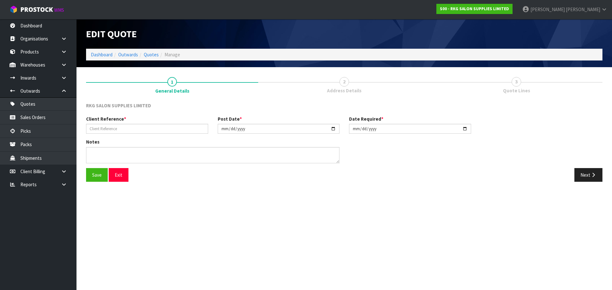
type input "[PERSON_NAME]"
type input "[DATE]"
type textarea "BEAUTY STARTER SET INCLUDE 1 X WELLINGTON BED, 1 X TROLLEY, 1 X STOOL FOR PICK …"
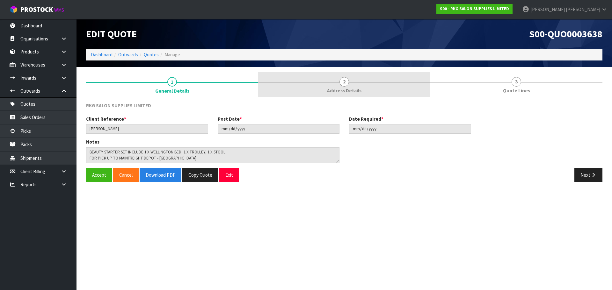
click at [344, 84] on span "2" at bounding box center [344, 82] width 10 height 10
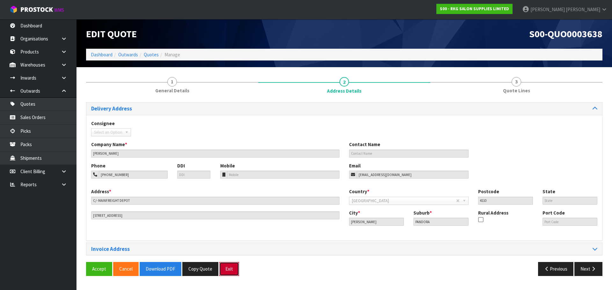
click at [228, 271] on button "Exit" at bounding box center [229, 269] width 20 height 14
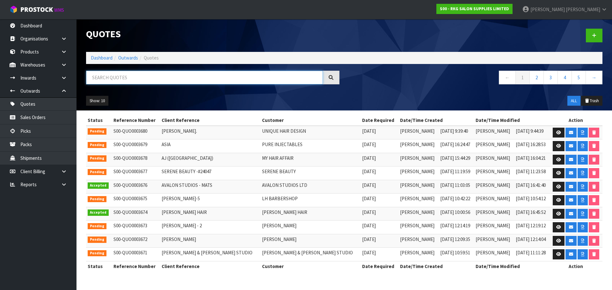
click at [128, 78] on input "text" at bounding box center [204, 78] width 237 height 14
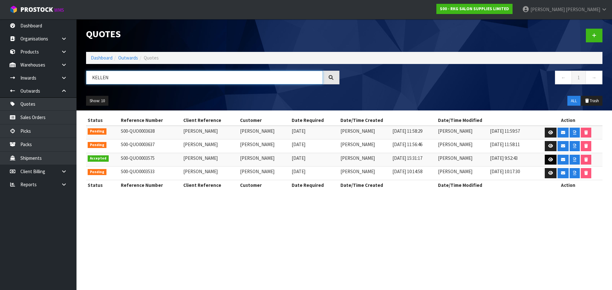
type input "KELLEN"
click at [549, 160] on icon at bounding box center [550, 160] width 5 height 4
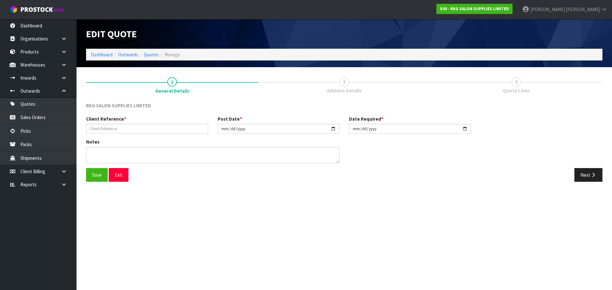
type input "[PERSON_NAME]"
type input "[DATE]"
type textarea "BEAUTY STARTER SET INCLUDE 1 X WELLINGTON BED, 1 X TROLLEY, 1 X STOOL"
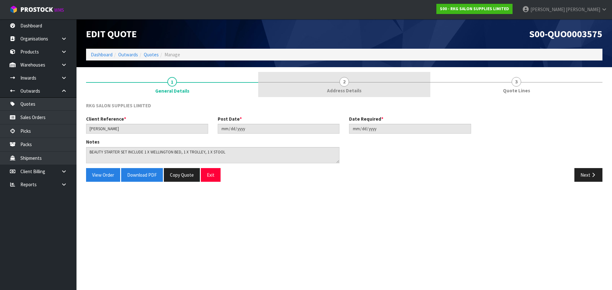
click at [344, 84] on span "2" at bounding box center [344, 82] width 10 height 10
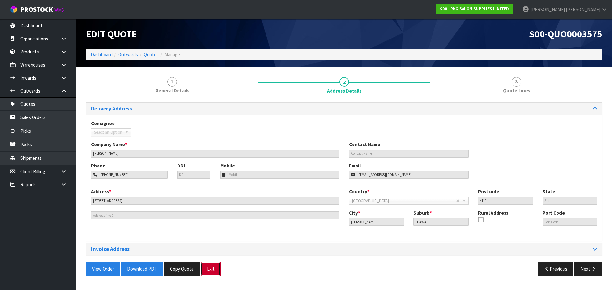
click at [212, 271] on button "Exit" at bounding box center [211, 269] width 20 height 14
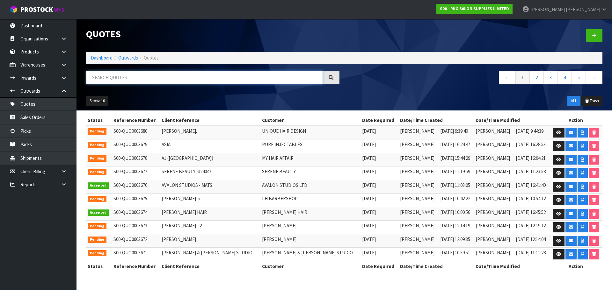
click at [112, 78] on input "text" at bounding box center [204, 78] width 237 height 14
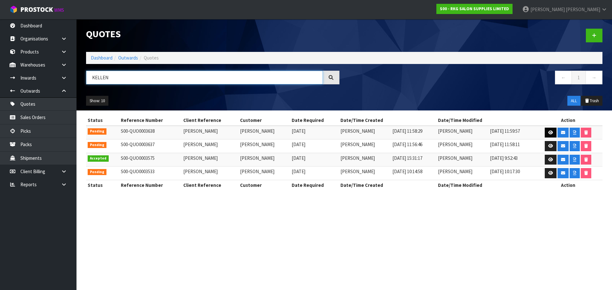
type input "KELLEN"
click at [550, 134] on icon at bounding box center [550, 133] width 5 height 4
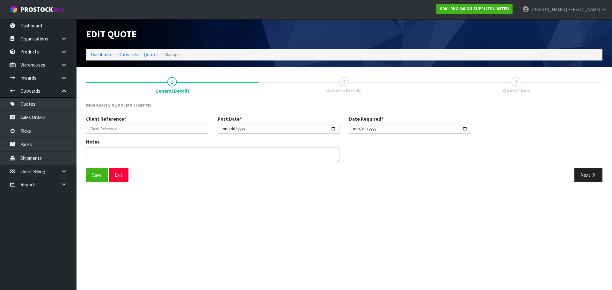
type input "[PERSON_NAME]"
type input "[DATE]"
type textarea "BEAUTY STARTER SET INCLUDE 1 X WELLINGTON BED, 1 X TROLLEY, 1 X STOOL FOR PICK …"
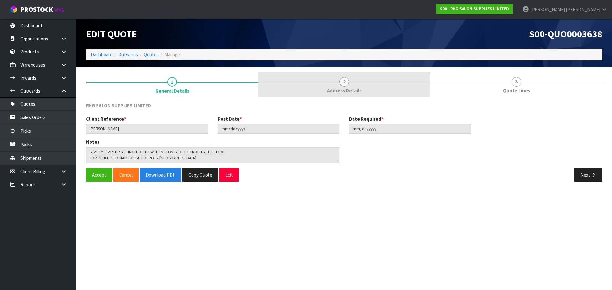
click at [345, 83] on span "2" at bounding box center [344, 82] width 10 height 10
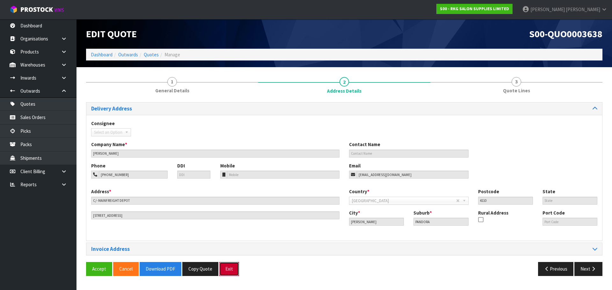
click at [223, 265] on button "Exit" at bounding box center [229, 269] width 20 height 14
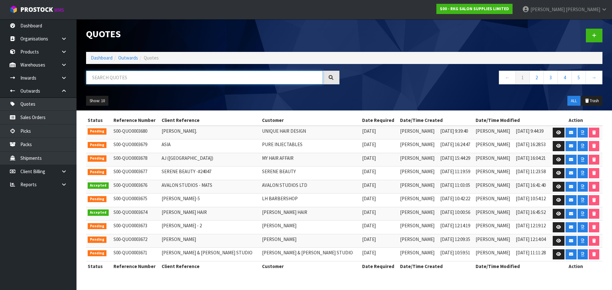
click at [101, 75] on input "text" at bounding box center [204, 78] width 237 height 14
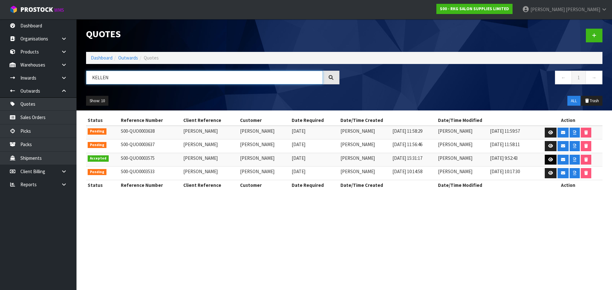
type input "KELLEN"
click at [545, 160] on link at bounding box center [550, 160] width 12 height 10
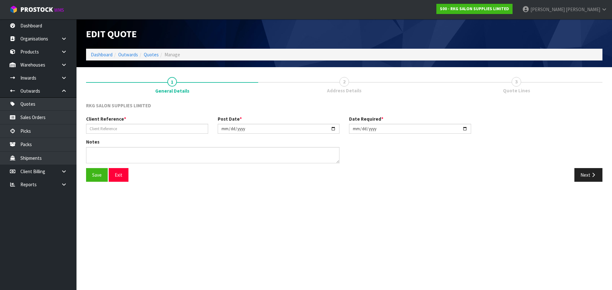
type input "[PERSON_NAME]"
type input "[DATE]"
type textarea "BEAUTY STARTER SET INCLUDE 1 X WELLINGTON BED, 1 X TROLLEY, 1 X STOOL"
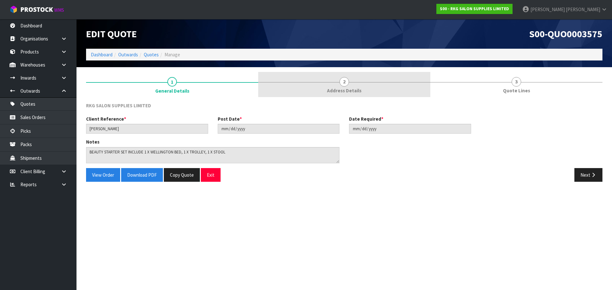
click at [350, 82] on link "2 Address Details" at bounding box center [344, 84] width 172 height 25
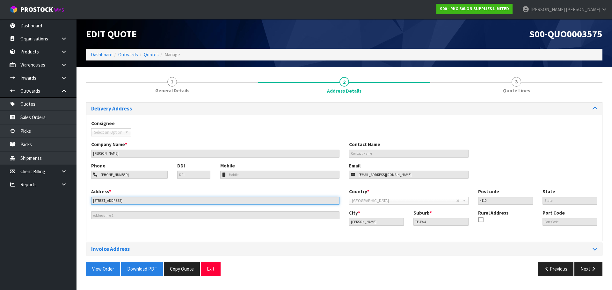
drag, startPoint x: 137, startPoint y: 201, endPoint x: 81, endPoint y: 203, distance: 56.1
click at [81, 203] on div "1 General Details 2 Address Details 3 Quote Lines Delivery Address Consignee 00…" at bounding box center [344, 176] width 526 height 209
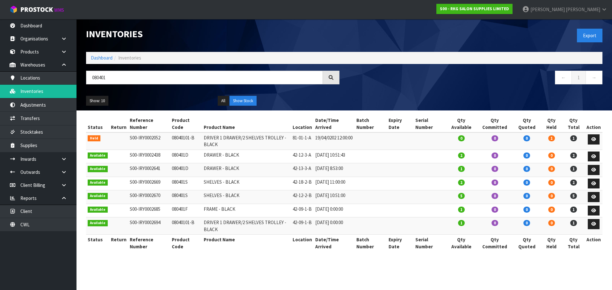
drag, startPoint x: 119, startPoint y: 75, endPoint x: 78, endPoint y: 81, distance: 41.9
click at [86, 81] on div "080401" at bounding box center [212, 80] width 263 height 18
click at [145, 79] on input "080401" at bounding box center [204, 78] width 237 height 14
drag, startPoint x: 122, startPoint y: 75, endPoint x: 83, endPoint y: 85, distance: 40.2
click at [83, 85] on div "080401" at bounding box center [212, 80] width 263 height 18
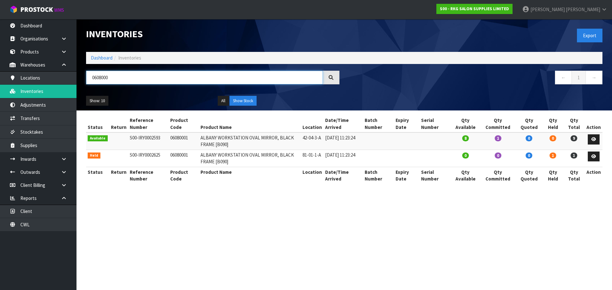
drag, startPoint x: 114, startPoint y: 76, endPoint x: 77, endPoint y: 79, distance: 37.4
click at [77, 79] on header "Inventories Export Dashboard Inventories 0608000 ← 1 → Show: 10 5 10 25 50 All …" at bounding box center [343, 64] width 535 height 91
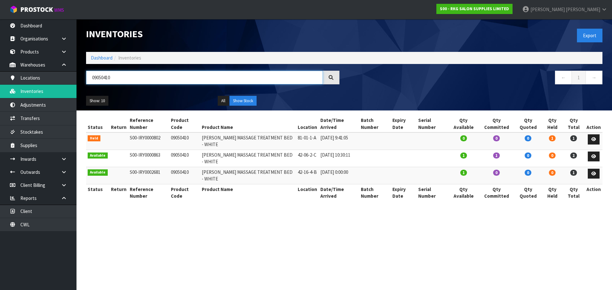
drag, startPoint x: 128, startPoint y: 79, endPoint x: 86, endPoint y: 81, distance: 42.4
click at [86, 81] on div "09050410" at bounding box center [212, 80] width 263 height 18
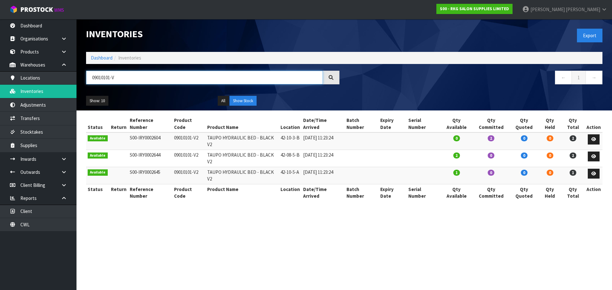
drag, startPoint x: 119, startPoint y: 77, endPoint x: 85, endPoint y: 83, distance: 34.2
click at [85, 83] on div "09010101-V" at bounding box center [212, 80] width 263 height 18
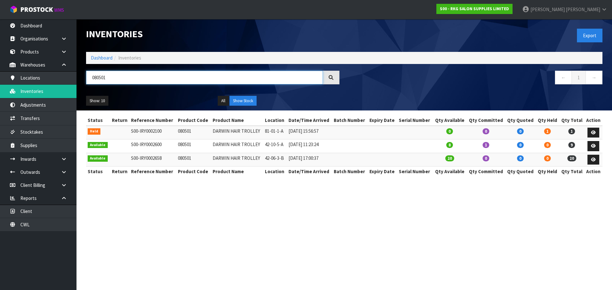
drag, startPoint x: 110, startPoint y: 81, endPoint x: 91, endPoint y: 78, distance: 18.3
click at [91, 78] on input "080501" at bounding box center [204, 78] width 237 height 14
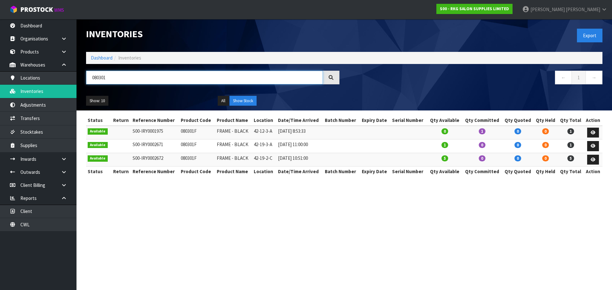
drag, startPoint x: 120, startPoint y: 77, endPoint x: 93, endPoint y: 81, distance: 28.1
click at [93, 81] on input "080301" at bounding box center [204, 78] width 237 height 14
type input "8"
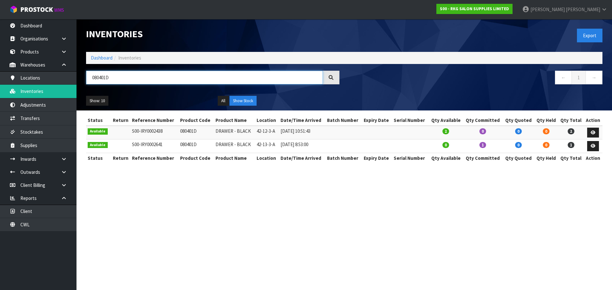
click at [119, 76] on input "080401D" at bounding box center [204, 78] width 237 height 14
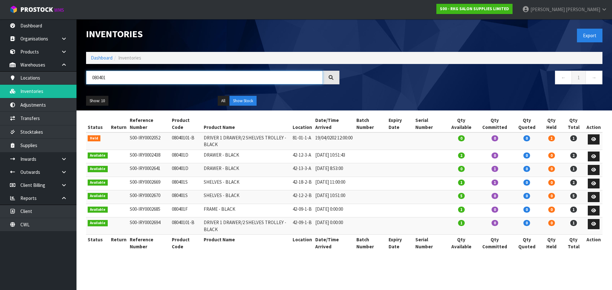
drag, startPoint x: 114, startPoint y: 77, endPoint x: 86, endPoint y: 79, distance: 27.8
click at [86, 79] on input "080401" at bounding box center [204, 78] width 237 height 14
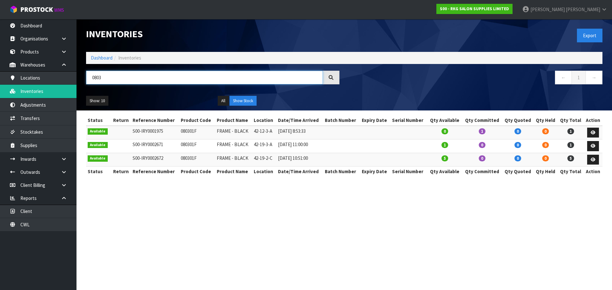
click at [105, 76] on input "0803" at bounding box center [204, 78] width 237 height 14
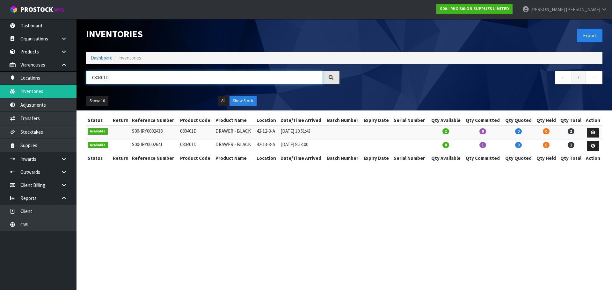
drag, startPoint x: 119, startPoint y: 78, endPoint x: 93, endPoint y: 80, distance: 25.9
click at [93, 80] on input "080401D" at bounding box center [204, 78] width 237 height 14
click at [129, 81] on input "080401D" at bounding box center [204, 78] width 237 height 14
drag, startPoint x: 114, startPoint y: 77, endPoint x: 90, endPoint y: 82, distance: 24.1
click at [90, 82] on input "080401S" at bounding box center [204, 78] width 237 height 14
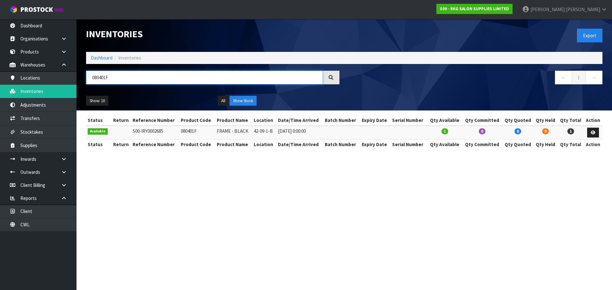
drag, startPoint x: 120, startPoint y: 79, endPoint x: 92, endPoint y: 78, distance: 28.0
click at [92, 78] on input "080401F" at bounding box center [204, 78] width 237 height 14
type input "080401F"
click at [593, 134] on icon at bounding box center [592, 133] width 5 height 4
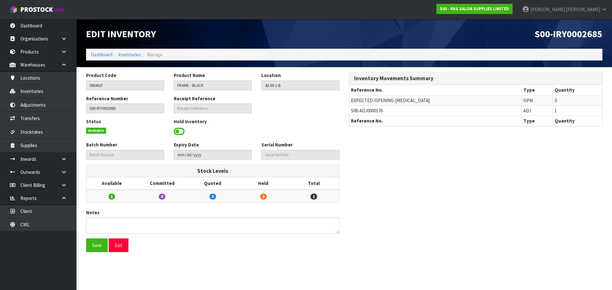
click at [178, 129] on span at bounding box center [179, 132] width 11 height 10
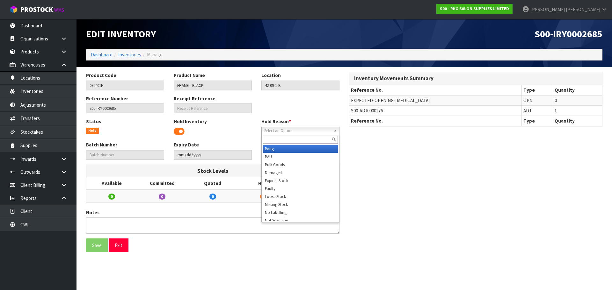
click at [281, 127] on link "Select an Option" at bounding box center [300, 131] width 78 height 8
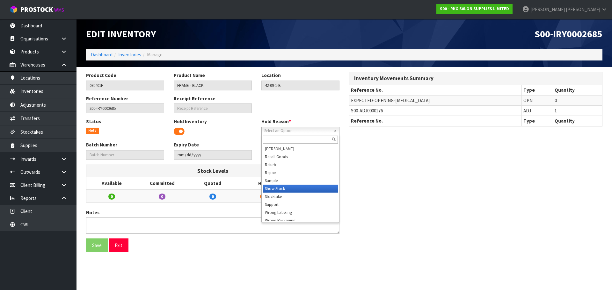
click at [272, 188] on li "Show Stock" at bounding box center [300, 189] width 75 height 8
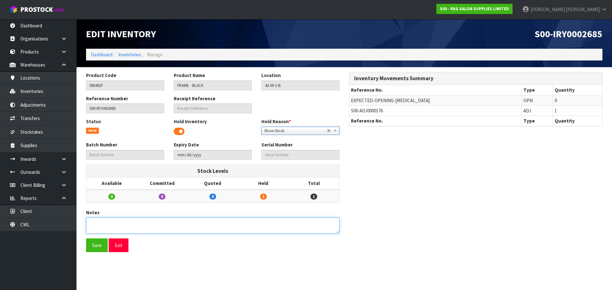
click at [109, 226] on textarea at bounding box center [212, 226] width 253 height 16
click at [91, 222] on textarea at bounding box center [212, 226] width 253 height 16
type textarea "FRAME NO WHEELS"
click at [92, 245] on button "Save" at bounding box center [97, 246] width 22 height 14
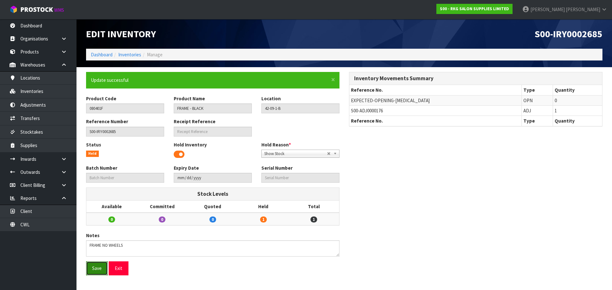
click at [102, 270] on button "Save" at bounding box center [97, 269] width 22 height 14
click at [119, 270] on button "Exit" at bounding box center [119, 269] width 20 height 14
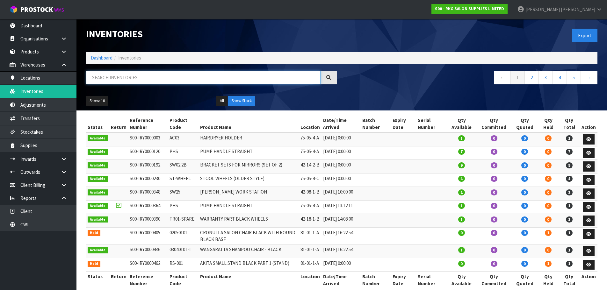
click at [99, 75] on input "text" at bounding box center [203, 78] width 234 height 14
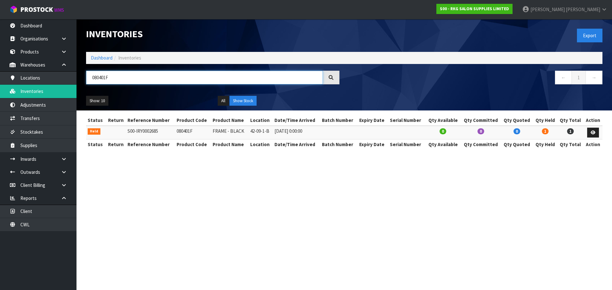
click at [118, 77] on input "080401F" at bounding box center [204, 78] width 237 height 14
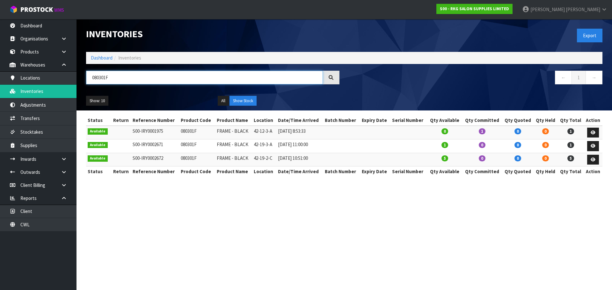
click at [114, 77] on input "080301F" at bounding box center [204, 78] width 237 height 14
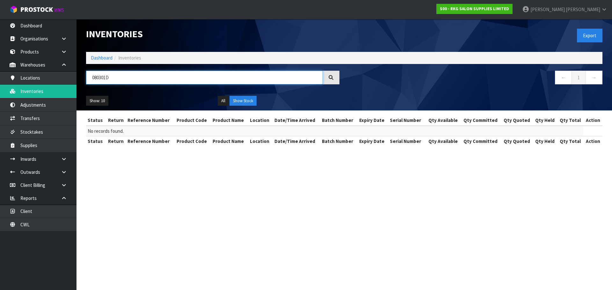
drag, startPoint x: 116, startPoint y: 78, endPoint x: 89, endPoint y: 82, distance: 27.7
click at [89, 82] on input "080301D" at bounding box center [204, 78] width 237 height 14
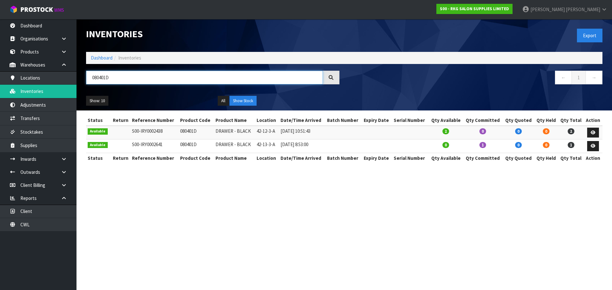
drag, startPoint x: 115, startPoint y: 78, endPoint x: 88, endPoint y: 81, distance: 27.2
click at [88, 81] on input "080401D" at bounding box center [204, 78] width 237 height 14
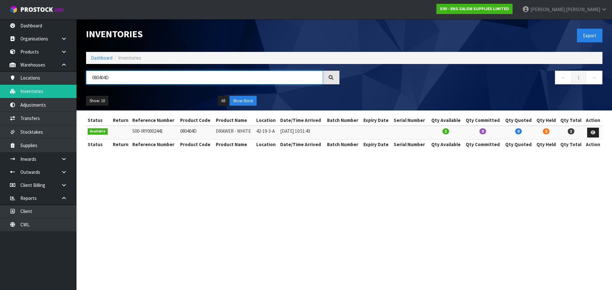
click at [115, 80] on input "080404D" at bounding box center [204, 78] width 237 height 14
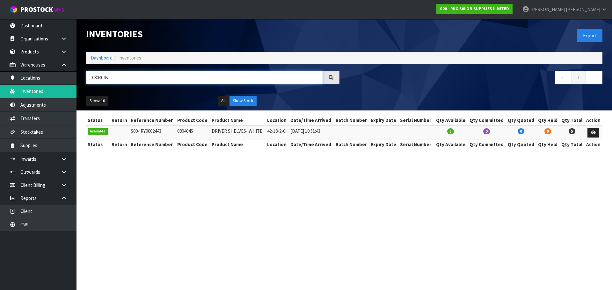
click at [143, 80] on input "080404S" at bounding box center [204, 78] width 237 height 14
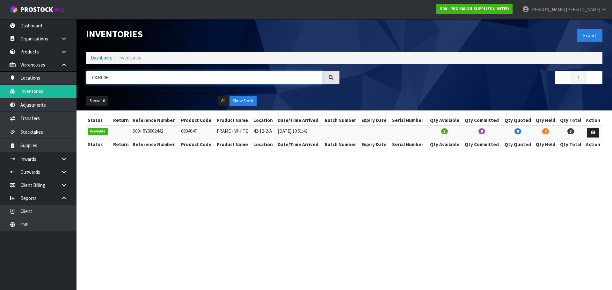
drag, startPoint x: 116, startPoint y: 77, endPoint x: 82, endPoint y: 82, distance: 35.0
click at [82, 82] on div "080404F" at bounding box center [212, 80] width 263 height 18
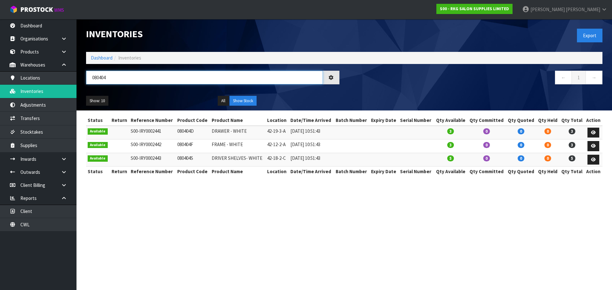
drag, startPoint x: 116, startPoint y: 79, endPoint x: 91, endPoint y: 79, distance: 24.8
click at [91, 79] on input "080404" at bounding box center [204, 78] width 237 height 14
drag, startPoint x: 115, startPoint y: 75, endPoint x: 91, endPoint y: 78, distance: 24.8
click at [91, 78] on input "00110101" at bounding box center [204, 78] width 237 height 14
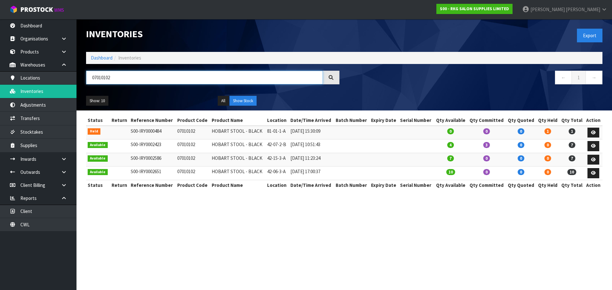
drag, startPoint x: 120, startPoint y: 79, endPoint x: 109, endPoint y: 79, distance: 11.5
click at [109, 79] on input "07010102" at bounding box center [204, 78] width 237 height 14
click at [123, 79] on input "07010102" at bounding box center [204, 78] width 237 height 14
drag, startPoint x: 122, startPoint y: 78, endPoint x: 75, endPoint y: 77, distance: 47.2
click at [75, 77] on body "Toggle navigation ProStock WMS S00 - RKG SALON SUPPLIES LIMITED Marie Miranda L…" at bounding box center [306, 145] width 612 height 290
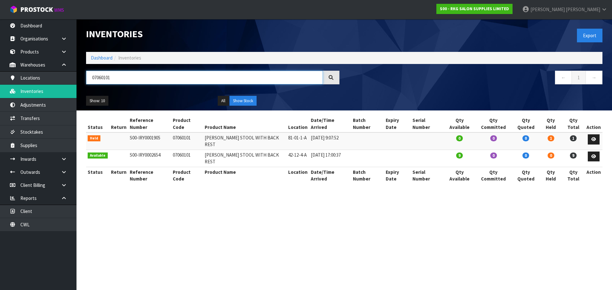
drag, startPoint x: 113, startPoint y: 81, endPoint x: 83, endPoint y: 80, distance: 30.6
click at [83, 80] on div "07060101" at bounding box center [212, 80] width 263 height 18
click at [140, 78] on input "07060101" at bounding box center [204, 78] width 237 height 14
drag, startPoint x: 143, startPoint y: 76, endPoint x: 88, endPoint y: 82, distance: 55.7
click at [88, 82] on input "07060101" at bounding box center [204, 78] width 237 height 14
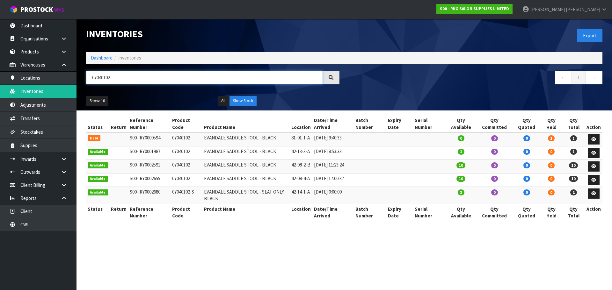
drag, startPoint x: 116, startPoint y: 78, endPoint x: 88, endPoint y: 82, distance: 28.2
click at [88, 82] on input "07040102" at bounding box center [204, 78] width 237 height 14
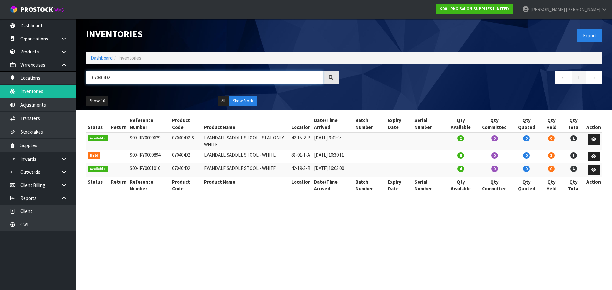
drag, startPoint x: 104, startPoint y: 77, endPoint x: 120, endPoint y: 77, distance: 15.6
click at [120, 77] on input "07040402" at bounding box center [204, 78] width 237 height 14
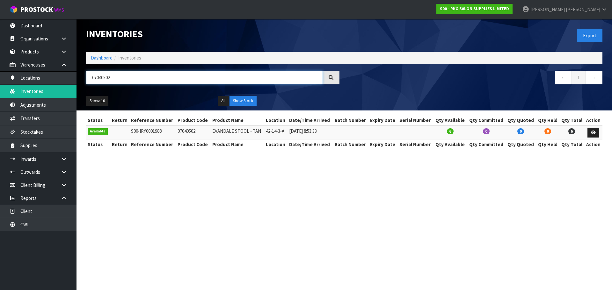
drag, startPoint x: 100, startPoint y: 75, endPoint x: 128, endPoint y: 76, distance: 28.4
click at [128, 76] on input "07040502" at bounding box center [204, 78] width 237 height 14
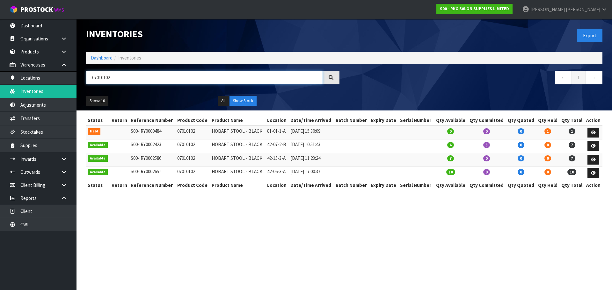
drag, startPoint x: 104, startPoint y: 78, endPoint x: 116, endPoint y: 76, distance: 11.3
click at [116, 76] on input "07010102" at bounding box center [204, 78] width 237 height 14
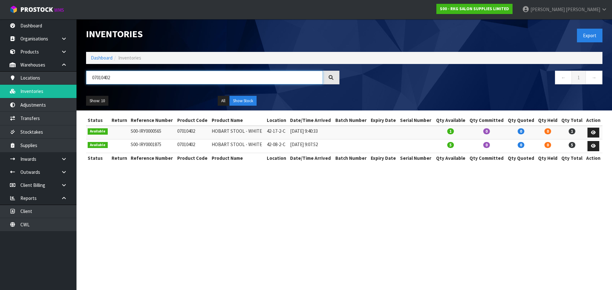
drag, startPoint x: 103, startPoint y: 77, endPoint x: 119, endPoint y: 77, distance: 15.9
click at [119, 77] on input "07010402" at bounding box center [204, 78] width 237 height 14
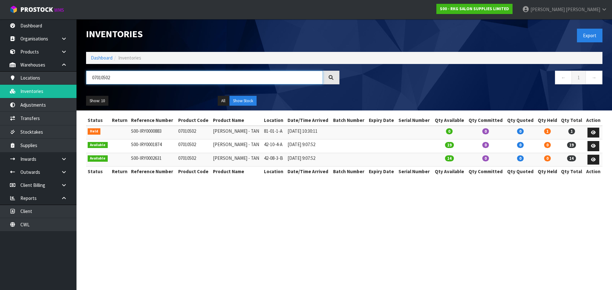
drag, startPoint x: 119, startPoint y: 77, endPoint x: 81, endPoint y: 83, distance: 39.0
click at [81, 83] on header "Inventories Export Dashboard Inventories 07010502 ← 1 → Show: 10 5 10 25 50 All…" at bounding box center [343, 64] width 535 height 91
drag, startPoint x: 197, startPoint y: 74, endPoint x: 182, endPoint y: 80, distance: 15.9
click at [197, 74] on input "07010502" at bounding box center [204, 78] width 237 height 14
drag, startPoint x: 148, startPoint y: 81, endPoint x: 83, endPoint y: 81, distance: 64.3
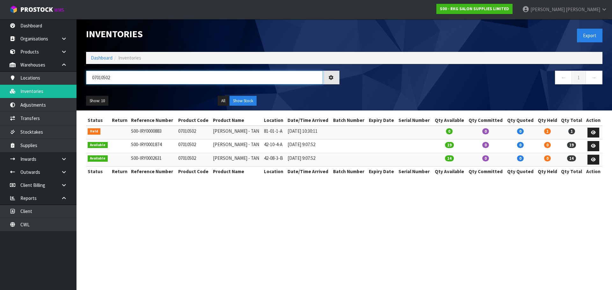
click at [83, 81] on div "07010502" at bounding box center [212, 80] width 263 height 18
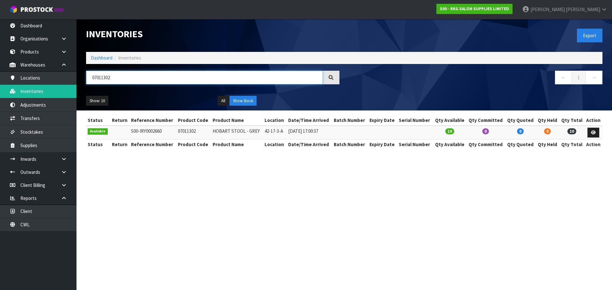
click at [103, 80] on input "07011302" at bounding box center [204, 78] width 237 height 14
drag, startPoint x: 98, startPoint y: 78, endPoint x: 133, endPoint y: 76, distance: 35.7
click at [133, 76] on input "07011302" at bounding box center [204, 78] width 237 height 14
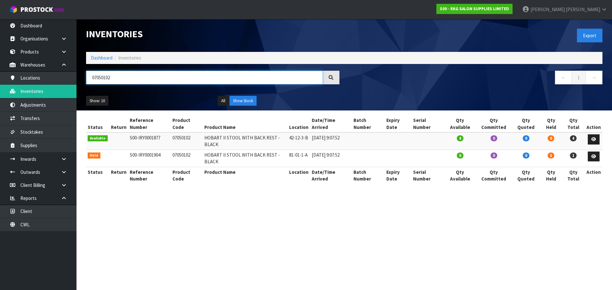
drag, startPoint x: 121, startPoint y: 80, endPoint x: 100, endPoint y: 80, distance: 21.7
click at [100, 80] on input "07050102" at bounding box center [204, 78] width 237 height 14
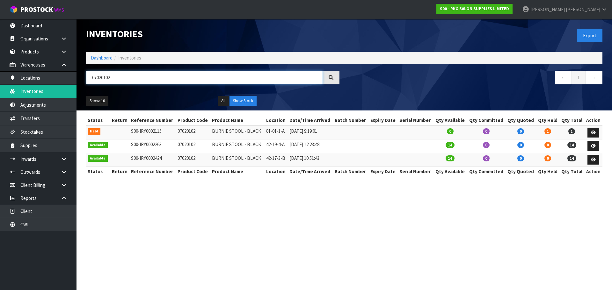
drag, startPoint x: 109, startPoint y: 76, endPoint x: 124, endPoint y: 75, distance: 15.0
click at [124, 75] on input "07020102" at bounding box center [204, 78] width 237 height 14
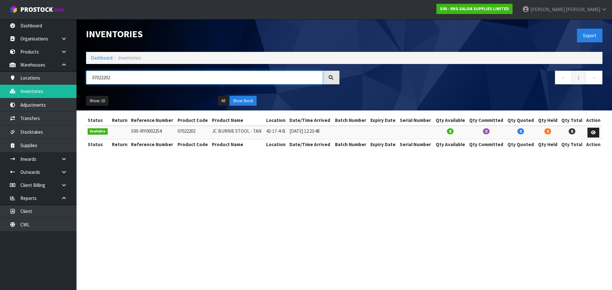
drag, startPoint x: 97, startPoint y: 78, endPoint x: 130, endPoint y: 78, distance: 32.8
click at [130, 78] on input "07022202" at bounding box center [204, 78] width 237 height 14
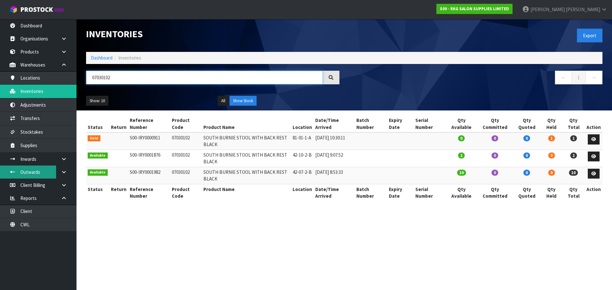
type input "07030102"
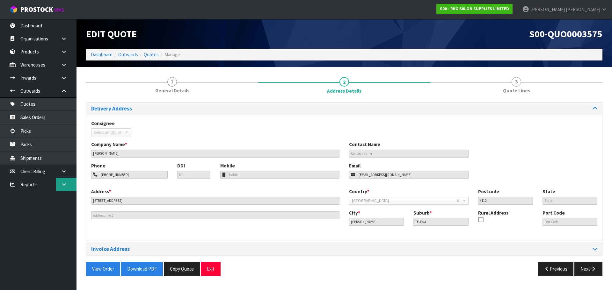
click at [64, 187] on icon at bounding box center [64, 184] width 6 height 5
click at [31, 196] on link "Client" at bounding box center [38, 197] width 76 height 13
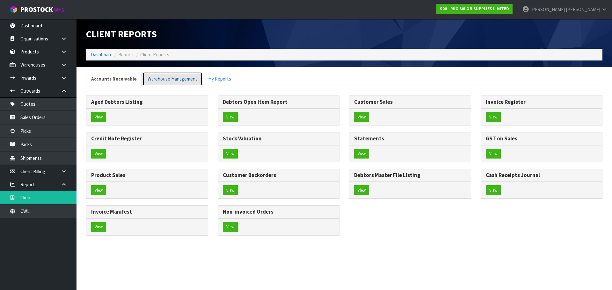
click at [156, 75] on link "Warehouse Management" at bounding box center [172, 79] width 60 height 14
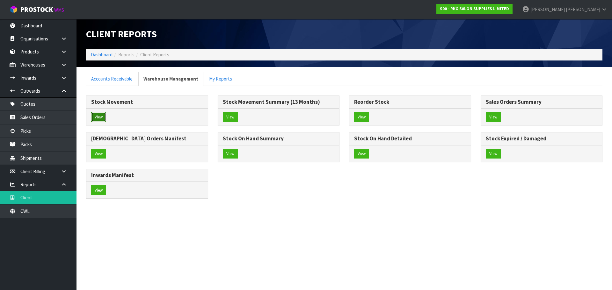
click at [101, 114] on button "View" at bounding box center [98, 117] width 15 height 10
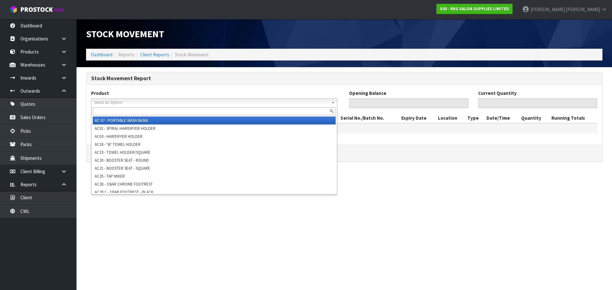
click at [152, 105] on span "Select an Option" at bounding box center [211, 103] width 234 height 8
paste input "07060101"
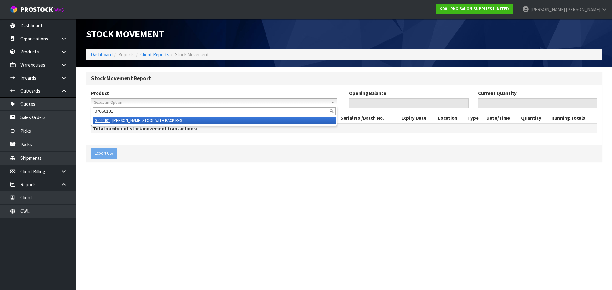
type input "07060101"
click at [104, 123] on em "07060101" at bounding box center [102, 120] width 15 height 5
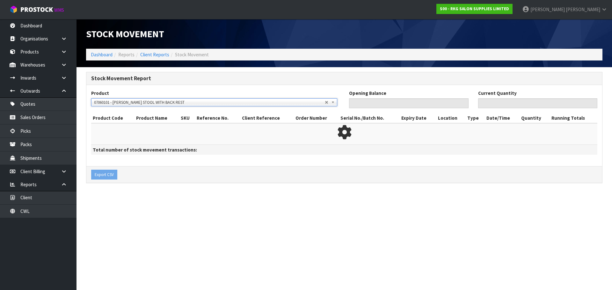
type input "0"
type input "10"
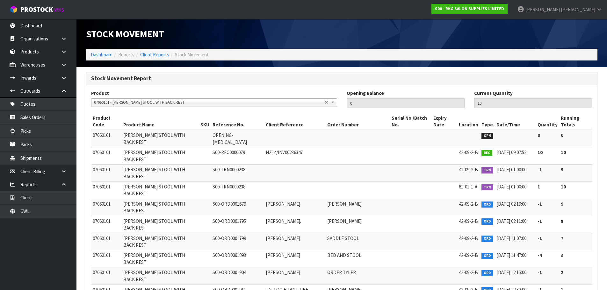
click at [128, 102] on span "07060101 - [PERSON_NAME] STOOL WITH BACK REST" at bounding box center [209, 103] width 231 height 8
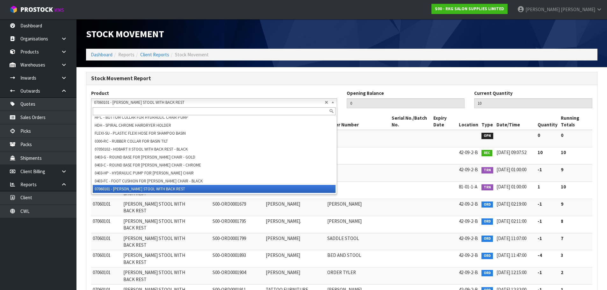
paste input "07010502"
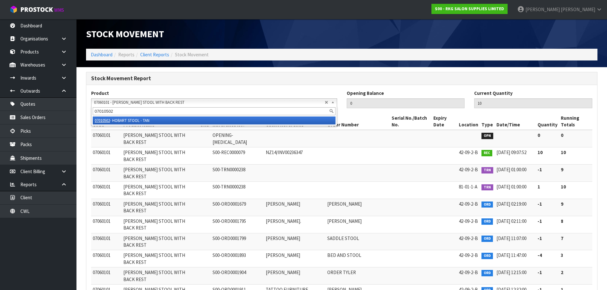
scroll to position [0, 0]
type input "07010502"
click at [122, 123] on li "07010502 - HOBART STOOL - TAN" at bounding box center [214, 121] width 243 height 8
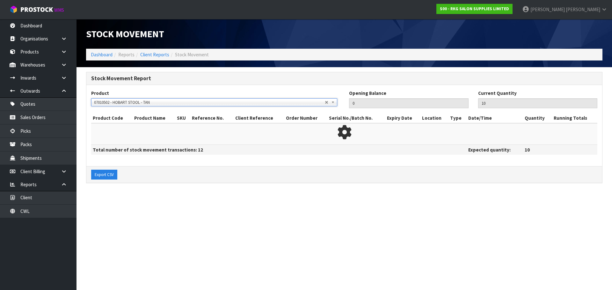
type input "34"
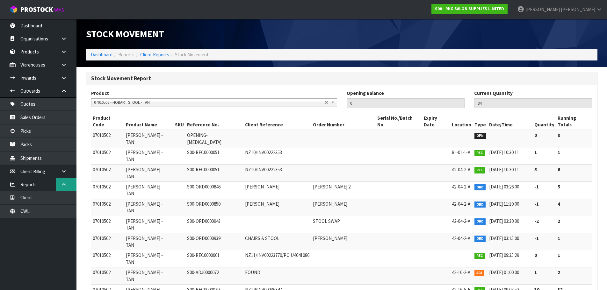
click at [61, 182] on link at bounding box center [66, 184] width 20 height 13
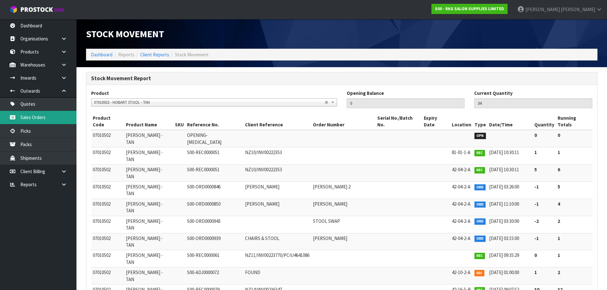
click at [27, 115] on link "Sales Orders" at bounding box center [38, 117] width 76 height 13
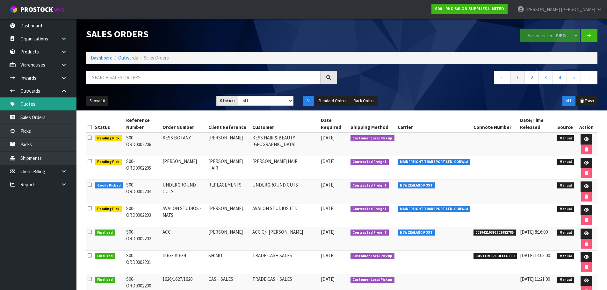
click at [33, 106] on link "Quotes" at bounding box center [38, 103] width 76 height 13
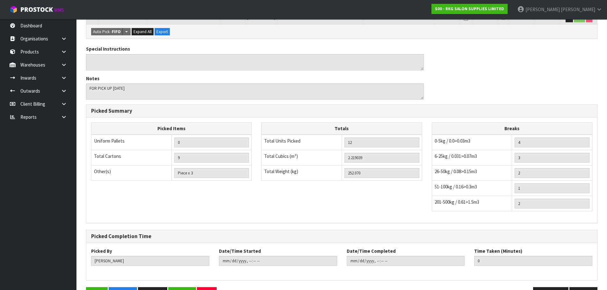
scroll to position [286, 0]
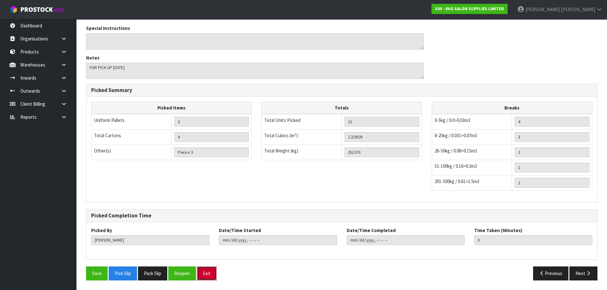
click at [207, 276] on button "Exit" at bounding box center [207, 274] width 20 height 14
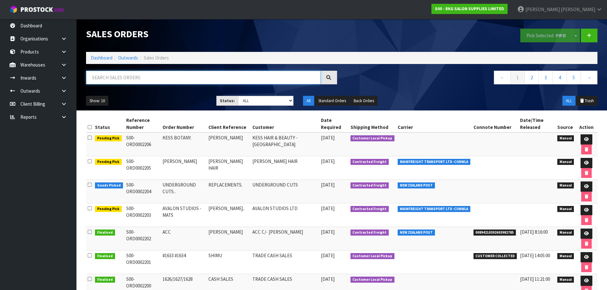
click at [99, 78] on input "text" at bounding box center [203, 78] width 234 height 14
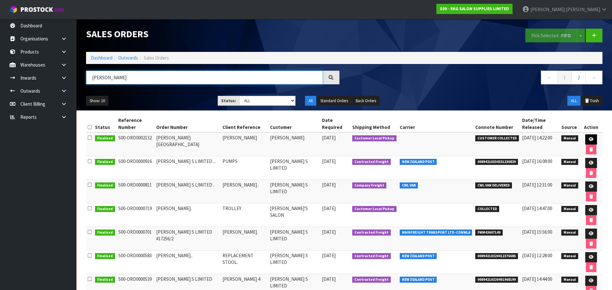
type input "[PERSON_NAME]"
click at [588, 137] on icon at bounding box center [590, 139] width 5 height 4
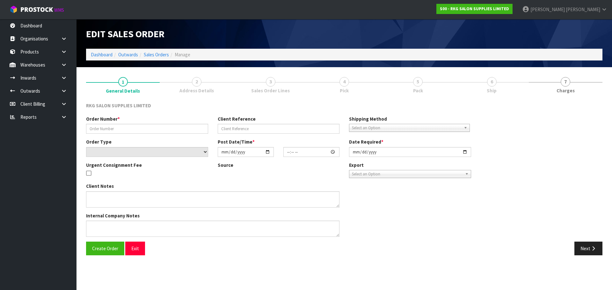
type input "[PERSON_NAME][GEOGRAPHIC_DATA]"
type input "[PERSON_NAME]"
select select "number:0"
type input "[DATE]"
type input "00:00:00.000"
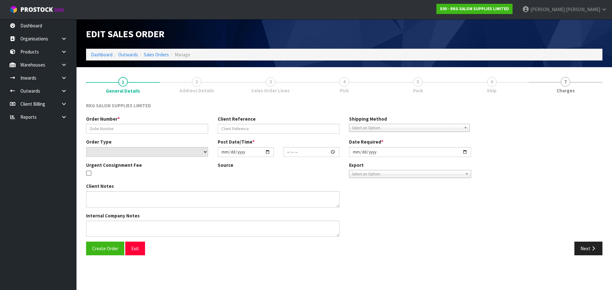
type input "[DATE]"
type textarea "PICK UP [DATE] [DATE]"
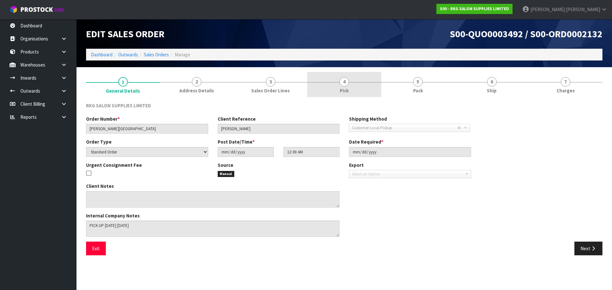
click at [347, 88] on span "Pick" at bounding box center [344, 90] width 9 height 7
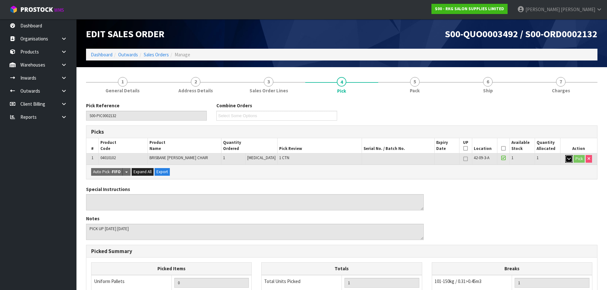
click at [568, 160] on icon "button" at bounding box center [569, 159] width 4 height 4
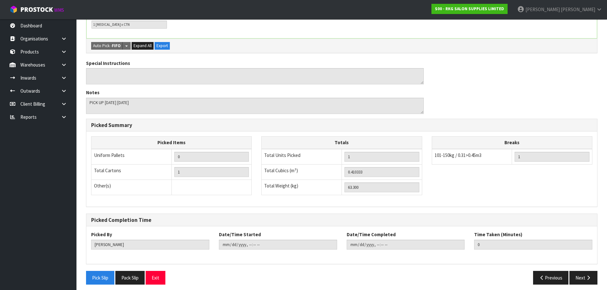
scroll to position [181, 0]
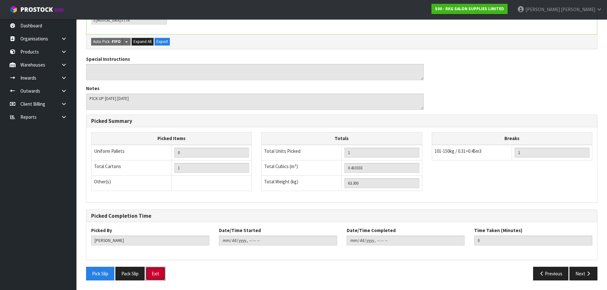
click at [159, 272] on button "Exit" at bounding box center [156, 274] width 20 height 14
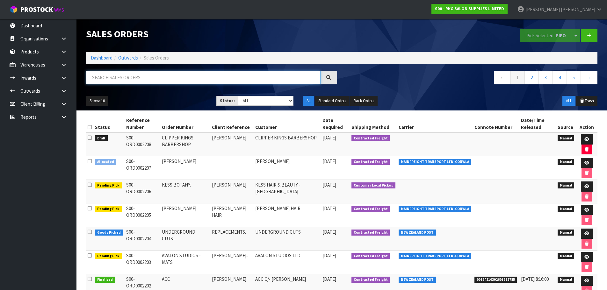
click at [115, 80] on input "text" at bounding box center [203, 78] width 234 height 14
click at [586, 140] on icon at bounding box center [586, 139] width 5 height 4
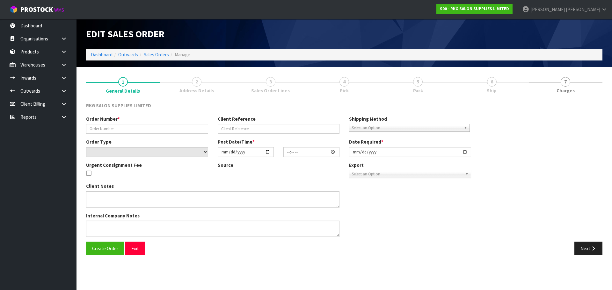
type input "CLIPPER KINGS BARBERSHOP"
type input "AZAD"
select select "number:0"
type input "2025-09-30"
type input "12:40:00.000"
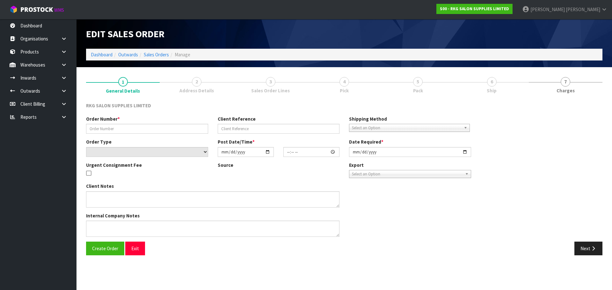
type input "2025-09-30"
type textarea "WAITING ON CONFIRMATION OF DELIVERY DATE - PAID"
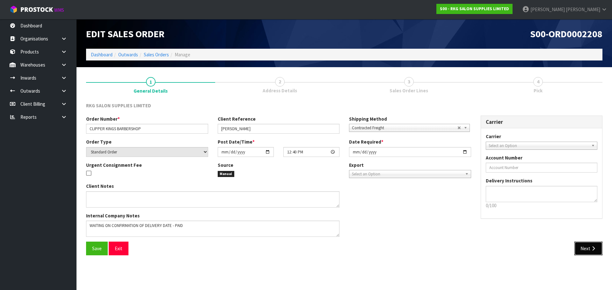
click at [584, 251] on button "Next" at bounding box center [588, 249] width 28 height 14
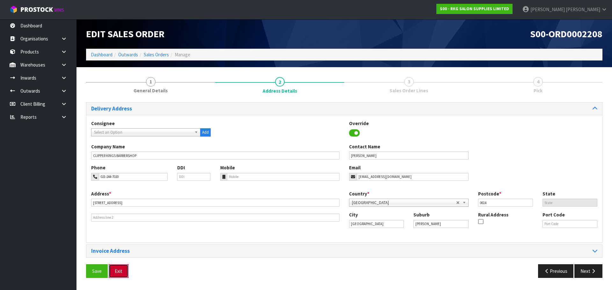
click at [124, 273] on button "Exit" at bounding box center [119, 271] width 20 height 14
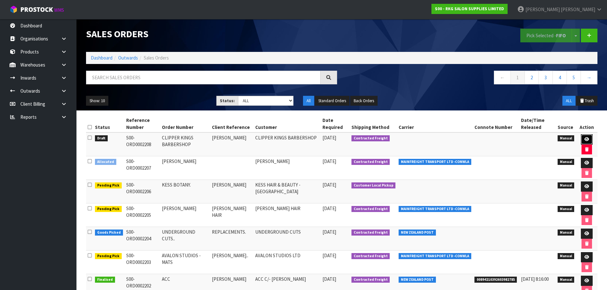
click at [584, 139] on icon at bounding box center [586, 139] width 5 height 4
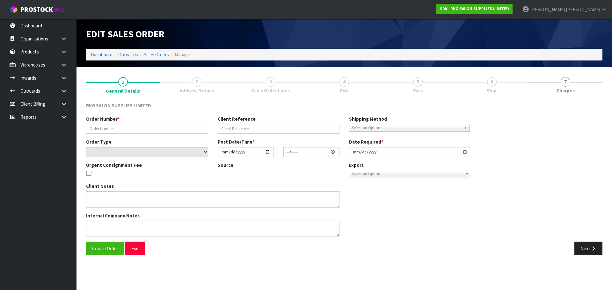
type input "CLIPPER KINGS BARBERSHOP"
type input "AZAD"
select select "number:0"
type input "2025-09-30"
type input "12:40:00.000"
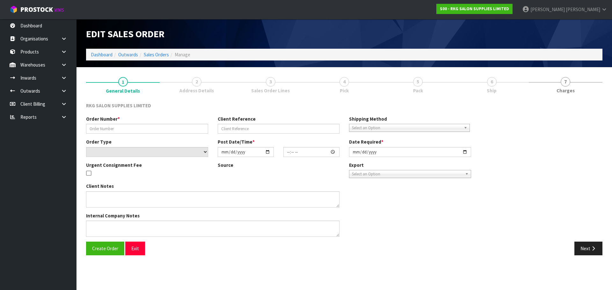
type input "2025-10-06"
type textarea "DELIVERY REQUIRED MONDAY 6TH OCTOBER"
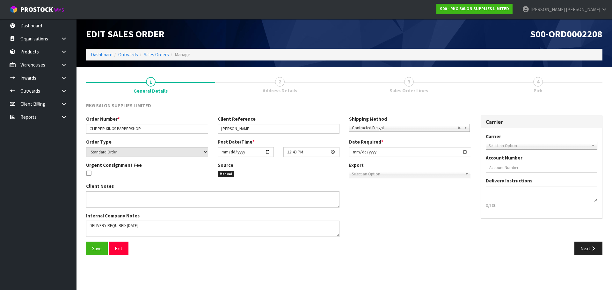
click at [410, 83] on span "3" at bounding box center [409, 82] width 10 height 10
click at [586, 248] on button "Next" at bounding box center [588, 249] width 28 height 14
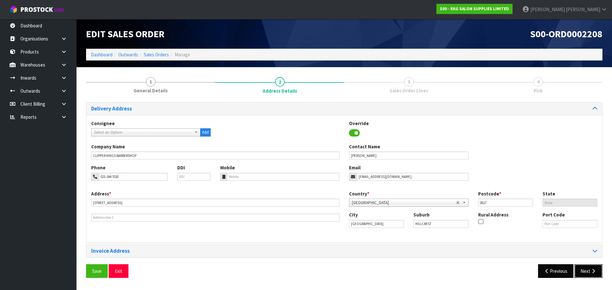
click at [586, 273] on button "Next" at bounding box center [588, 271] width 28 height 14
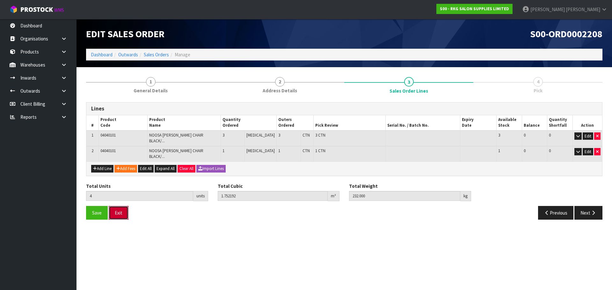
click at [122, 206] on button "Exit" at bounding box center [119, 213] width 20 height 14
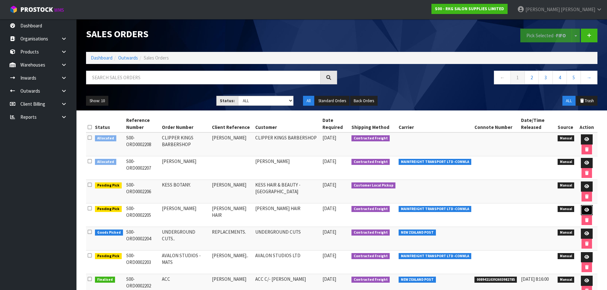
click at [586, 211] on icon at bounding box center [586, 210] width 5 height 4
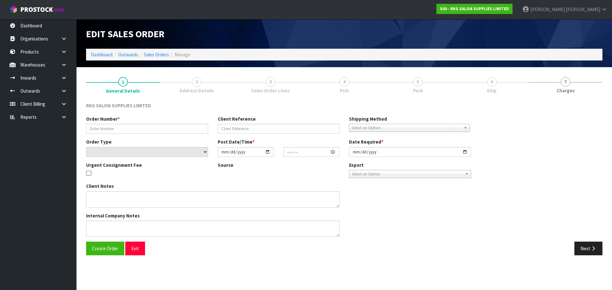
type input "PAULA"
type input "[PERSON_NAME] HAIR"
select select "number:0"
type input "2025-09-29"
type input "00:00:00.000"
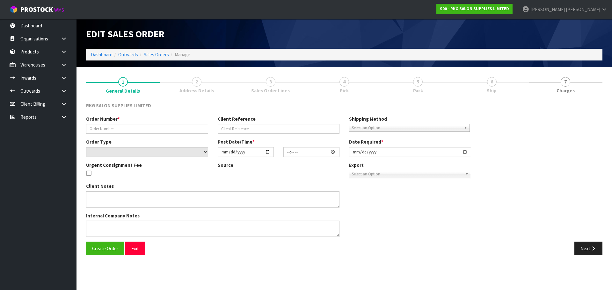
type input "2025-09-29"
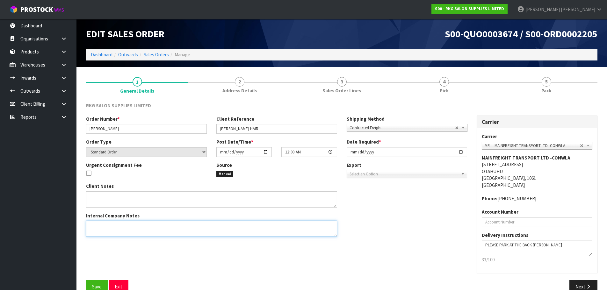
click at [123, 226] on textarea at bounding box center [211, 229] width 251 height 16
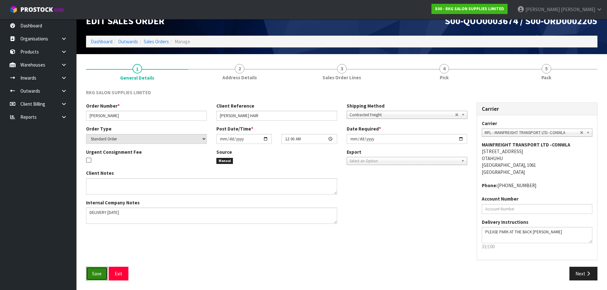
click at [98, 275] on span "Save" at bounding box center [97, 274] width 10 height 6
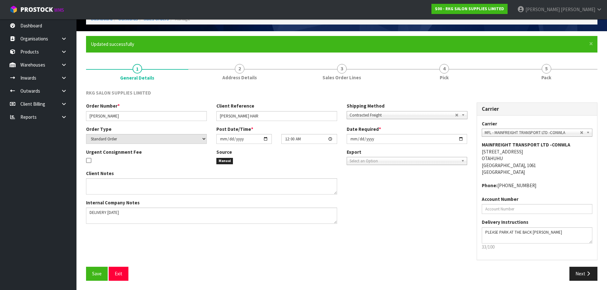
scroll to position [36, 0]
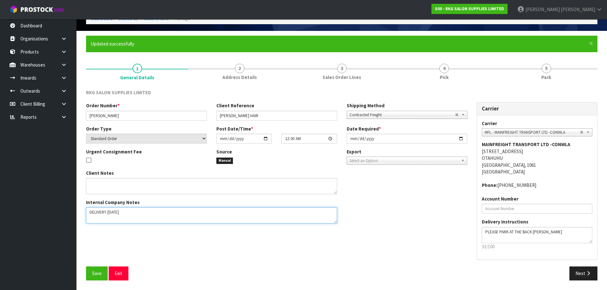
drag, startPoint x: 136, startPoint y: 212, endPoint x: 88, endPoint y: 213, distance: 47.8
click at [88, 213] on textarea at bounding box center [211, 215] width 251 height 16
click at [93, 273] on span "Save" at bounding box center [97, 273] width 10 height 6
click at [139, 213] on textarea at bounding box center [211, 215] width 251 height 16
click at [131, 212] on textarea at bounding box center [211, 215] width 251 height 16
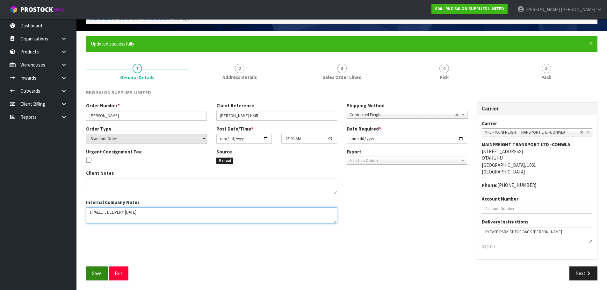
type textarea "1 PALLET, DELIVERY ON FRIDAY"
click at [95, 276] on span "Save" at bounding box center [97, 273] width 10 height 6
click at [583, 272] on button "Next" at bounding box center [583, 274] width 28 height 14
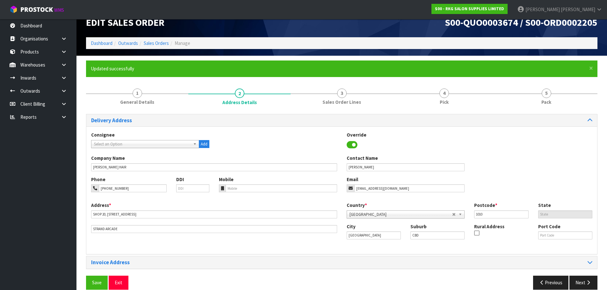
scroll to position [21, 0]
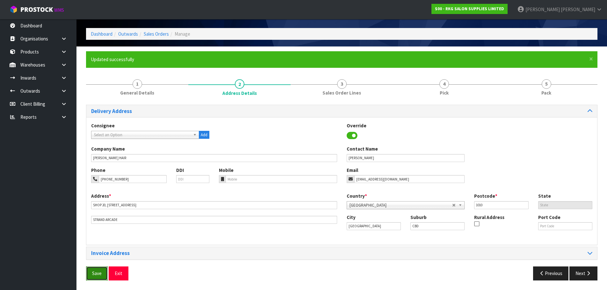
click at [95, 274] on span "Save" at bounding box center [97, 273] width 10 height 6
click at [586, 272] on icon "button" at bounding box center [588, 273] width 6 height 5
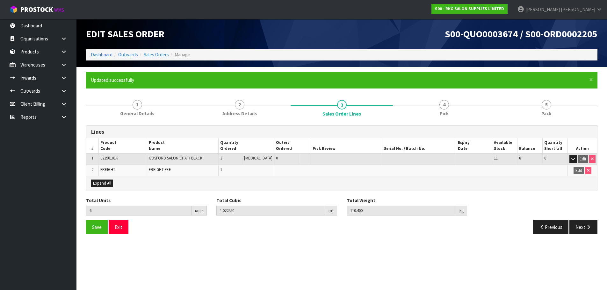
scroll to position [0, 0]
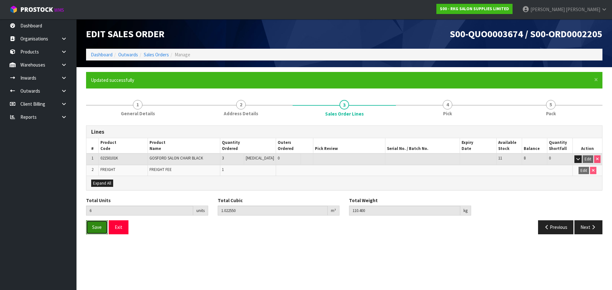
click at [96, 227] on span "Save" at bounding box center [97, 227] width 10 height 6
drag, startPoint x: 588, startPoint y: 226, endPoint x: 511, endPoint y: 221, distance: 77.0
click at [588, 226] on button "Next" at bounding box center [588, 227] width 28 height 14
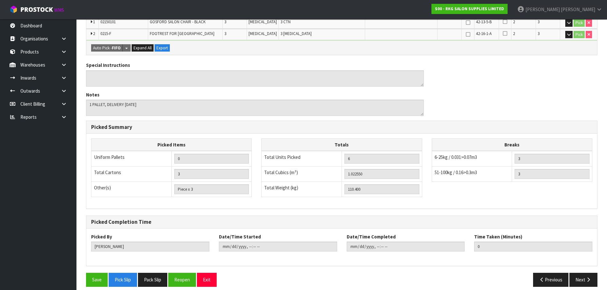
scroll to position [177, 0]
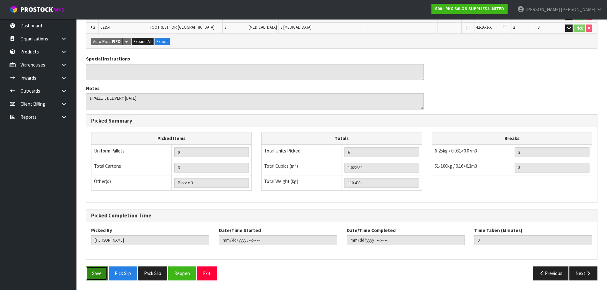
click at [96, 277] on button "Save" at bounding box center [97, 274] width 22 height 14
click at [126, 276] on button "Pick Slip" at bounding box center [123, 274] width 28 height 14
click at [208, 276] on button "Exit" at bounding box center [207, 274] width 20 height 14
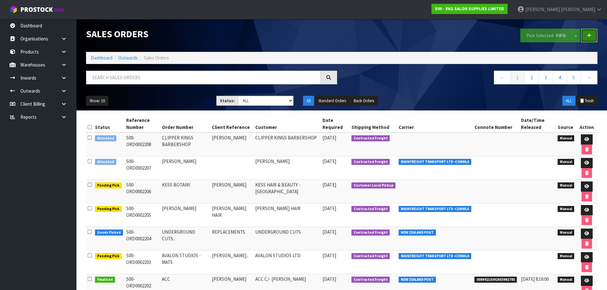
click at [587, 35] on icon at bounding box center [589, 35] width 4 height 5
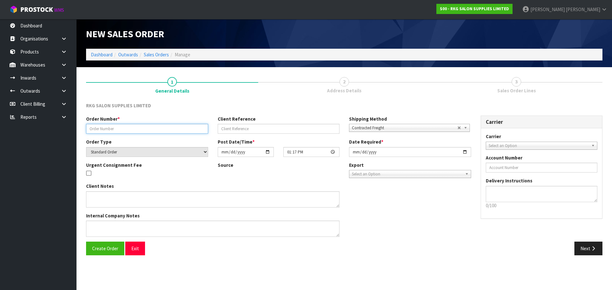
click at [119, 129] on input "text" at bounding box center [147, 129] width 122 height 10
type input "#1636"
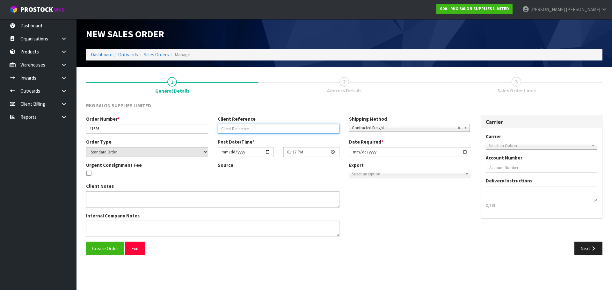
click at [230, 128] on input "text" at bounding box center [279, 129] width 122 height 10
type input "JUSTICE TIPOKI-RUSSEL"
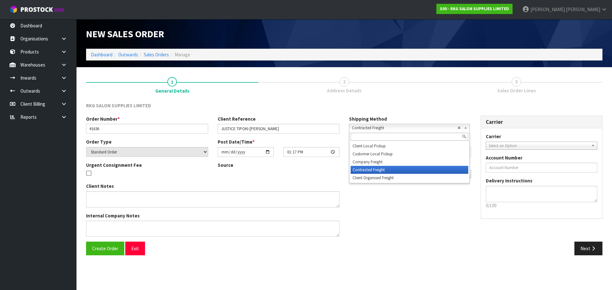
click at [385, 126] on span "Contracted Freight" at bounding box center [404, 128] width 105 height 8
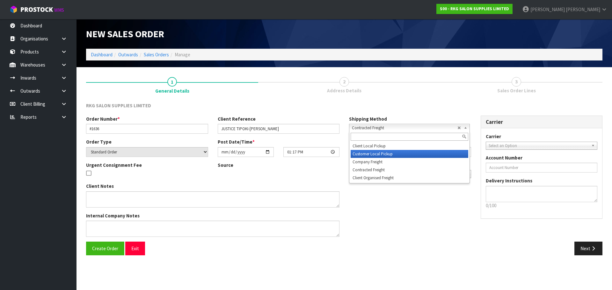
click at [373, 152] on li "Customer Local Pickup" at bounding box center [409, 154] width 118 height 8
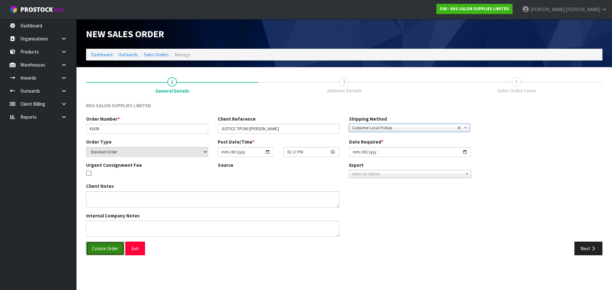
click at [106, 249] on span "Create Order" at bounding box center [105, 249] width 26 height 6
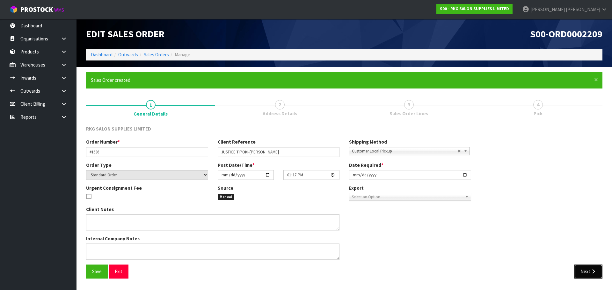
click at [586, 272] on button "Next" at bounding box center [588, 272] width 28 height 14
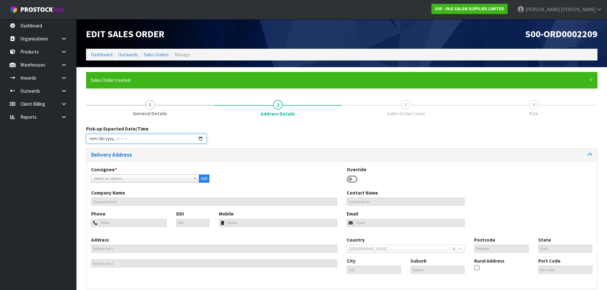
click at [201, 137] on input "datetime-local" at bounding box center [146, 139] width 121 height 10
type input "2025-09-30T13:18"
click at [261, 143] on div "Pick-up Expected Date/Time" at bounding box center [341, 137] width 521 height 23
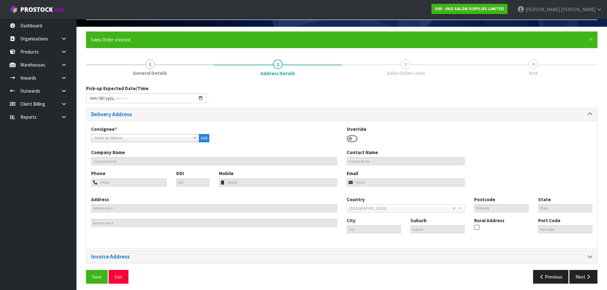
scroll to position [44, 0]
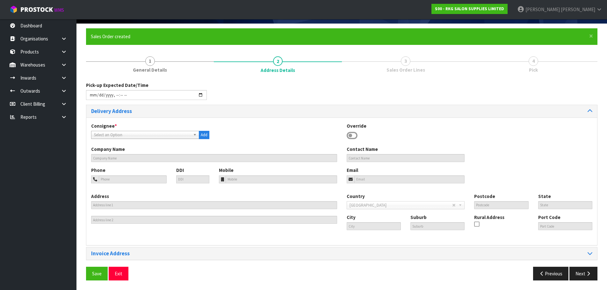
click at [351, 136] on icon at bounding box center [352, 136] width 11 height 10
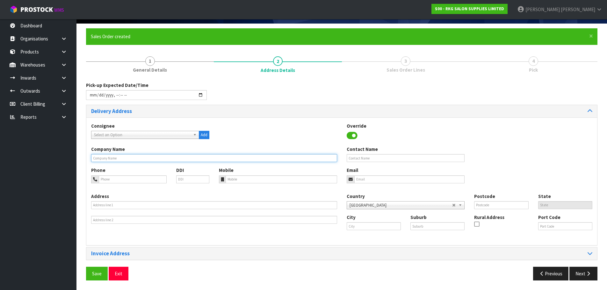
click at [140, 159] on input "text" at bounding box center [214, 158] width 246 height 8
type input "JUSTICE TIPOKI-RUSSEL"
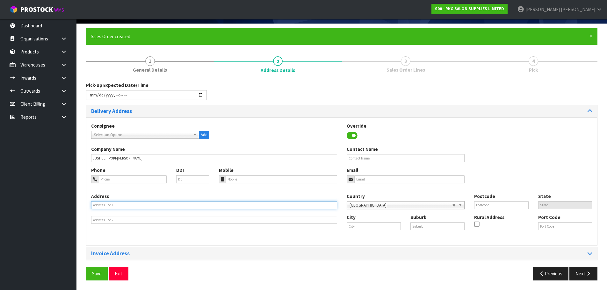
click at [108, 206] on input "text" at bounding box center [214, 205] width 246 height 8
drag, startPoint x: 122, startPoint y: 207, endPoint x: 84, endPoint y: 207, distance: 38.5
click at [84, 207] on div "× Close Sales Order created 1 General Details 2 Address Details 3 Sales Order L…" at bounding box center [341, 156] width 521 height 257
type input "2147A AVONDALE"
click at [143, 205] on input "2147A AVONDALE" at bounding box center [214, 205] width 246 height 8
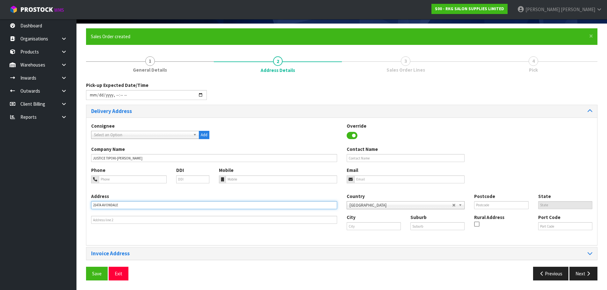
drag, startPoint x: 101, startPoint y: 205, endPoint x: 81, endPoint y: 205, distance: 20.1
click at [81, 205] on section "× Close Sales Order created 1 General Details 2 Address Details 3 Sales Order L…" at bounding box center [341, 157] width 530 height 266
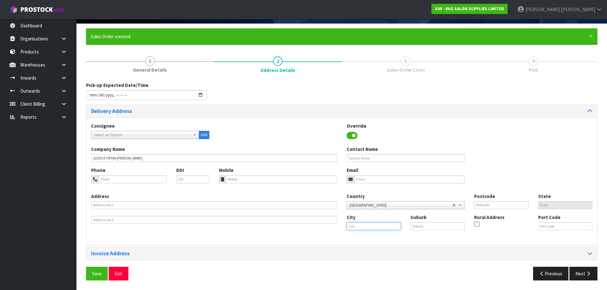
click at [349, 226] on input "text" at bounding box center [374, 226] width 54 height 8
click at [363, 237] on strong "Auckland" at bounding box center [376, 237] width 46 height 6
type input "Auckland"
click at [421, 226] on input "text" at bounding box center [437, 226] width 54 height 8
type input "AVONDALE"
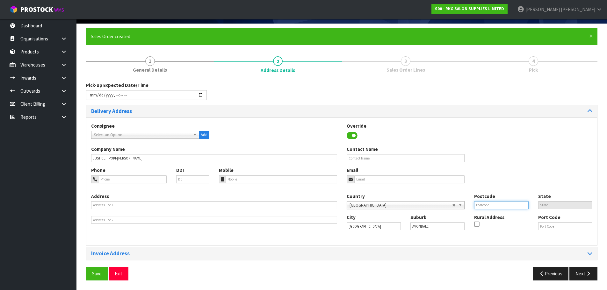
click at [478, 205] on input "text" at bounding box center [501, 205] width 54 height 8
type input "0600"
click at [363, 182] on input "email" at bounding box center [409, 180] width 111 height 8
click at [358, 178] on input "email" at bounding box center [409, 180] width 111 height 8
paste input "justicetipokii@gmail.com"
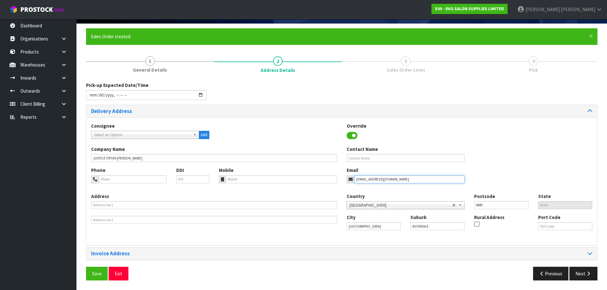
type input "justicetipokii@gmail.com"
click at [126, 182] on input "tel" at bounding box center [133, 180] width 68 height 8
click at [102, 177] on input "tel" at bounding box center [133, 180] width 68 height 8
paste input "+61449570901"
type input "+61449570901"
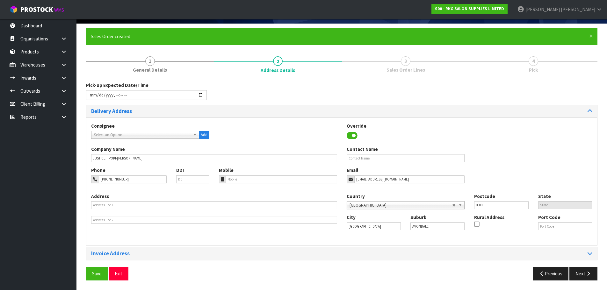
click at [105, 191] on div "Phone +61449570901 DDI Mobile Email justicetipokii@gmail.com" at bounding box center [341, 180] width 511 height 26
click at [90, 275] on button "Save" at bounding box center [97, 274] width 22 height 14
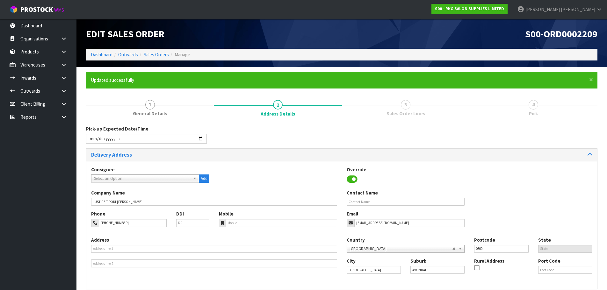
type input "2025-09-30T13:18"
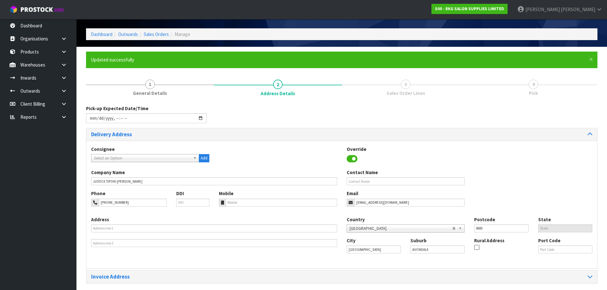
scroll to position [44, 0]
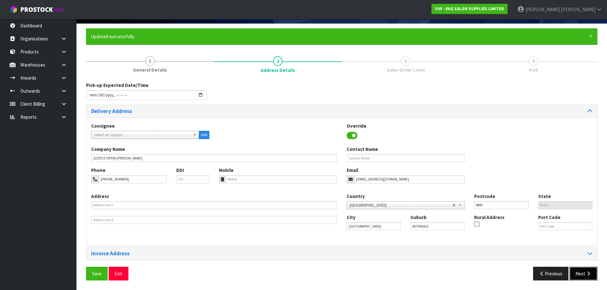
click at [579, 276] on button "Next" at bounding box center [583, 274] width 28 height 14
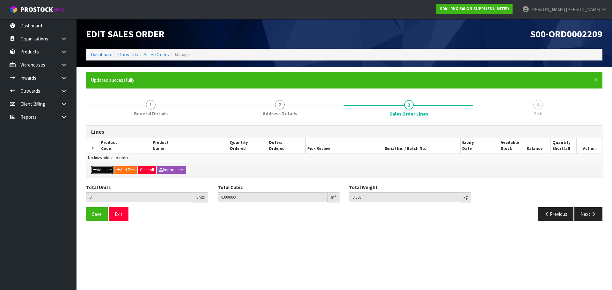
click at [103, 170] on button "Add Line" at bounding box center [102, 170] width 22 height 8
type input "0"
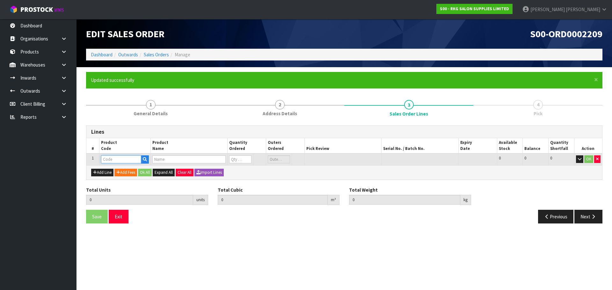
click at [119, 162] on input "text" at bounding box center [121, 159] width 40 height 8
type input "199611"
type input "0.000000"
type input "0.000"
type input "CALIBER 9MM CLIPPER"
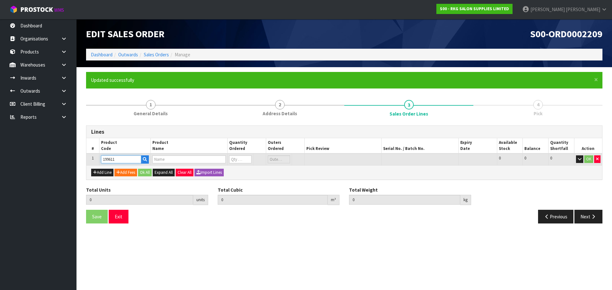
type input "0"
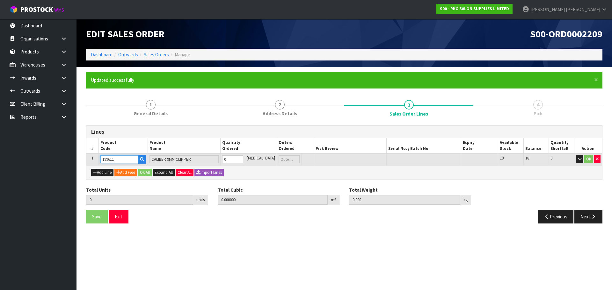
type input "199611"
type input "1"
type input "0.0027"
type input "0.7"
type input "1"
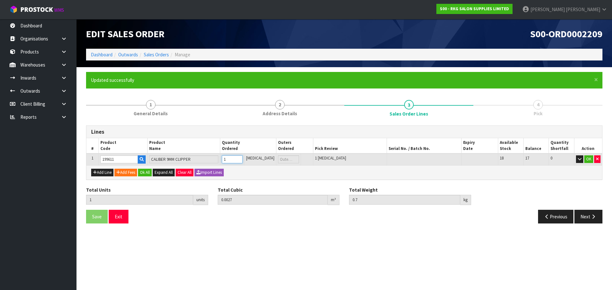
click at [242, 157] on input "1" at bounding box center [232, 159] width 21 height 8
click at [588, 161] on button "OK" at bounding box center [588, 159] width 9 height 8
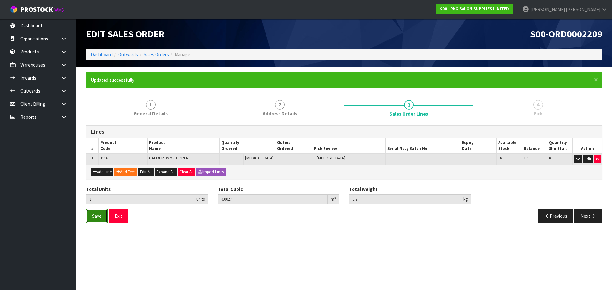
click at [98, 213] on span "Save" at bounding box center [97, 216] width 10 height 6
click at [594, 215] on icon "button" at bounding box center [593, 216] width 6 height 5
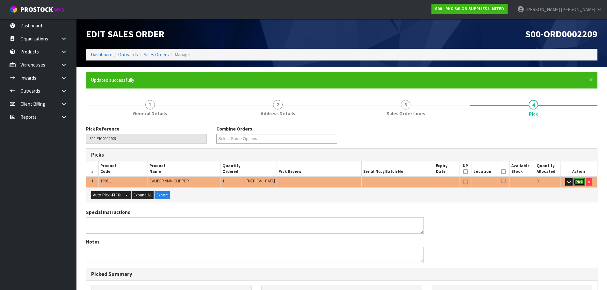
click at [577, 180] on button "Pick" at bounding box center [578, 182] width 11 height 8
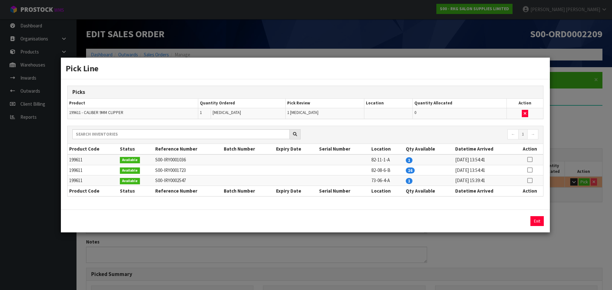
click at [530, 181] on icon at bounding box center [529, 181] width 5 height 0
click at [514, 218] on div "1 Assign Pick Exit" at bounding box center [305, 221] width 489 height 23
click at [513, 219] on button "Assign Pick" at bounding box center [515, 221] width 26 height 10
type input "Piece x 1"
type input "1"
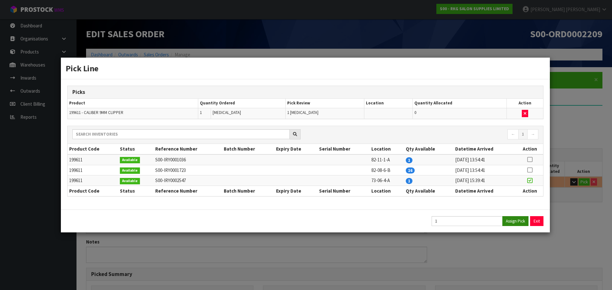
type input "0.0027"
type input "0.7"
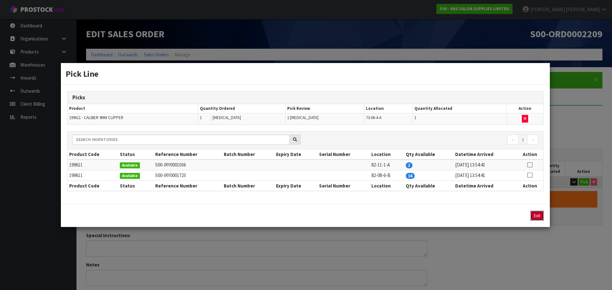
click at [536, 216] on button "Exit" at bounding box center [536, 216] width 13 height 10
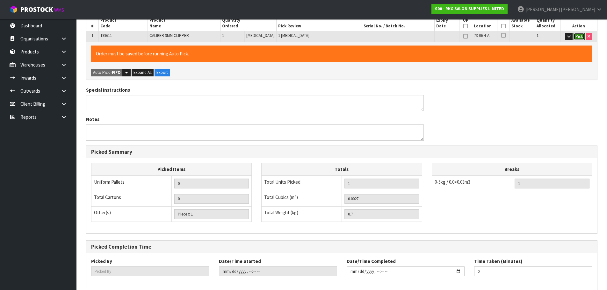
scroll to position [176, 0]
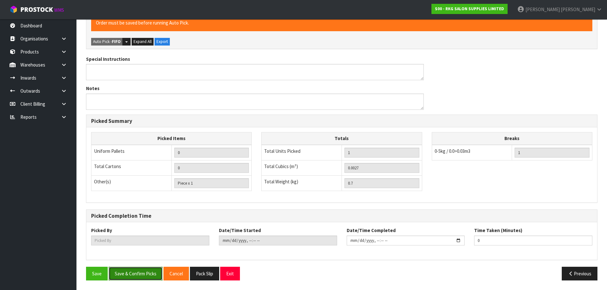
click at [136, 272] on button "Save & Confirm Picks" at bounding box center [136, 274] width 54 height 14
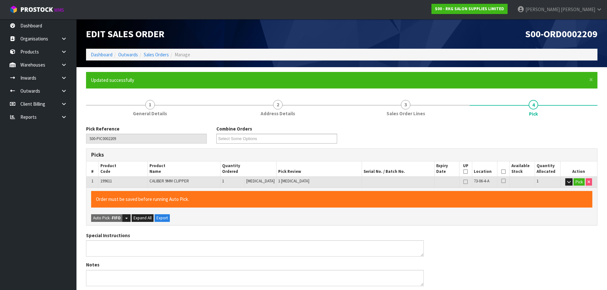
type input "[PERSON_NAME]"
type input "2025-09-30T13:23:35"
